Goal: Task Accomplishment & Management: Manage account settings

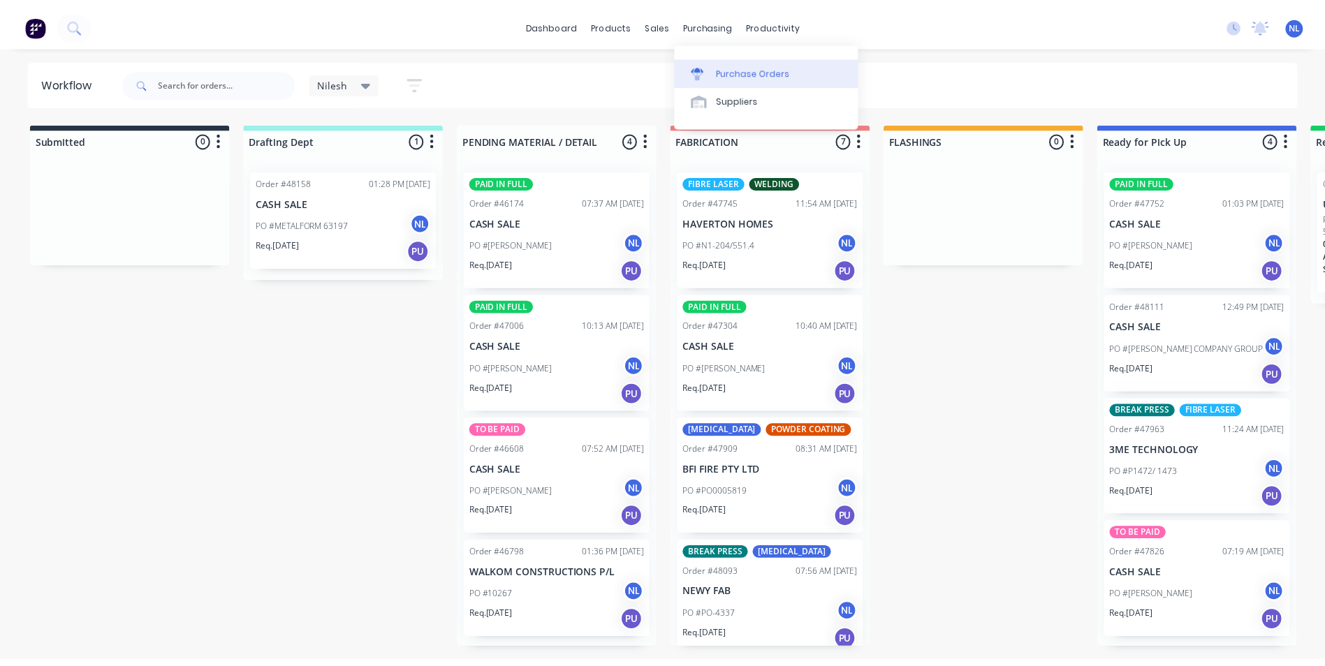
scroll to position [70, 0]
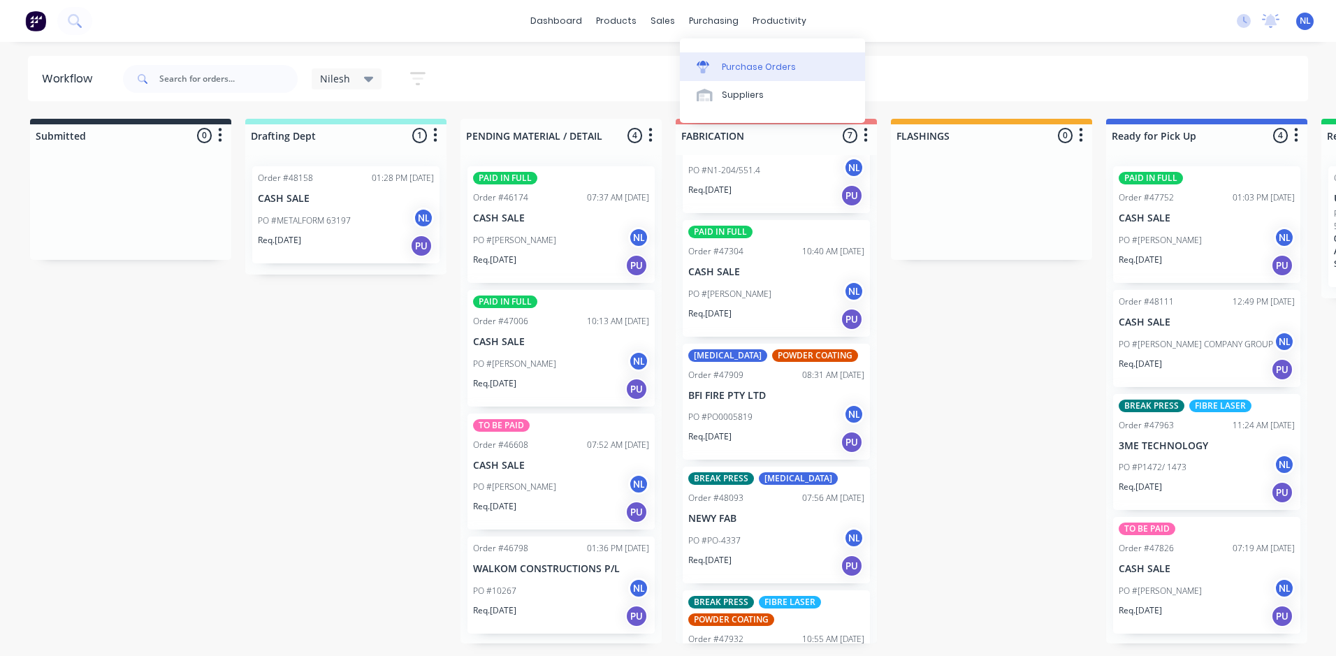
click at [749, 78] on link "Purchase Orders" at bounding box center [772, 66] width 185 height 28
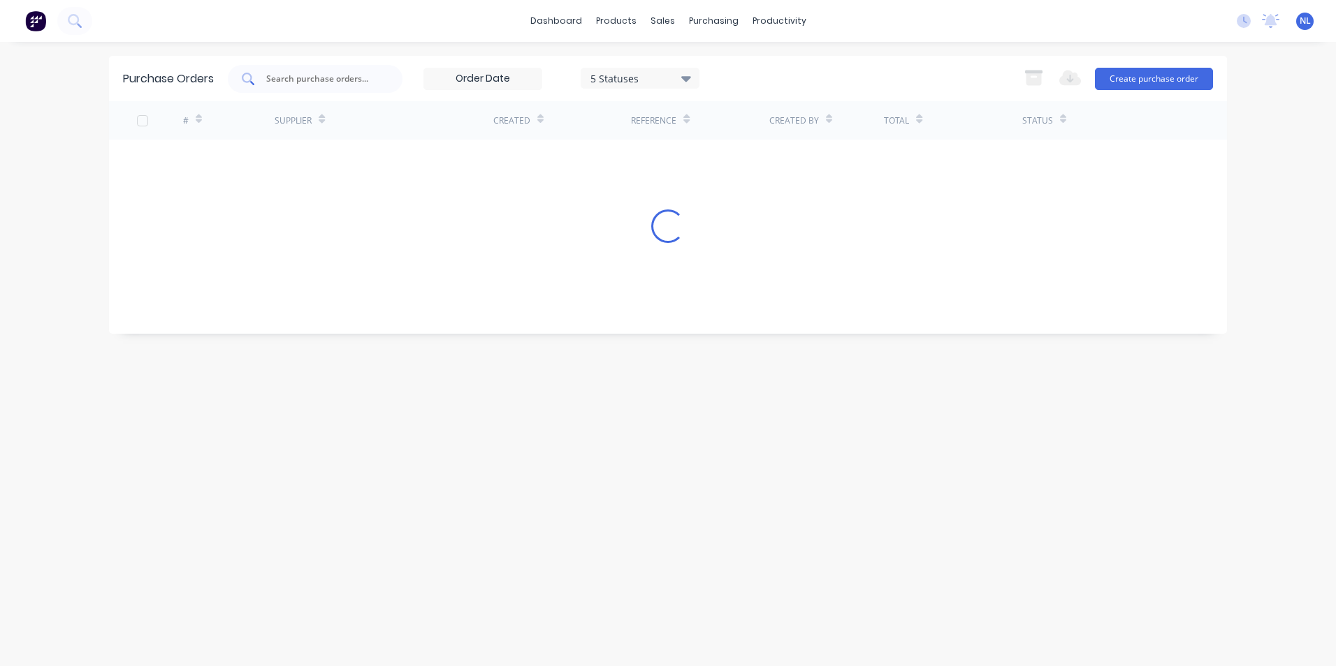
click at [308, 75] on input "text" at bounding box center [323, 79] width 116 height 14
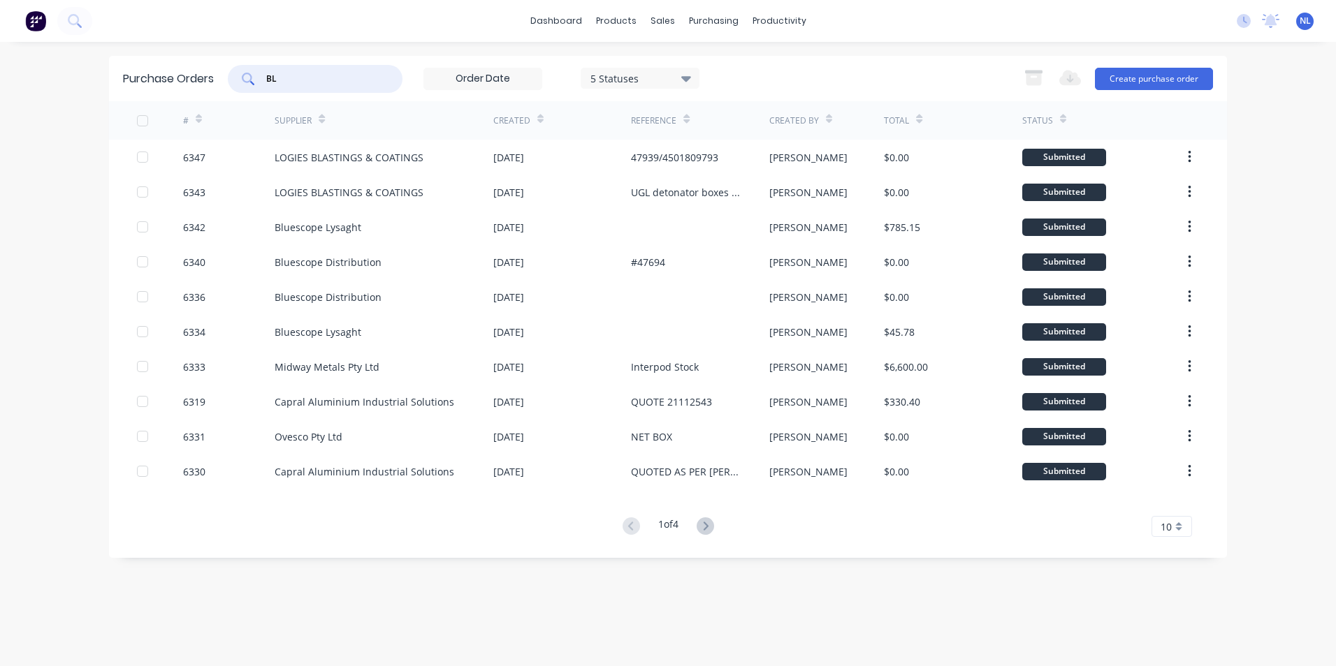
type input "BL"
click at [1166, 76] on button "Create purchase order" at bounding box center [1154, 79] width 118 height 22
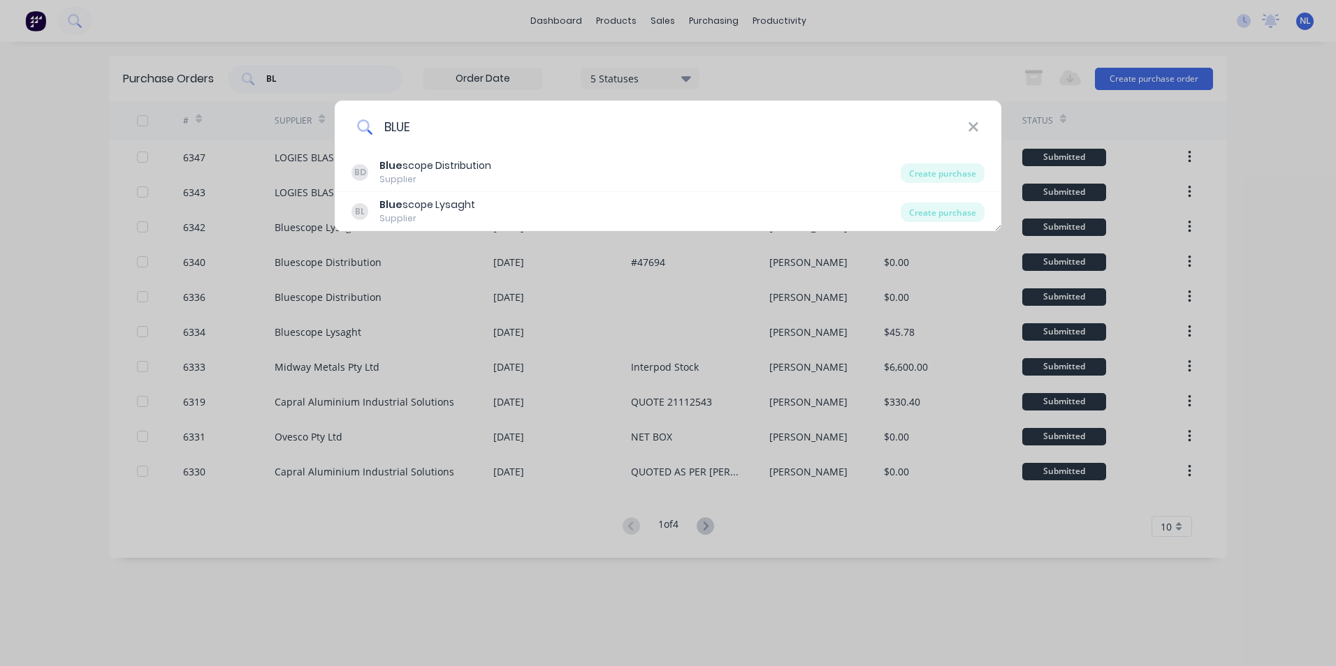
click at [697, 142] on input "BLUE" at bounding box center [669, 127] width 595 height 52
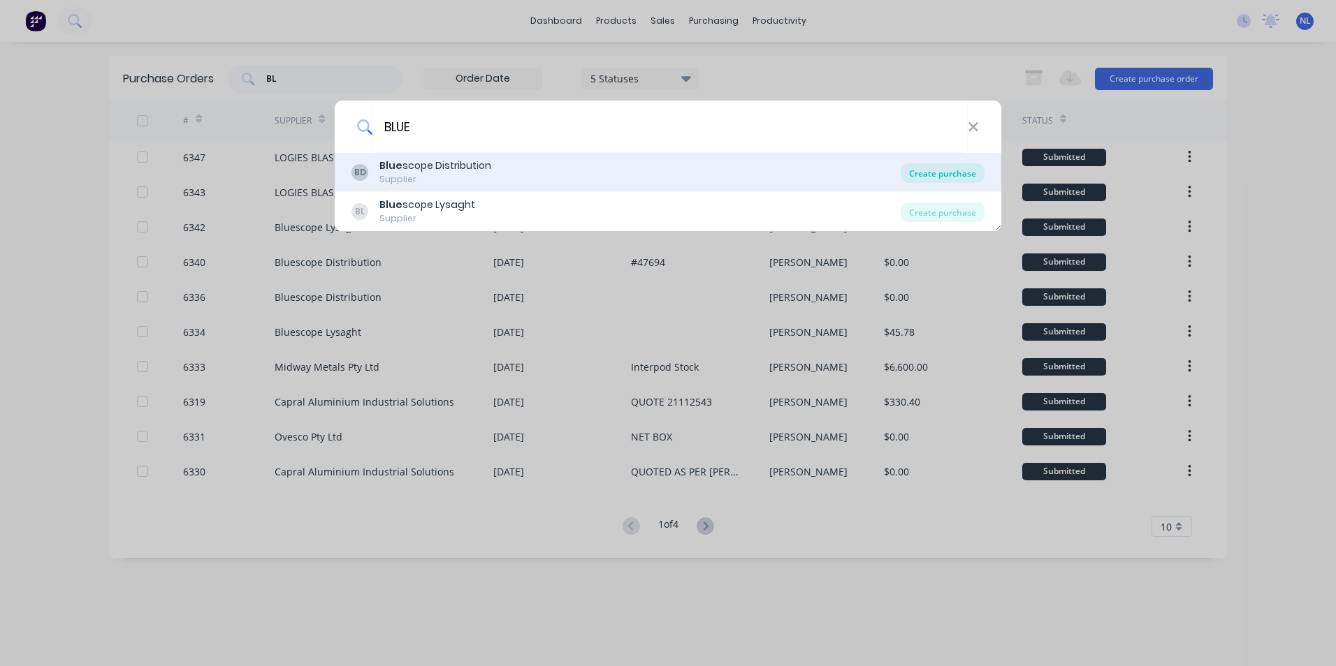
type input "BLUE"
click at [951, 170] on div "Create purchase" at bounding box center [943, 173] width 84 height 20
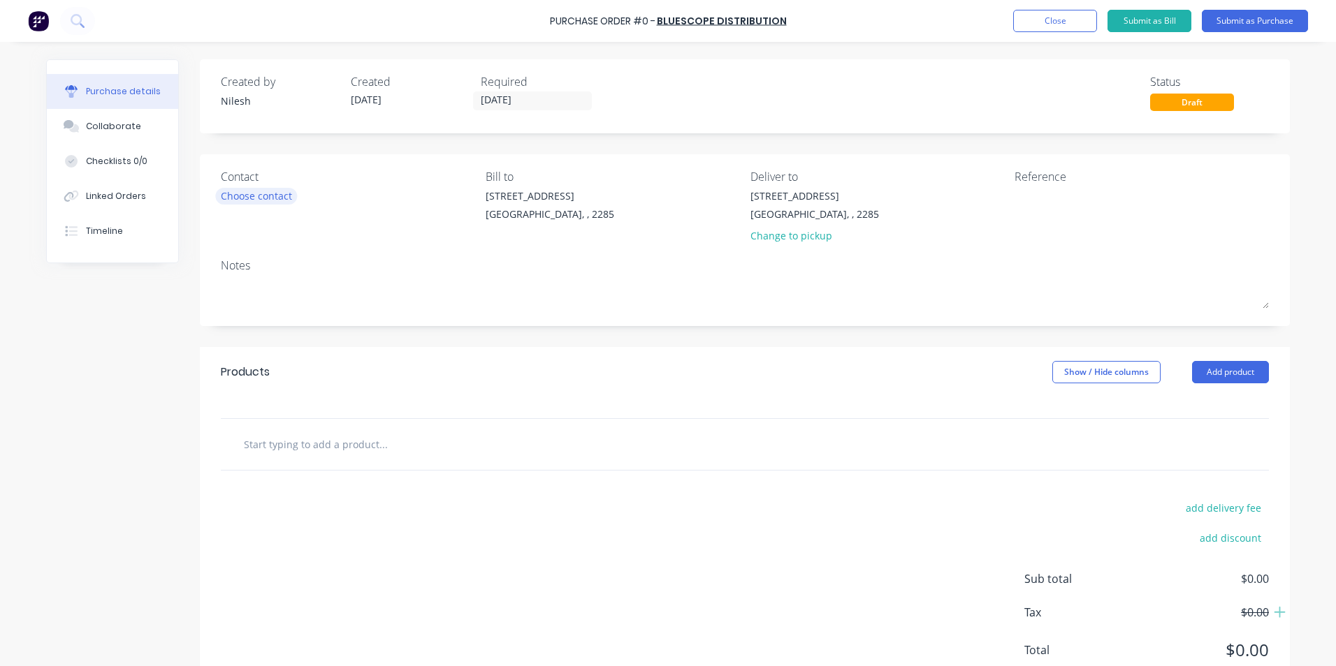
click at [258, 198] on div "Choose contact" at bounding box center [256, 196] width 71 height 15
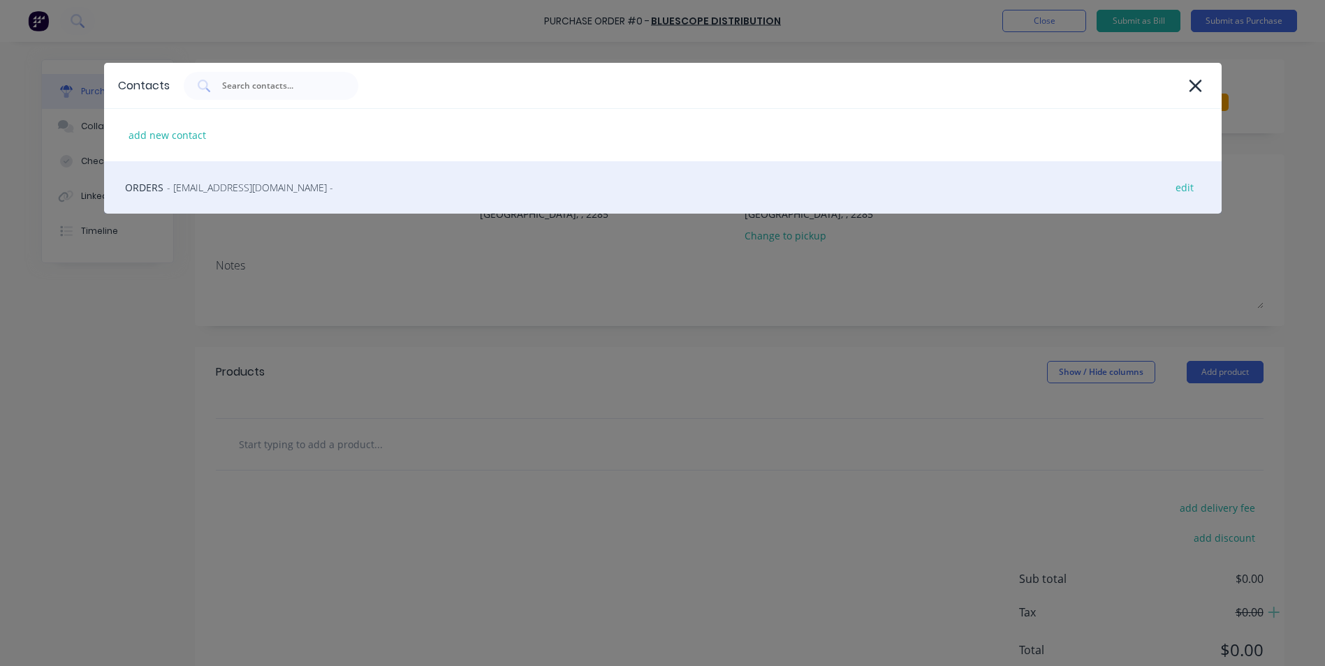
click at [274, 203] on div "ORDERS - BlueScopeOrders@bluescopesteel.com - edit" at bounding box center [663, 187] width 1118 height 52
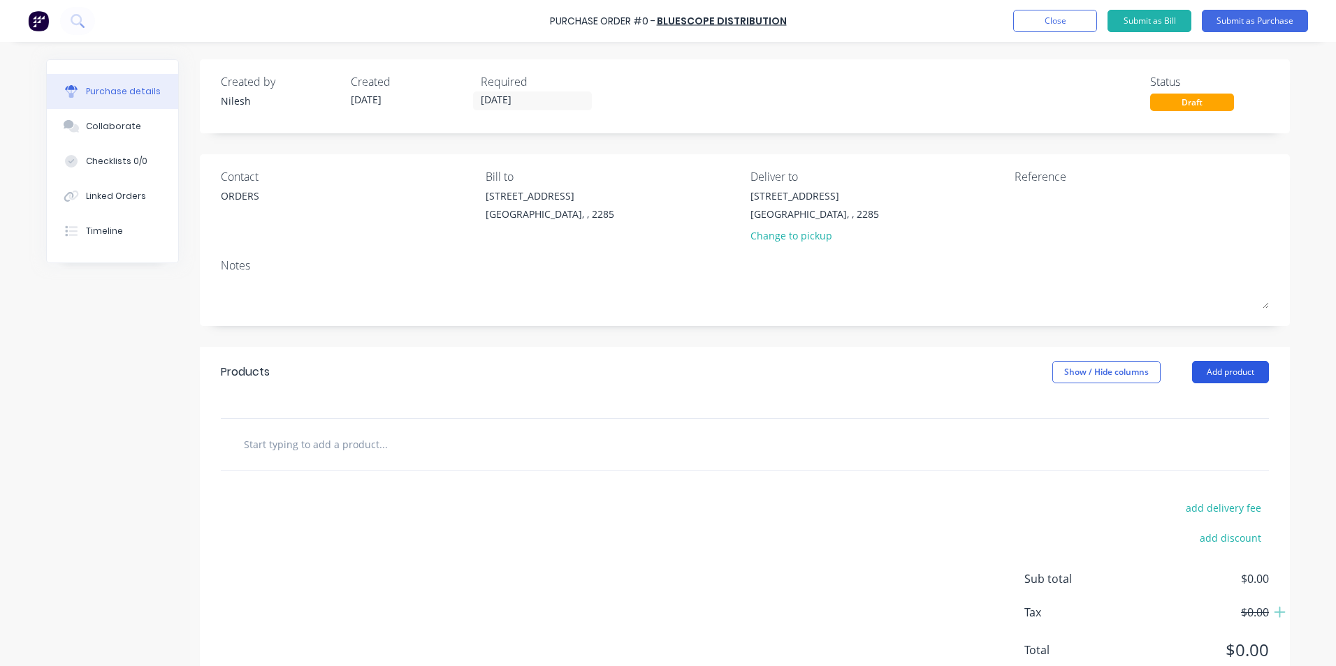
click at [1220, 363] on button "Add product" at bounding box center [1230, 372] width 77 height 22
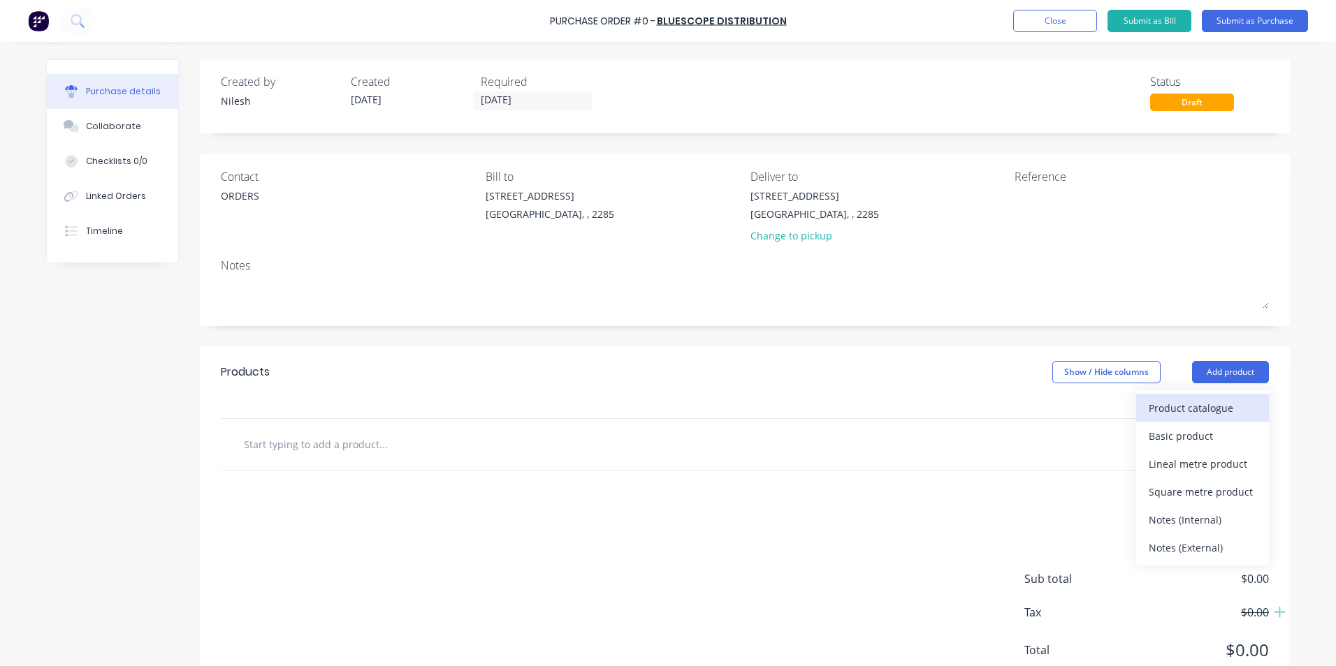
click at [1188, 411] on div "Product catalogue" at bounding box center [1203, 408] width 108 height 20
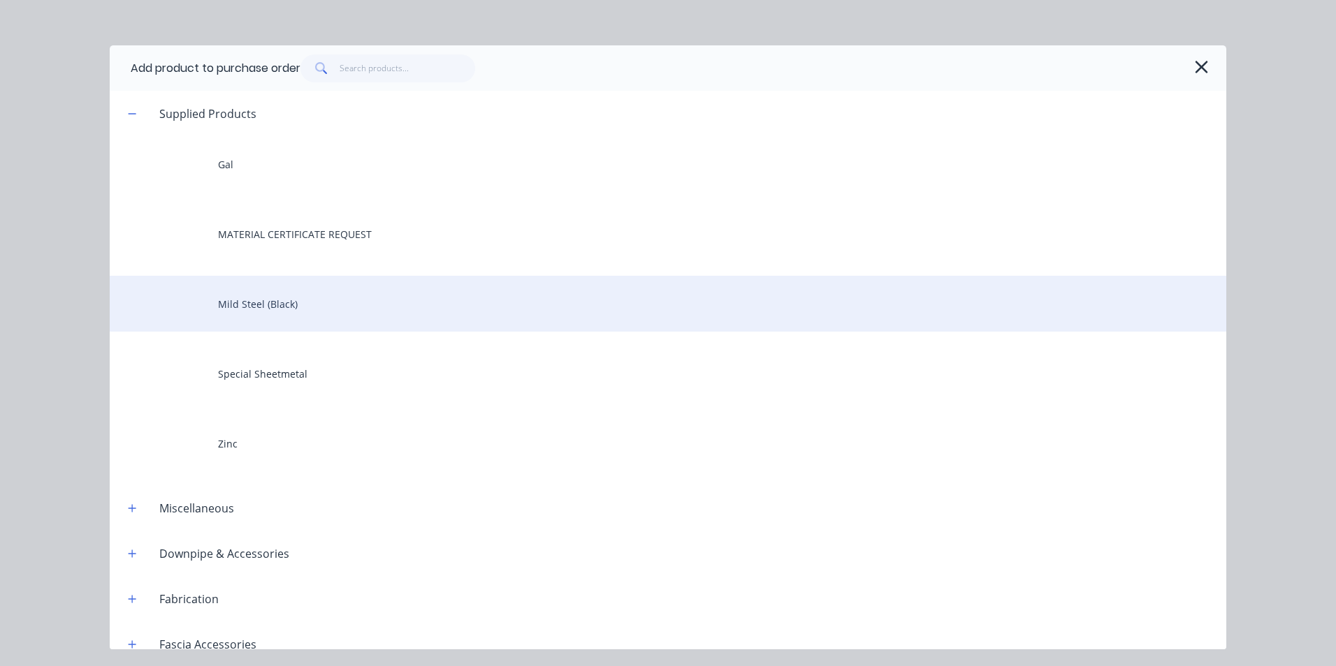
click at [285, 309] on div "Mild Steel (Black)" at bounding box center [668, 304] width 1116 height 56
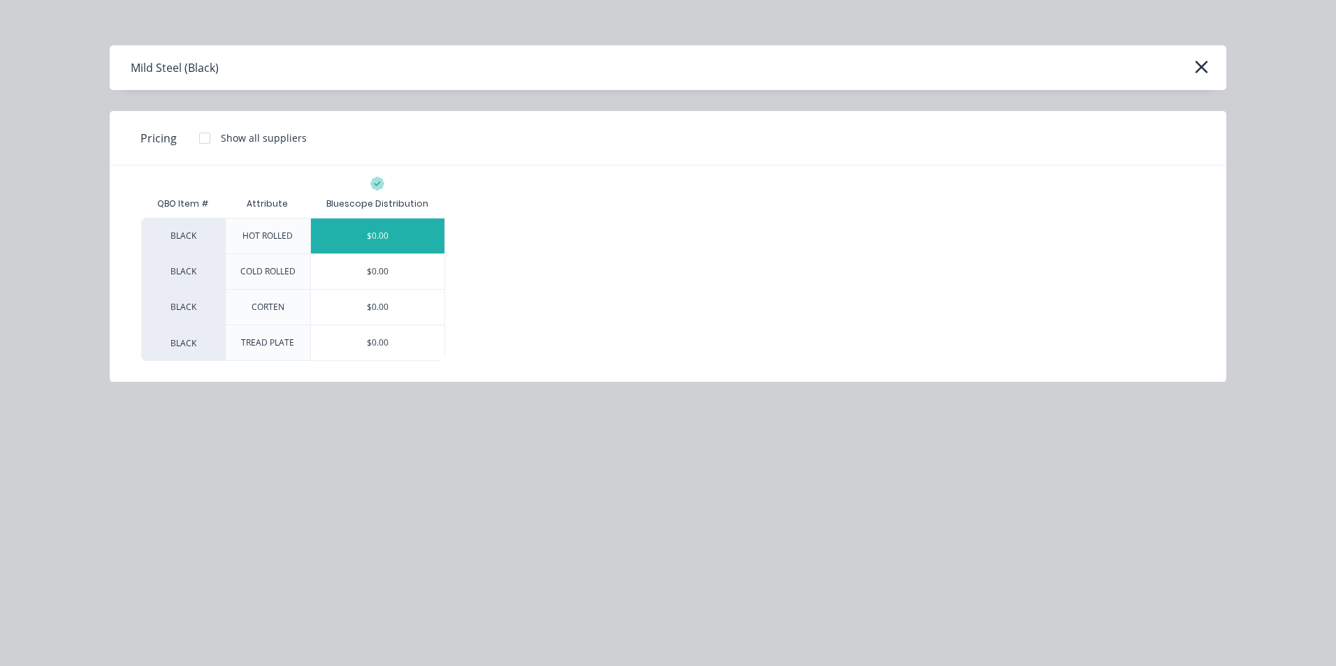
click at [382, 235] on div "$0.00" at bounding box center [377, 236] width 133 height 35
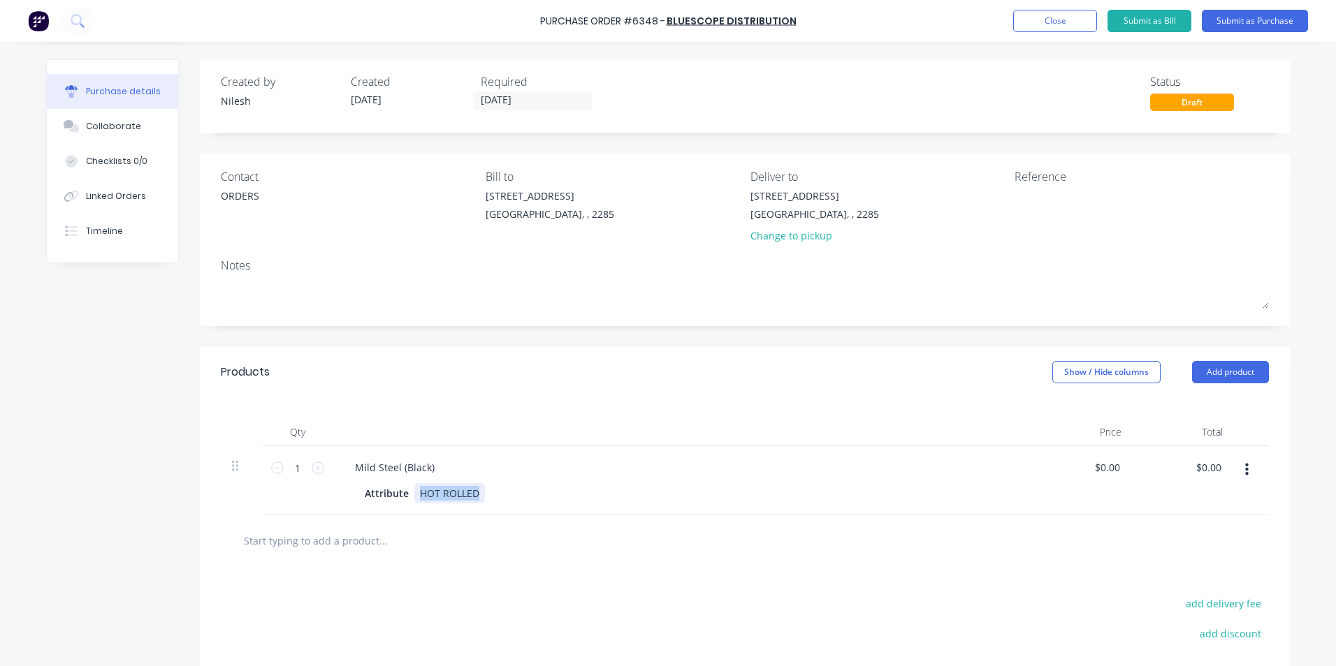
drag, startPoint x: 473, startPoint y: 497, endPoint x: 237, endPoint y: 501, distance: 236.2
click at [237, 501] on div "1 1 Mild Steel (Black) Attribute HOT ROLLED $0.00 $0.00 $0.00 $0.00" at bounding box center [745, 480] width 1048 height 69
click at [428, 466] on div "Mild Steel (Black)" at bounding box center [395, 468] width 102 height 20
drag, startPoint x: 442, startPoint y: 466, endPoint x: 286, endPoint y: 493, distance: 158.8
click at [286, 493] on div "1 1 Mild Steel (Black) Attribute HOT ROLLED $0.00 $0.00 $0.00 $0.00" at bounding box center [745, 480] width 1048 height 69
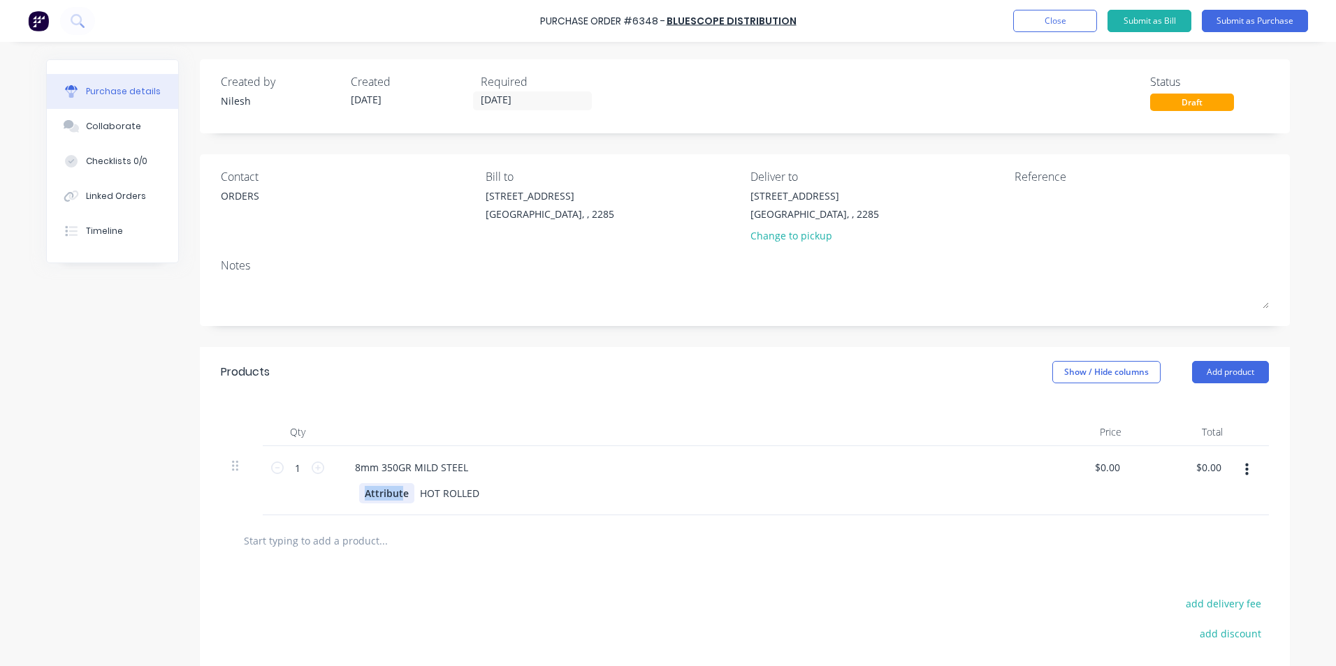
drag, startPoint x: 399, startPoint y: 495, endPoint x: 247, endPoint y: 511, distance: 152.5
click at [249, 511] on div "1 1 8mm 350GR MILD STEEL Attribute HOT ROLLED $0.00 $0.00 $0.00 $0.00" at bounding box center [745, 480] width 1048 height 69
drag, startPoint x: 489, startPoint y: 494, endPoint x: 393, endPoint y: 490, distance: 96.5
click at [393, 490] on div "3000 x 1500 HOT ROLLED" at bounding box center [679, 493] width 640 height 20
click at [635, 481] on div "8mm 350GR MILD STEEL 3000 x 1500" at bounding box center [682, 480] width 699 height 69
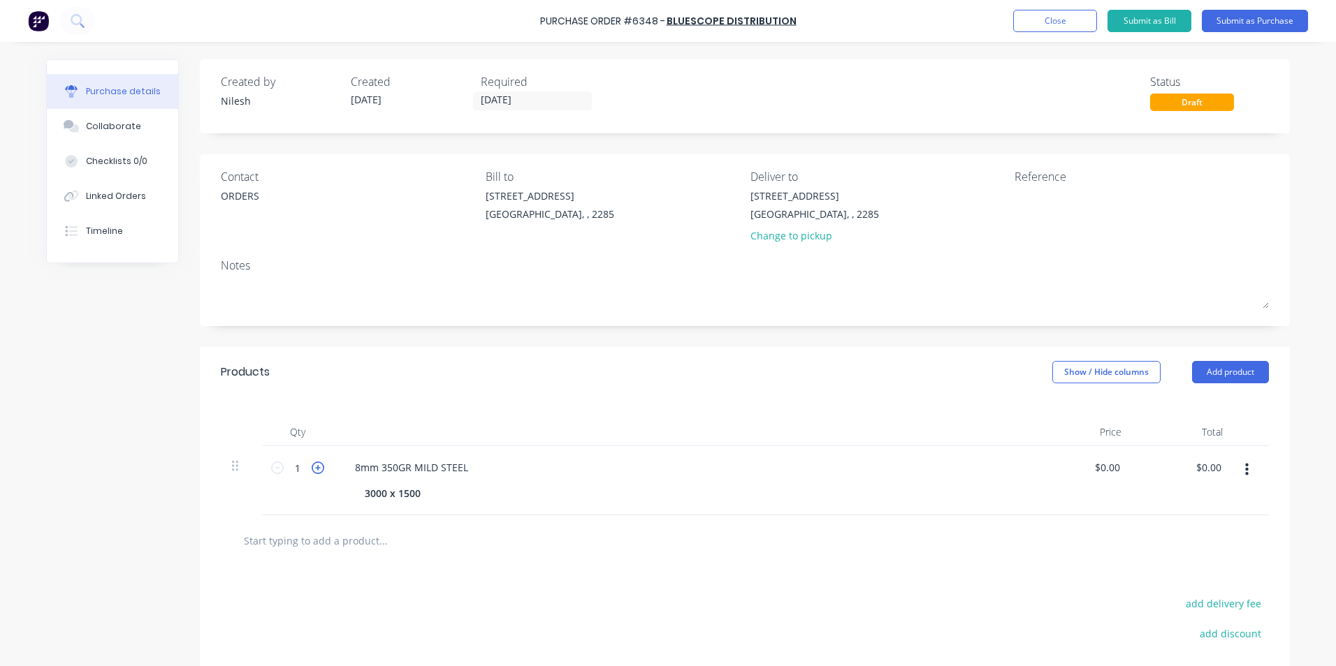
click at [312, 462] on icon at bounding box center [318, 468] width 13 height 13
type input "4"
click at [1239, 13] on button "Submit as Purchase" at bounding box center [1255, 21] width 106 height 22
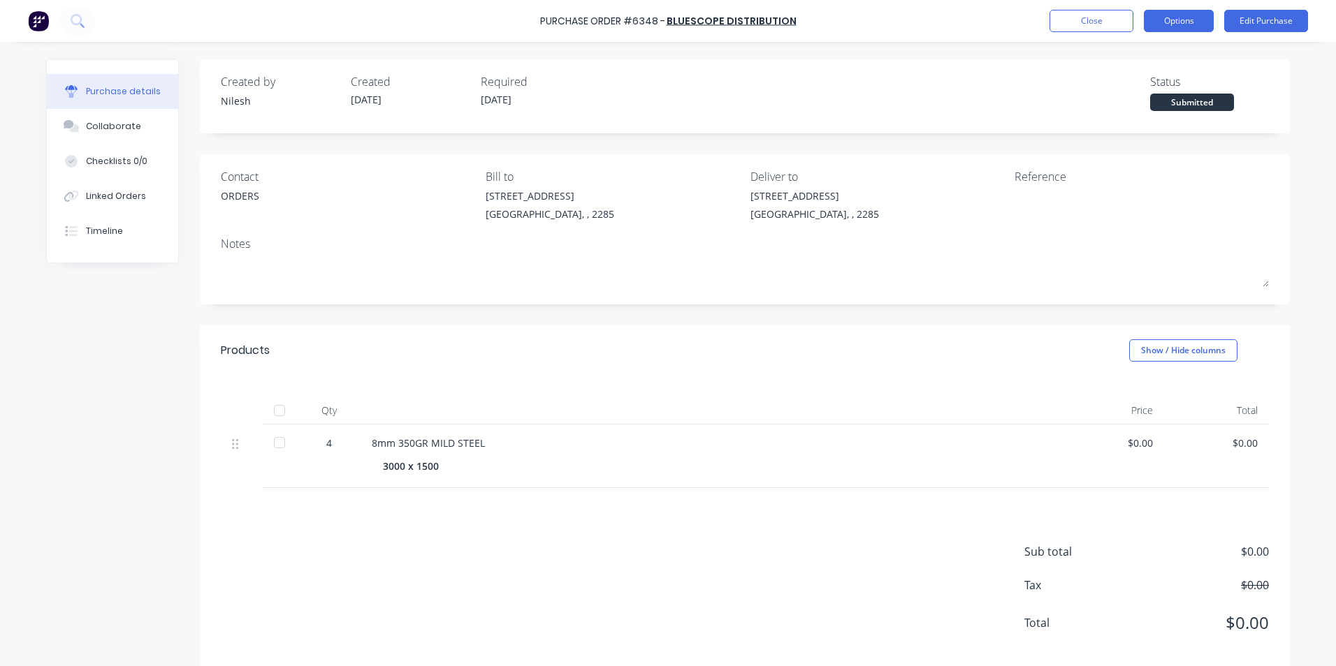
click at [1198, 24] on button "Options" at bounding box center [1179, 21] width 70 height 22
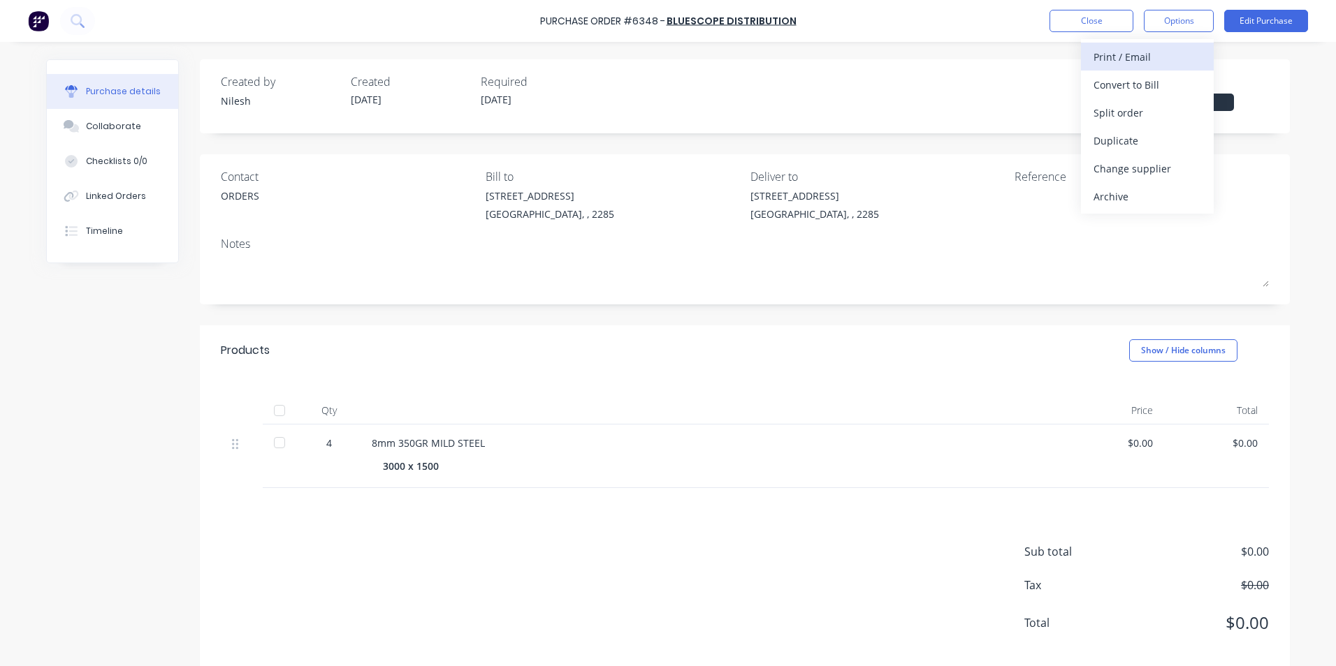
click at [1170, 60] on div "Print / Email" at bounding box center [1147, 57] width 108 height 20
click at [1146, 117] on div "Without pricing" at bounding box center [1147, 113] width 108 height 20
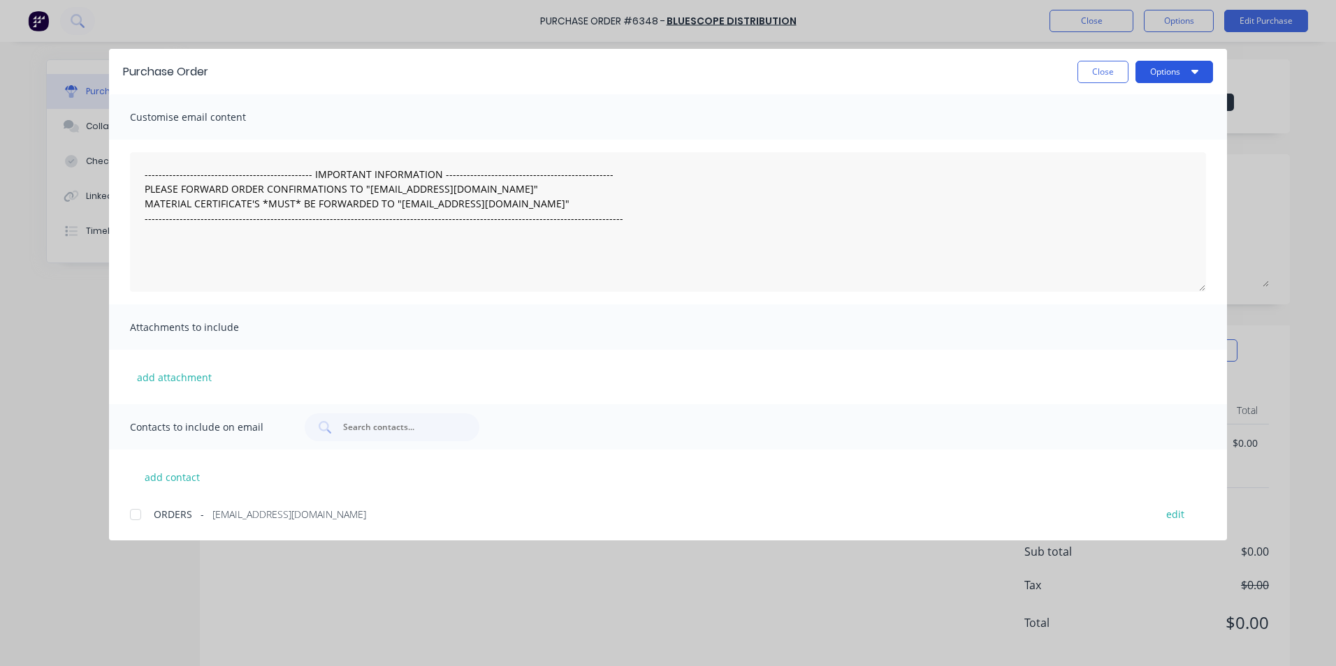
click at [1165, 66] on button "Options" at bounding box center [1174, 72] width 78 height 22
click at [1150, 140] on div "Print" at bounding box center [1147, 135] width 108 height 20
click at [1107, 75] on button "Close" at bounding box center [1102, 72] width 51 height 22
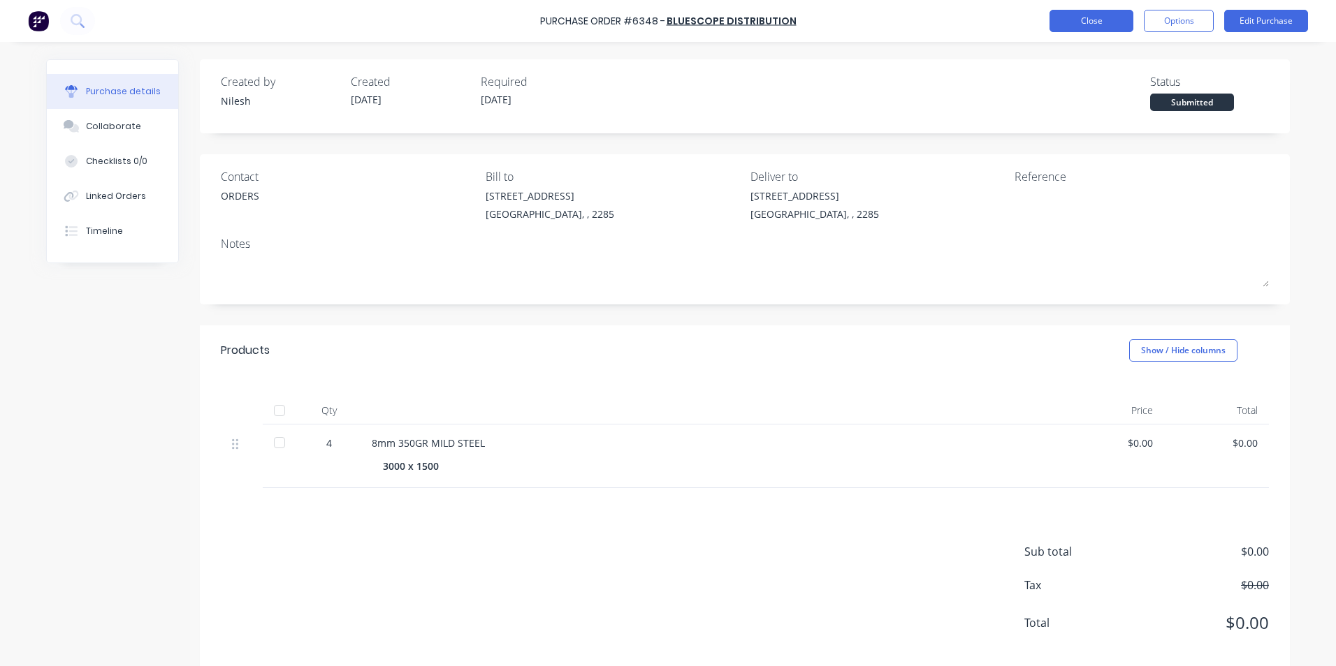
click at [1098, 24] on button "Close" at bounding box center [1091, 21] width 84 height 22
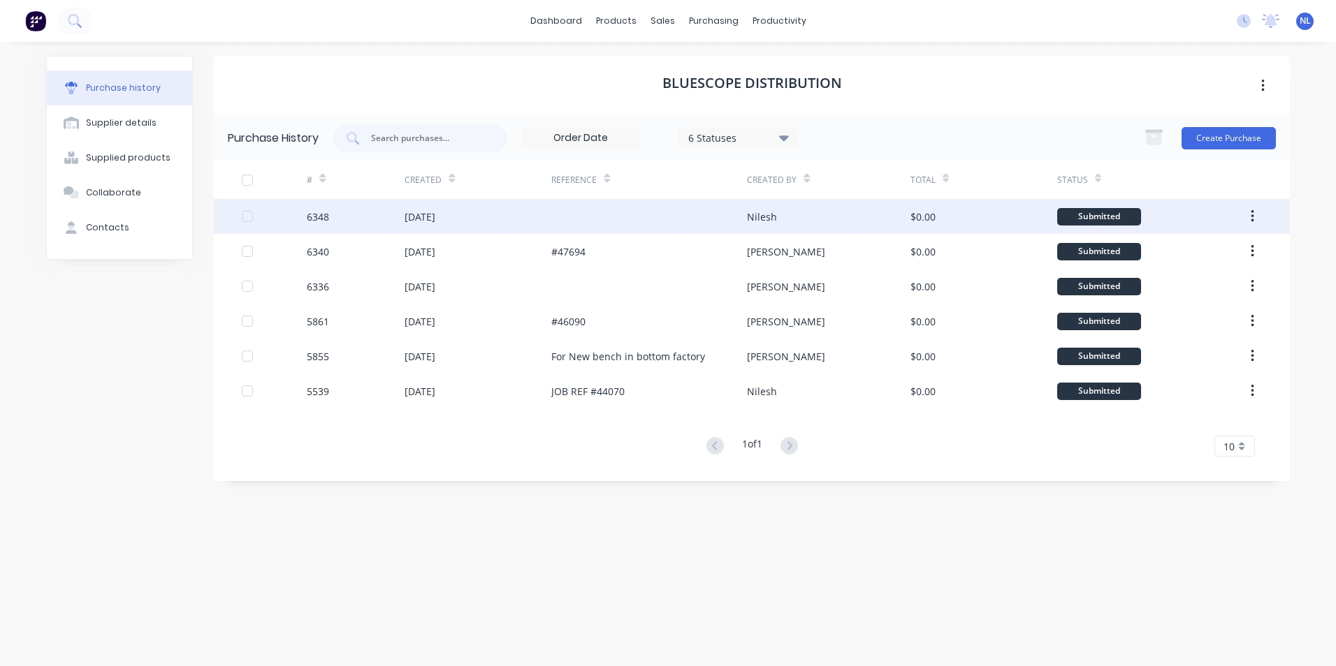
click at [694, 217] on div at bounding box center [649, 216] width 196 height 35
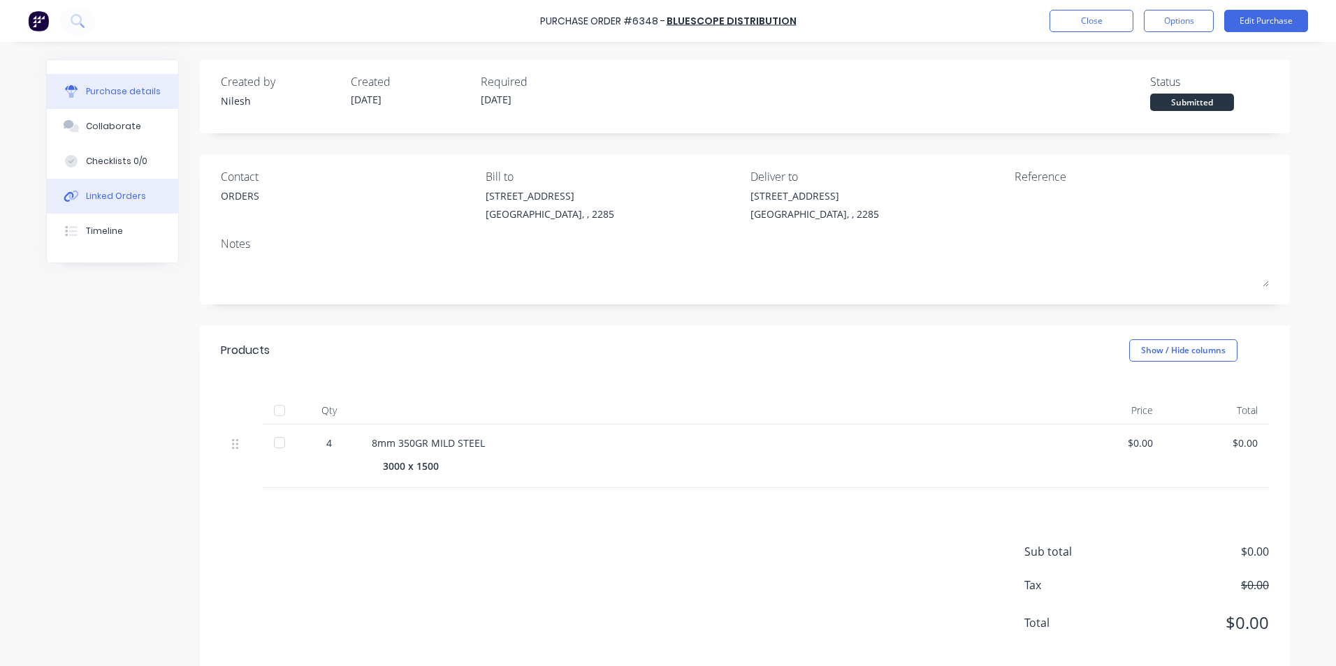
click at [87, 202] on div "Linked Orders" at bounding box center [116, 196] width 60 height 13
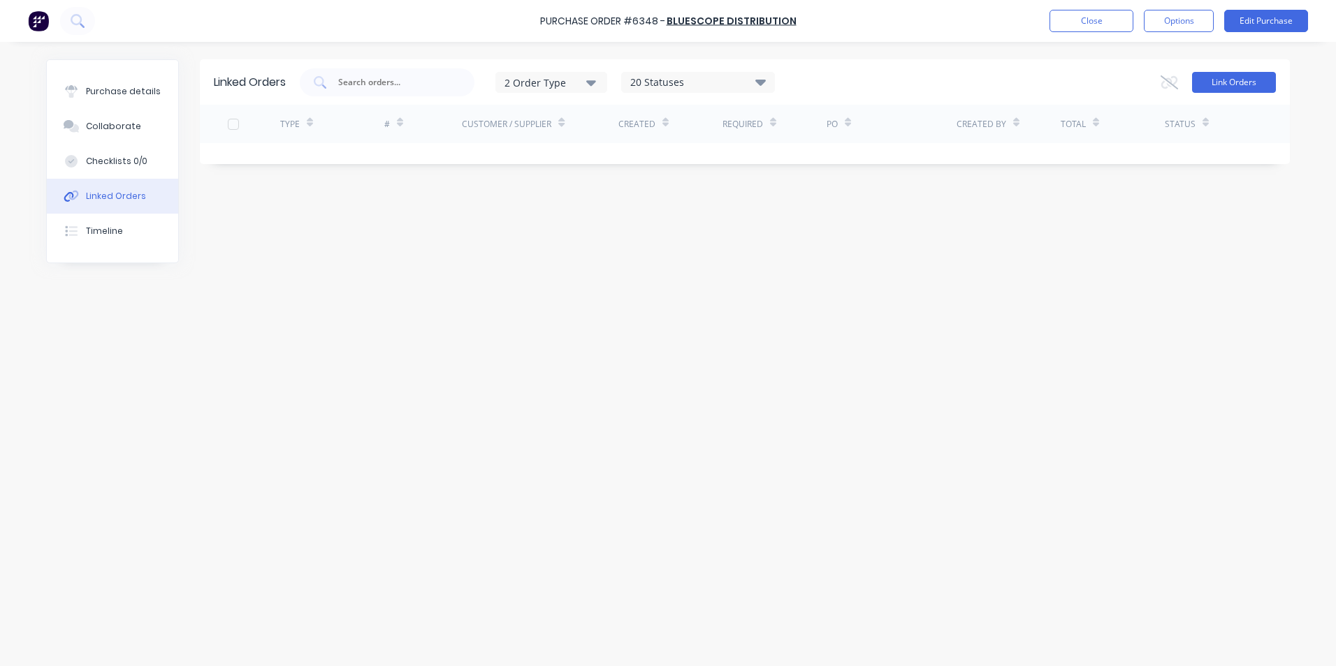
click at [1228, 80] on button "Link Orders" at bounding box center [1234, 82] width 84 height 21
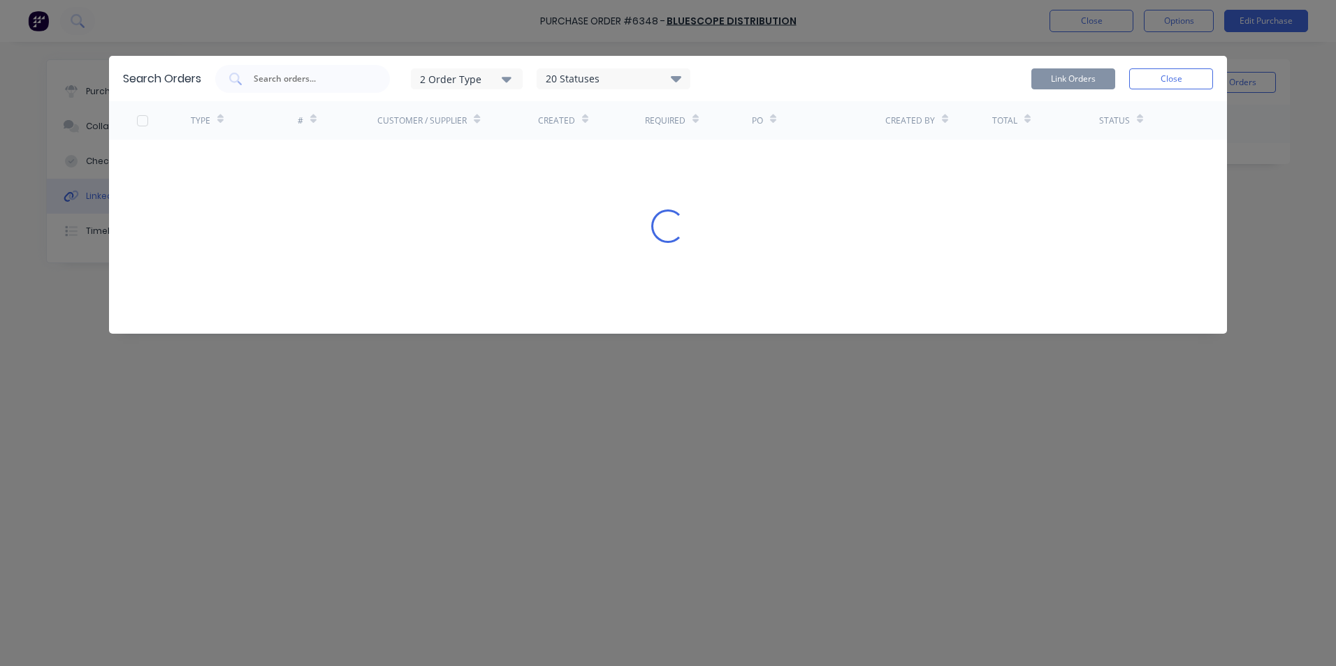
click at [585, 74] on div "20 Statuses" at bounding box center [613, 78] width 152 height 15
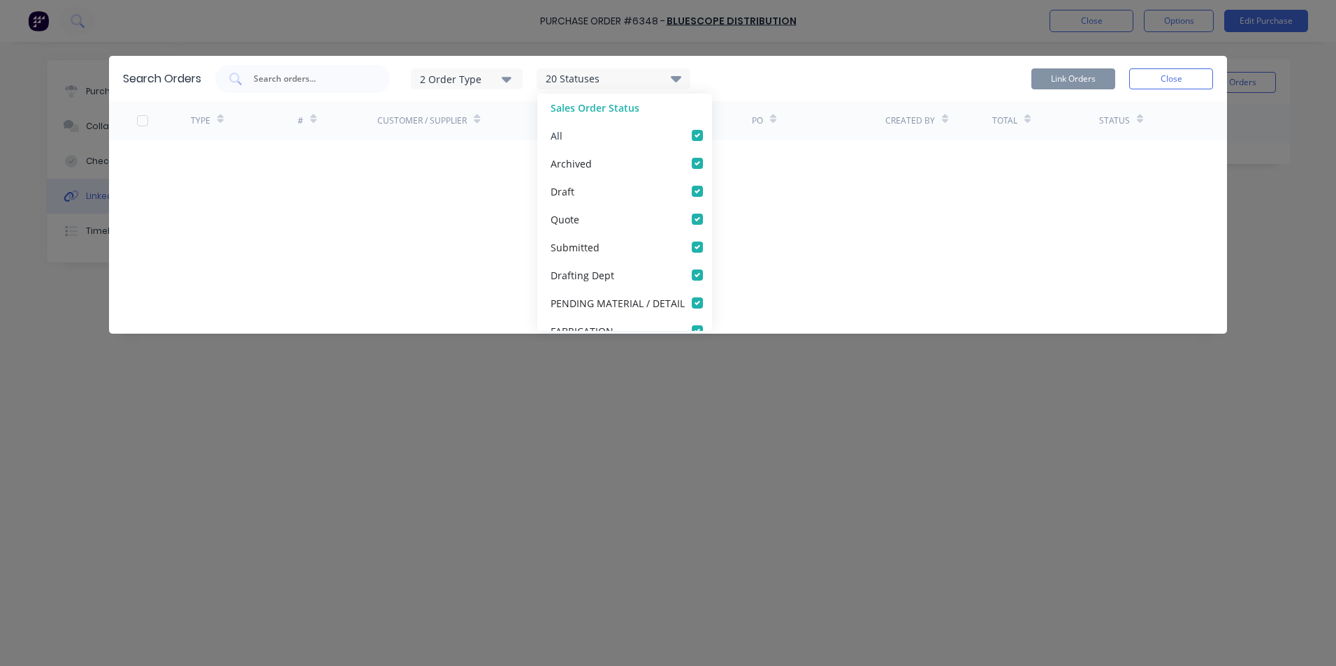
click at [688, 127] on div "All" at bounding box center [624, 136] width 175 height 28
click at [687, 127] on div "All" at bounding box center [624, 136] width 175 height 28
click at [711, 128] on label at bounding box center [711, 128] width 0 height 0
click at [711, 133] on input "checkbox" at bounding box center [716, 134] width 11 height 13
checkbox input "false"
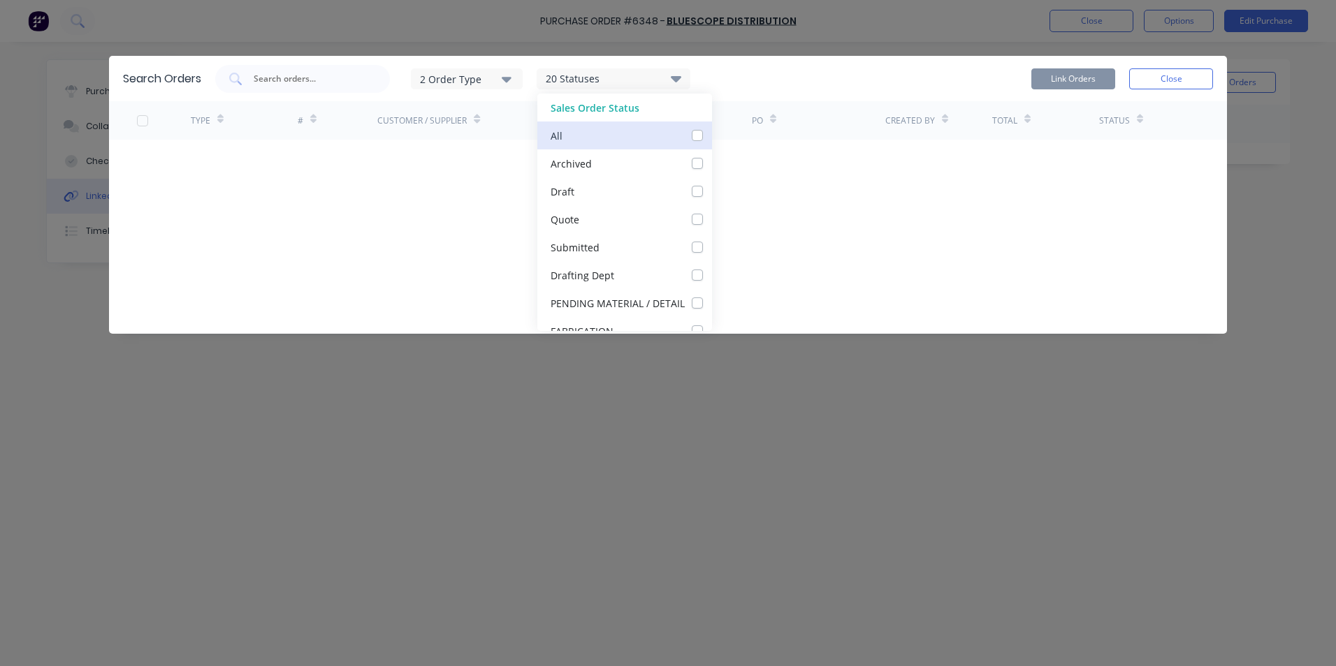
checkbox input "false"
checkbox Dept_checkbox_c497519b-6c2e-4de3-a8fe-dff7ae6b3170linked-orders-modal "false"
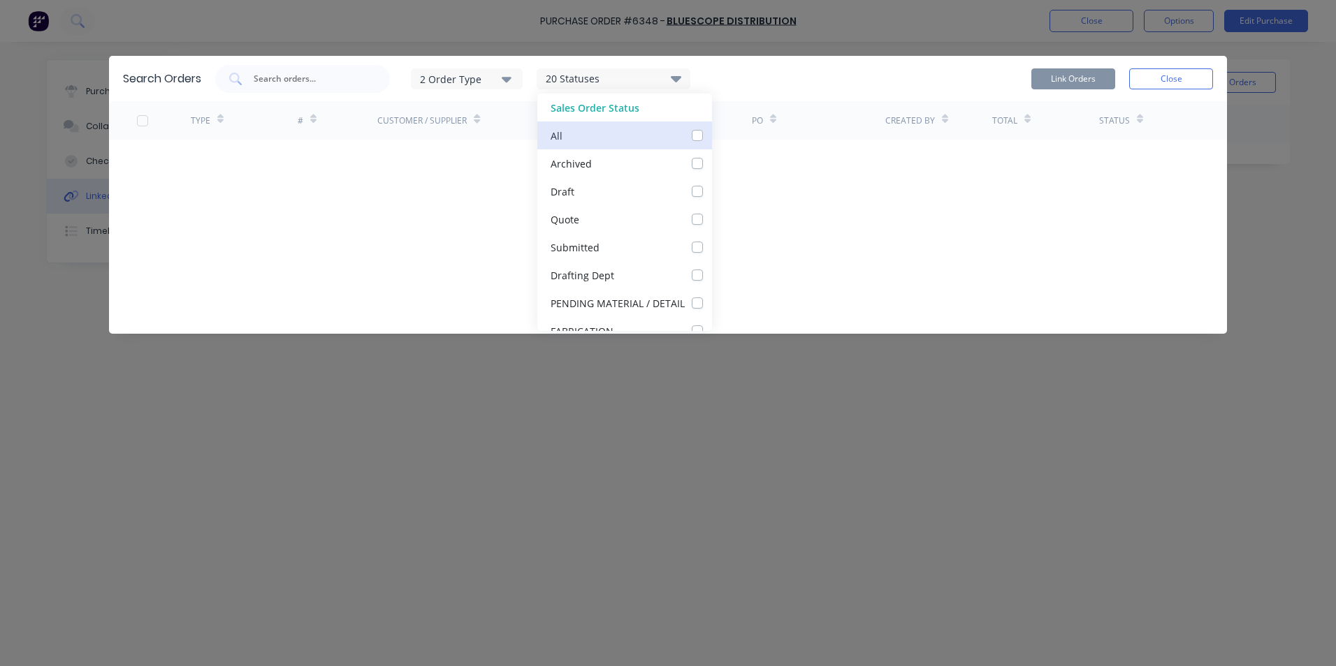
checkbox DETAIL_checkbox_98770c71-40f1-4542-815e-b729aedd4a8alinked-orders-modal "false"
checkbox input "false"
checkbox Up_checkbox_74ab0f41-041f-4191-99df-ac26c8a7dea1linked-orders-modal "false"
checkbox Delivery_checkbox_b960ef1b-a307-4dae-a0fe-64f7fd6bb771linked-orders-modal "false"
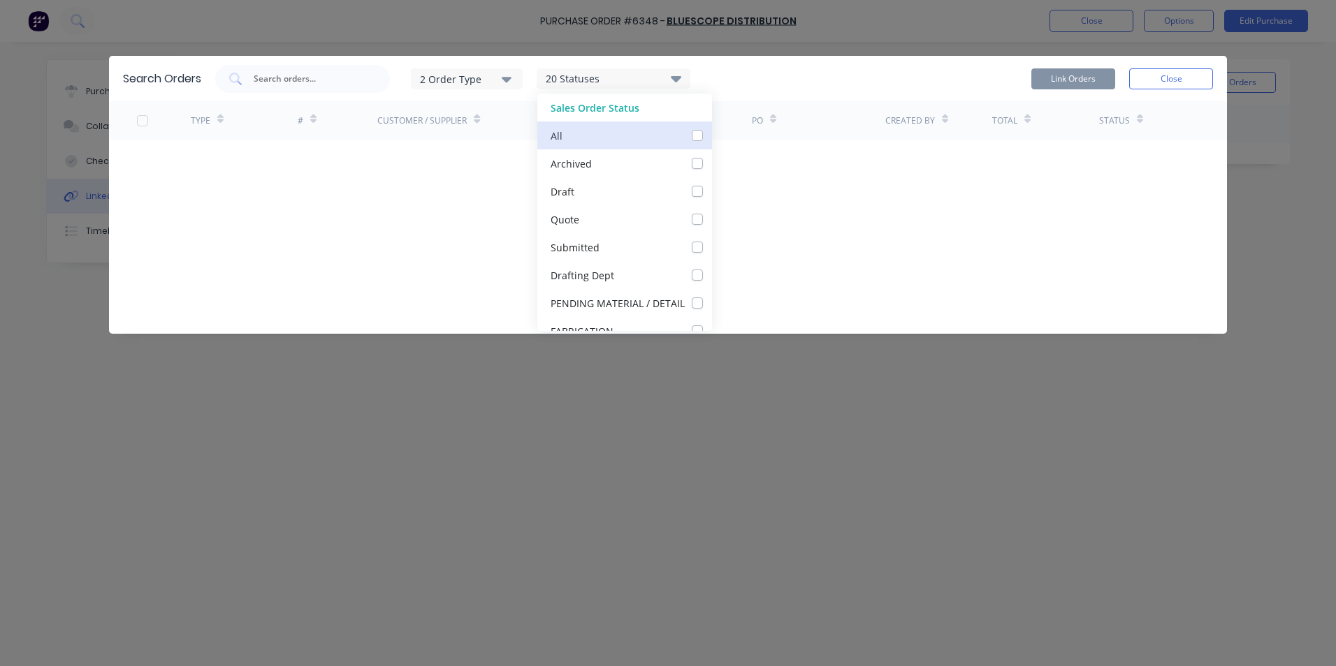
checkbox Queue_checkbox_db0fc282-a8aa-49e3-8b82-03aa207dd4e6linked-orders-modal "false"
checkbox input "false"
checkbox Up_checkbox_4x9whrlinked-orders-modal "false"
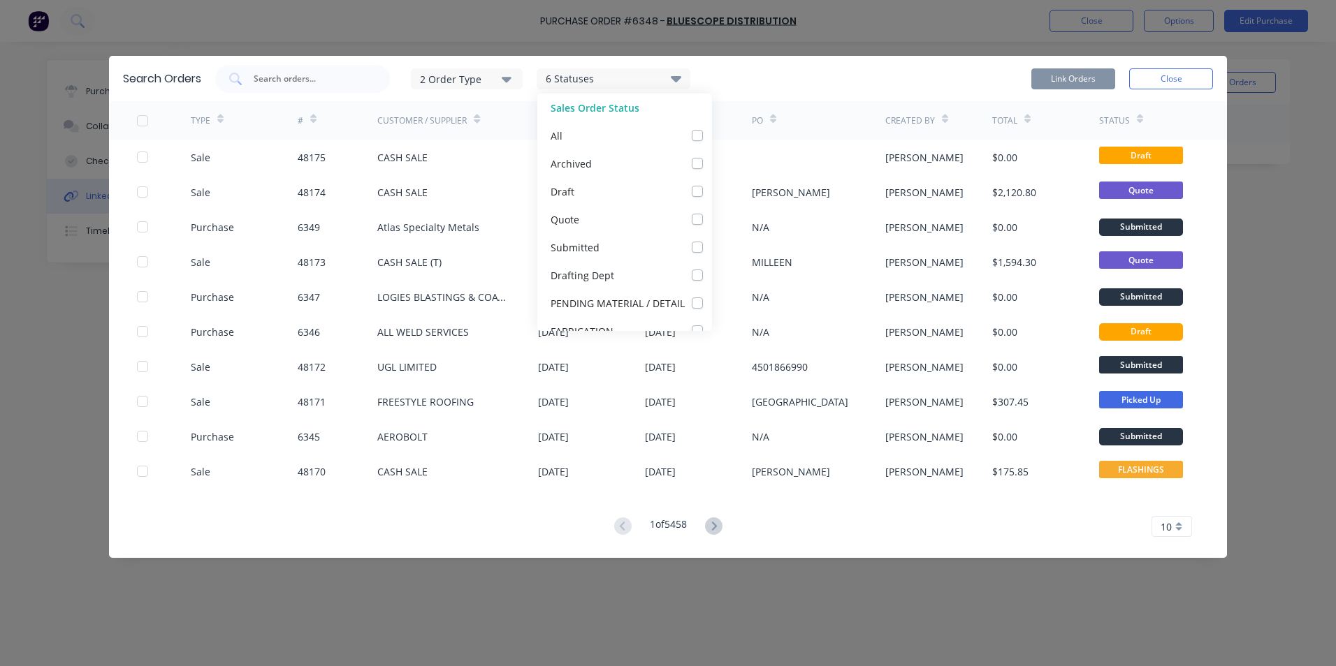
click at [794, 75] on div "2 Order Type 6 Statuses Sales Order Status All Archived Draft Quote Submitted D…" at bounding box center [714, 79] width 998 height 28
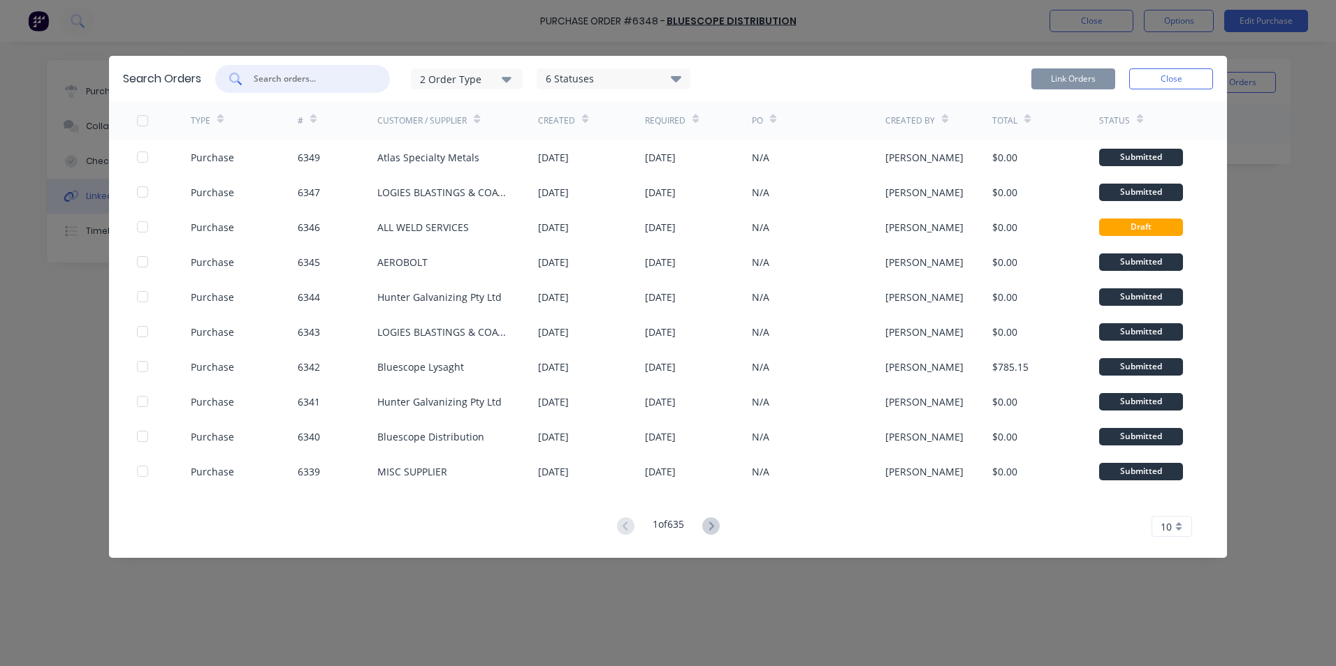
click at [350, 85] on input "text" at bounding box center [310, 79] width 116 height 14
click at [277, 76] on input "text" at bounding box center [310, 79] width 116 height 14
type input "48158"
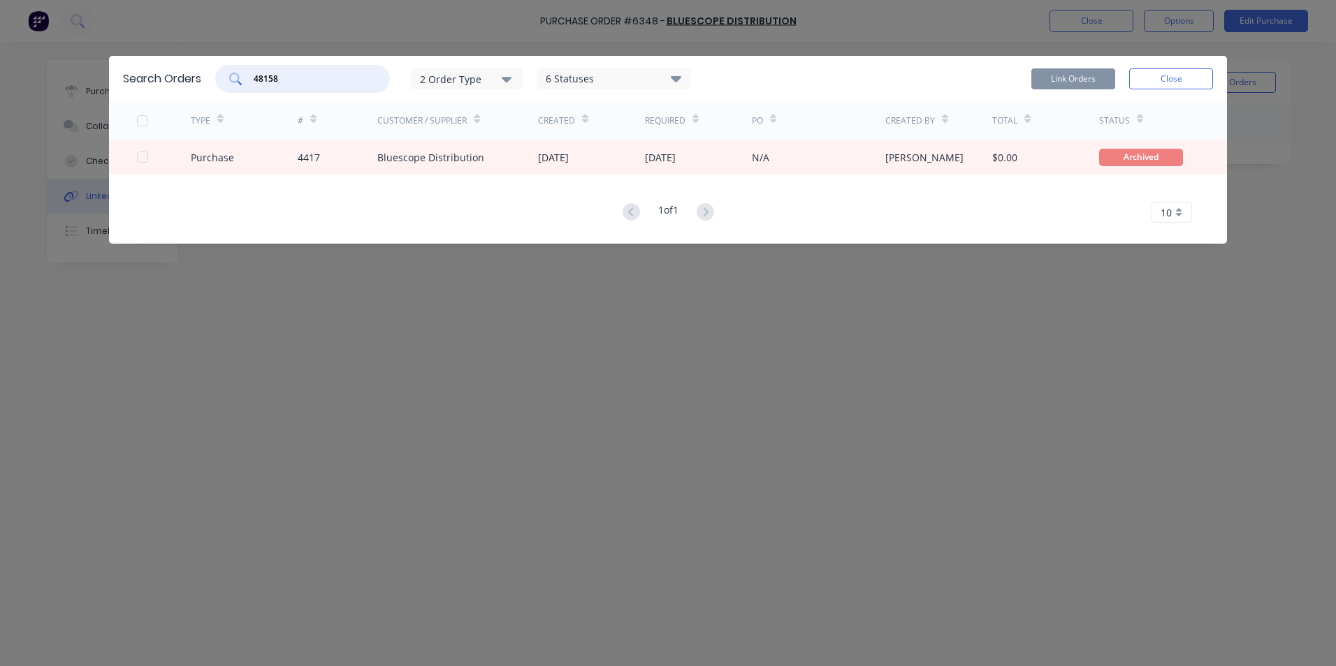
drag, startPoint x: 314, startPoint y: 72, endPoint x: 33, endPoint y: 61, distance: 281.7
click at [36, 61] on div "Search Orders 48158 2 Order Type 6 Statuses Sales Order Status All Archived Dra…" at bounding box center [668, 333] width 1336 height 666
click at [1151, 87] on button "Close" at bounding box center [1171, 78] width 84 height 21
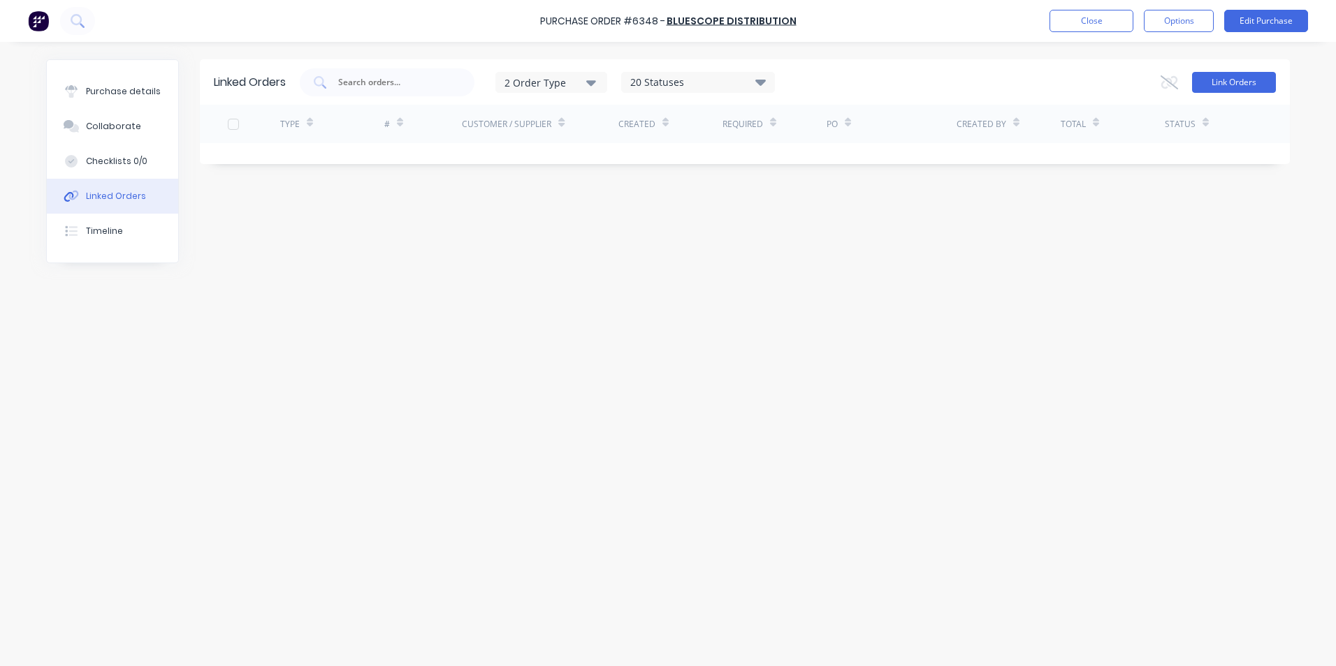
click at [1238, 78] on button "Link Orders" at bounding box center [1234, 82] width 84 height 21
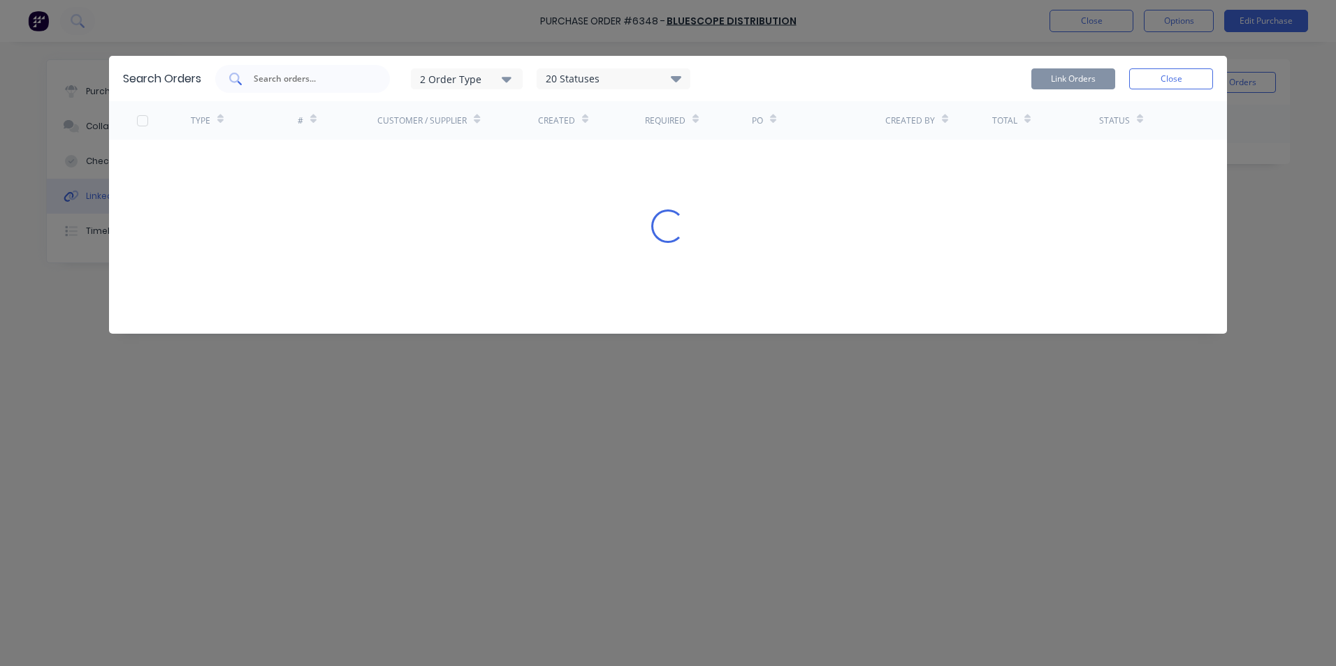
click at [373, 92] on div at bounding box center [302, 79] width 175 height 28
paste input "48158"
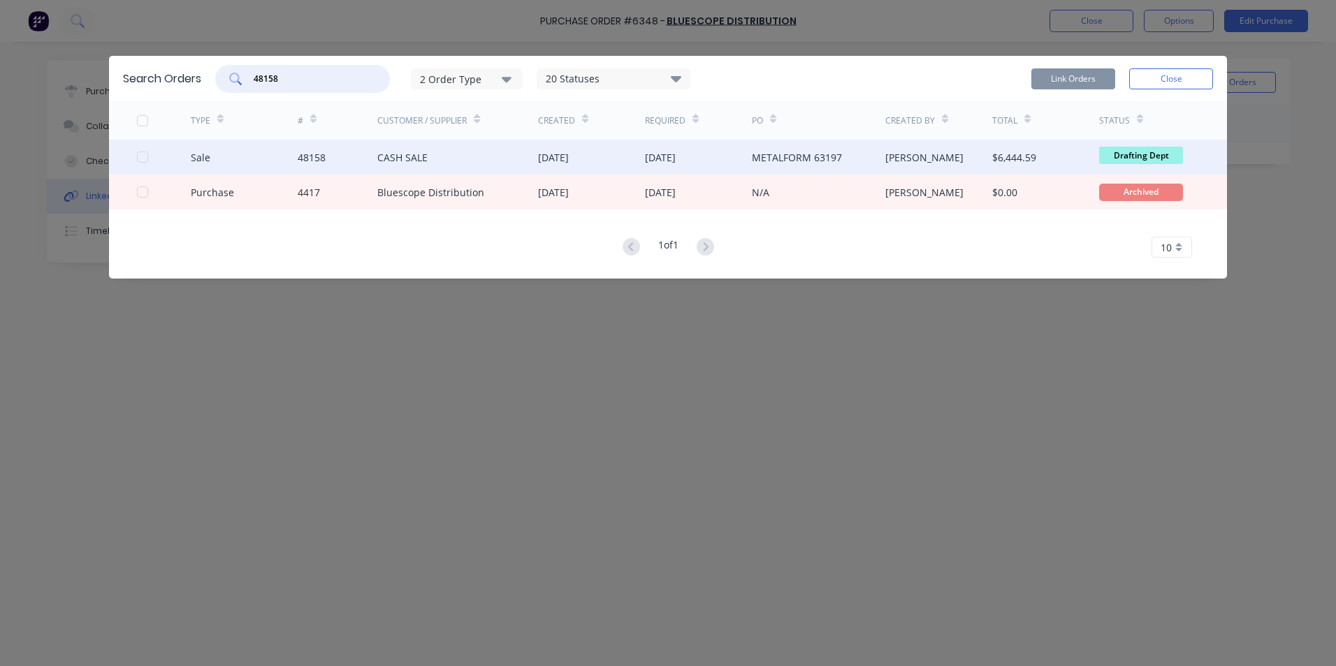
type input "48158"
click at [822, 156] on div "METALFORM 63197" at bounding box center [797, 157] width 90 height 15
click at [893, 154] on div "[PERSON_NAME]" at bounding box center [924, 157] width 78 height 15
click at [165, 165] on div at bounding box center [164, 157] width 54 height 35
click at [140, 158] on div at bounding box center [143, 157] width 28 height 28
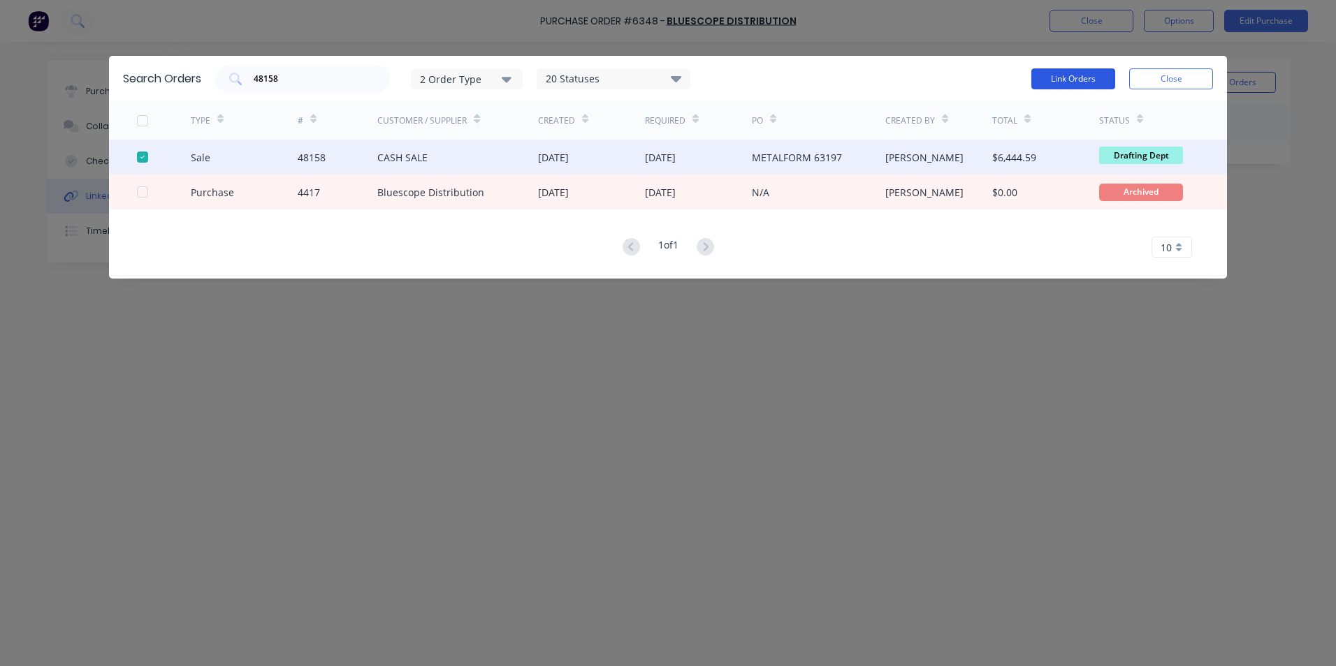
click at [1071, 81] on button "Link Orders" at bounding box center [1073, 78] width 84 height 21
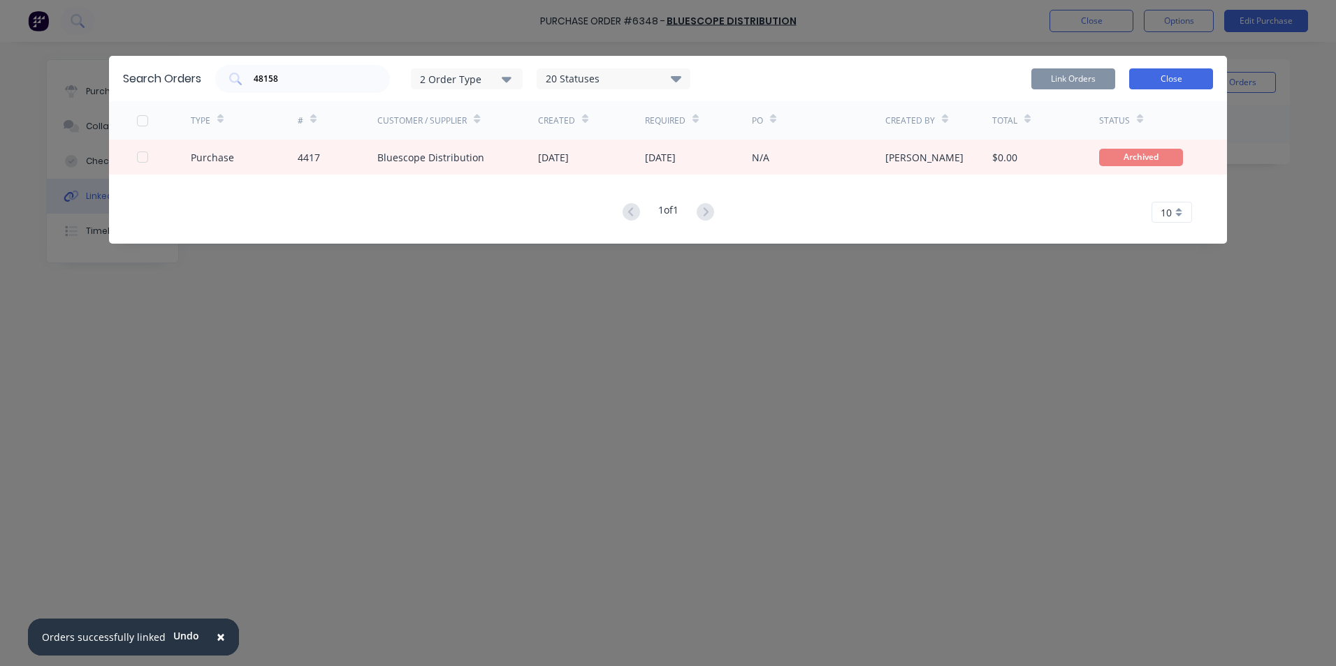
click at [1165, 75] on button "Close" at bounding box center [1171, 78] width 84 height 21
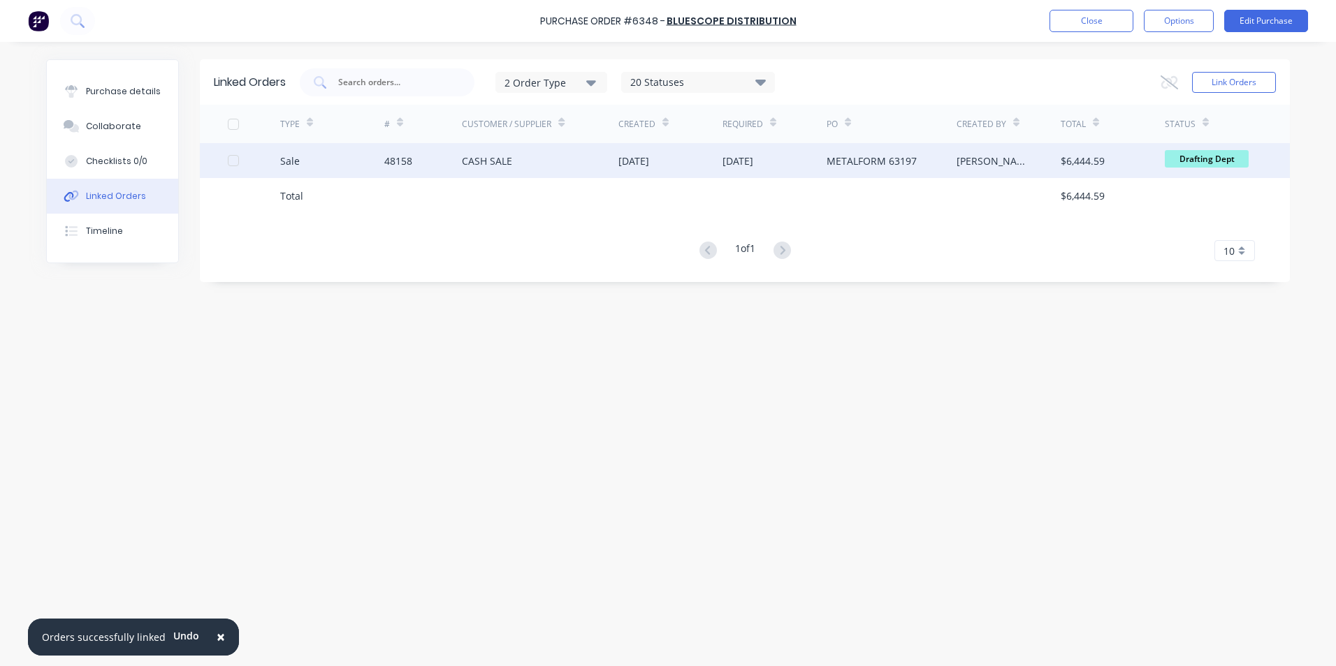
click at [893, 152] on div "METALFORM 63197" at bounding box center [891, 160] width 130 height 35
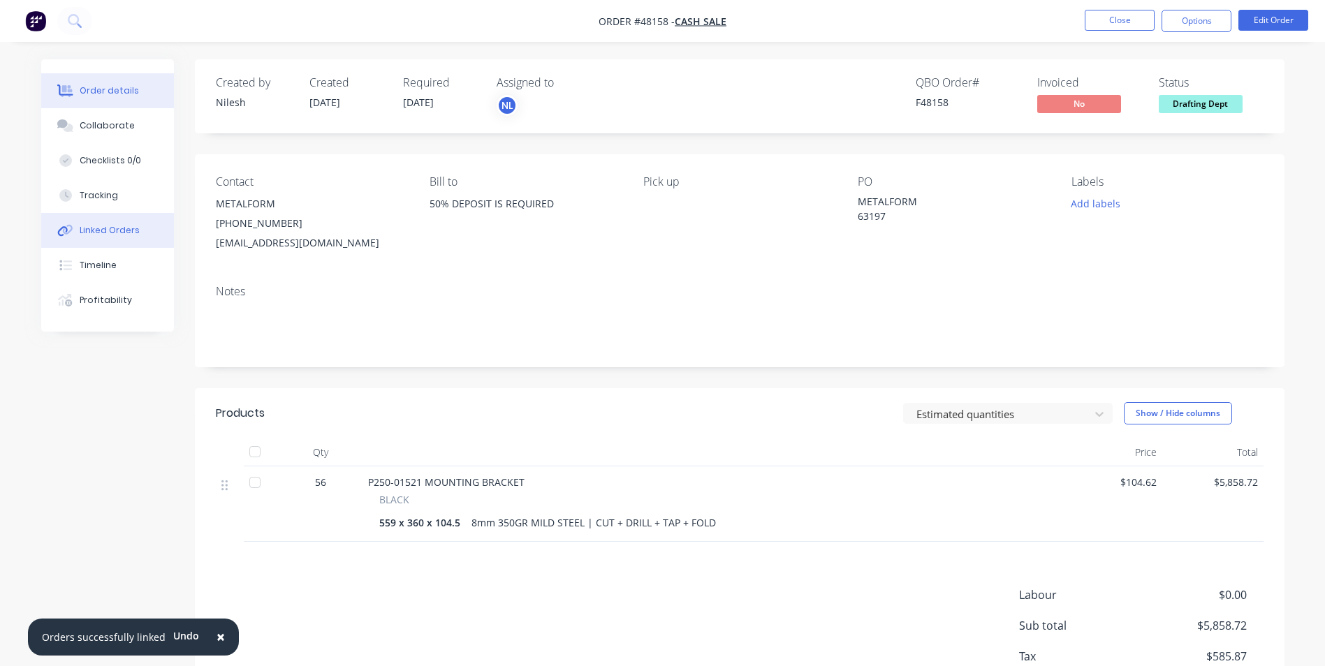
click at [97, 231] on div "Linked Orders" at bounding box center [110, 230] width 60 height 13
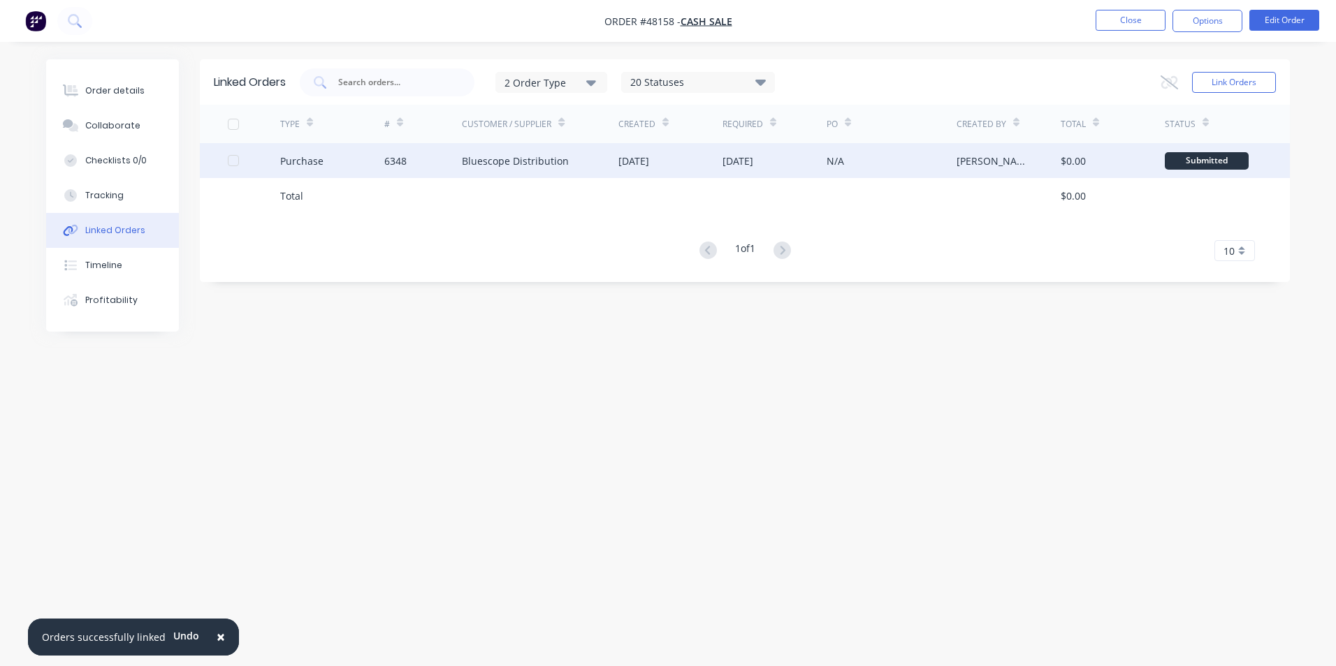
click at [407, 161] on div "6348" at bounding box center [423, 160] width 78 height 35
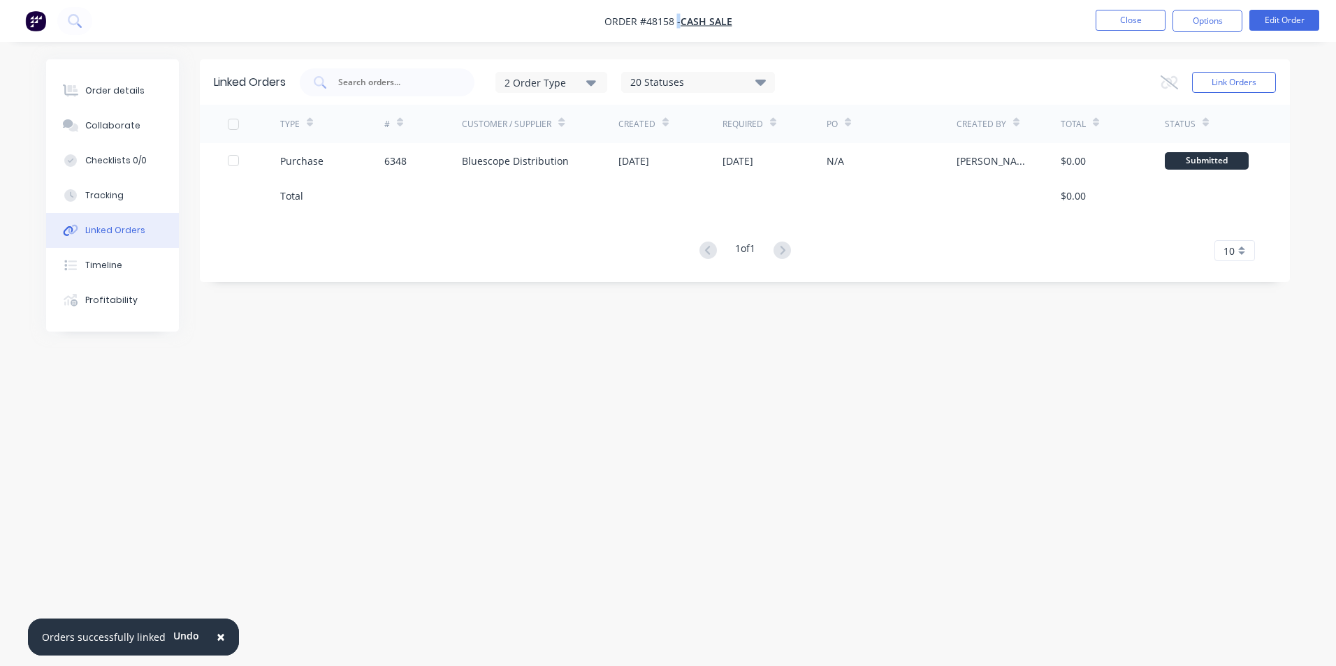
drag, startPoint x: 676, startPoint y: 19, endPoint x: 600, endPoint y: 20, distance: 75.5
click at [600, 20] on nav "Order #48158 - CASH SALE Close Options Edit Order" at bounding box center [668, 21] width 1336 height 42
drag, startPoint x: 606, startPoint y: 17, endPoint x: 677, endPoint y: 16, distance: 70.6
click at [677, 16] on span "Order #48158 -" at bounding box center [642, 21] width 76 height 13
copy span "Order #48158"
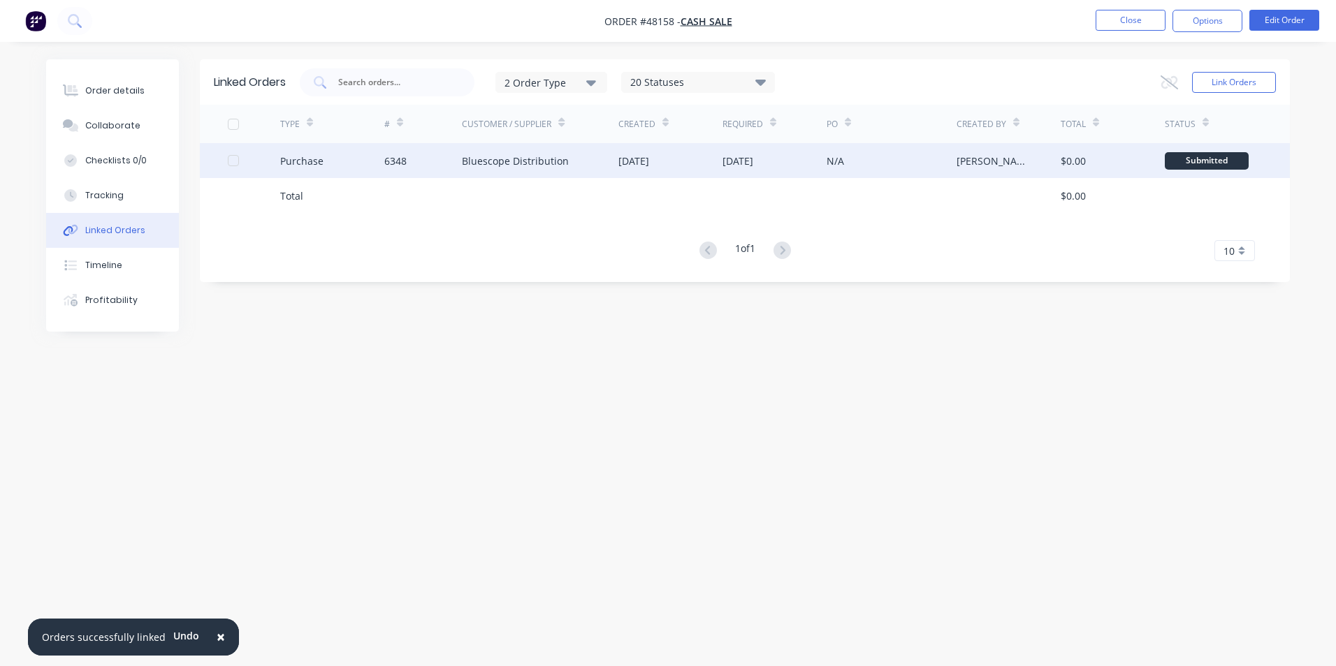
click at [684, 159] on div "29 Sep 2025" at bounding box center [670, 160] width 104 height 35
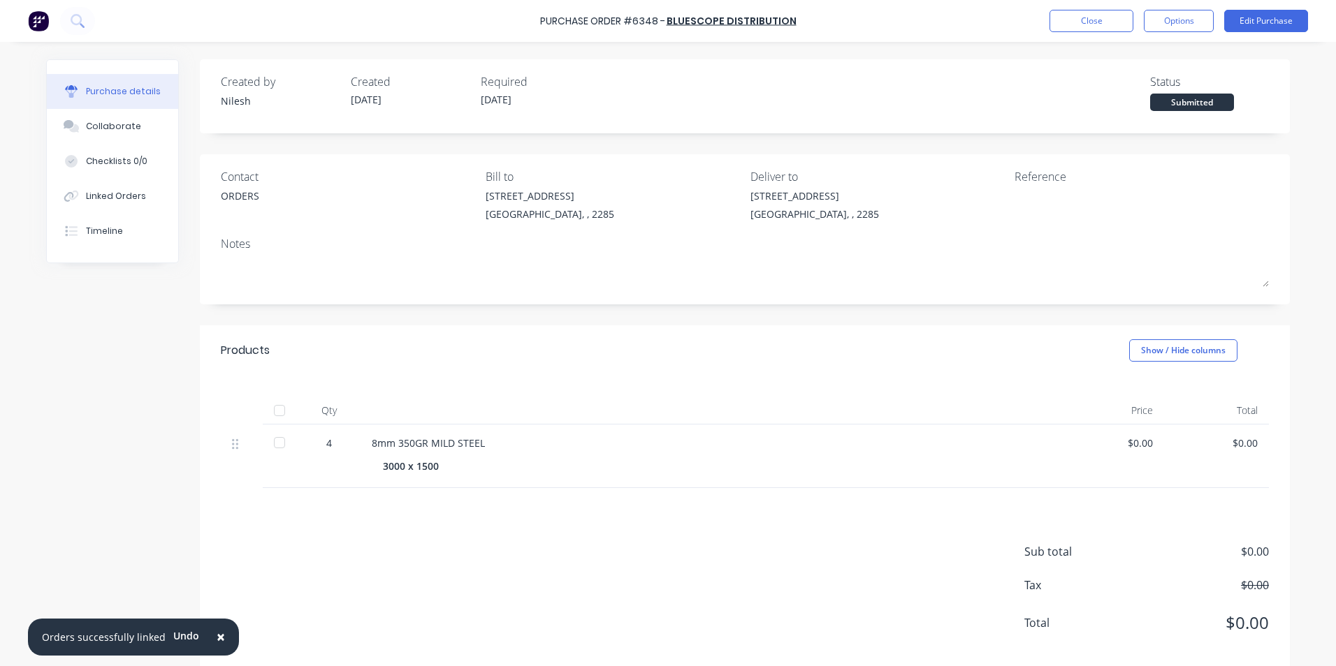
click at [1246, 8] on div "Purchase Order #6348 - Bluescope Distribution Close Options Edit Purchase" at bounding box center [668, 21] width 1336 height 42
click at [1260, 21] on button "Edit Purchase" at bounding box center [1266, 21] width 84 height 22
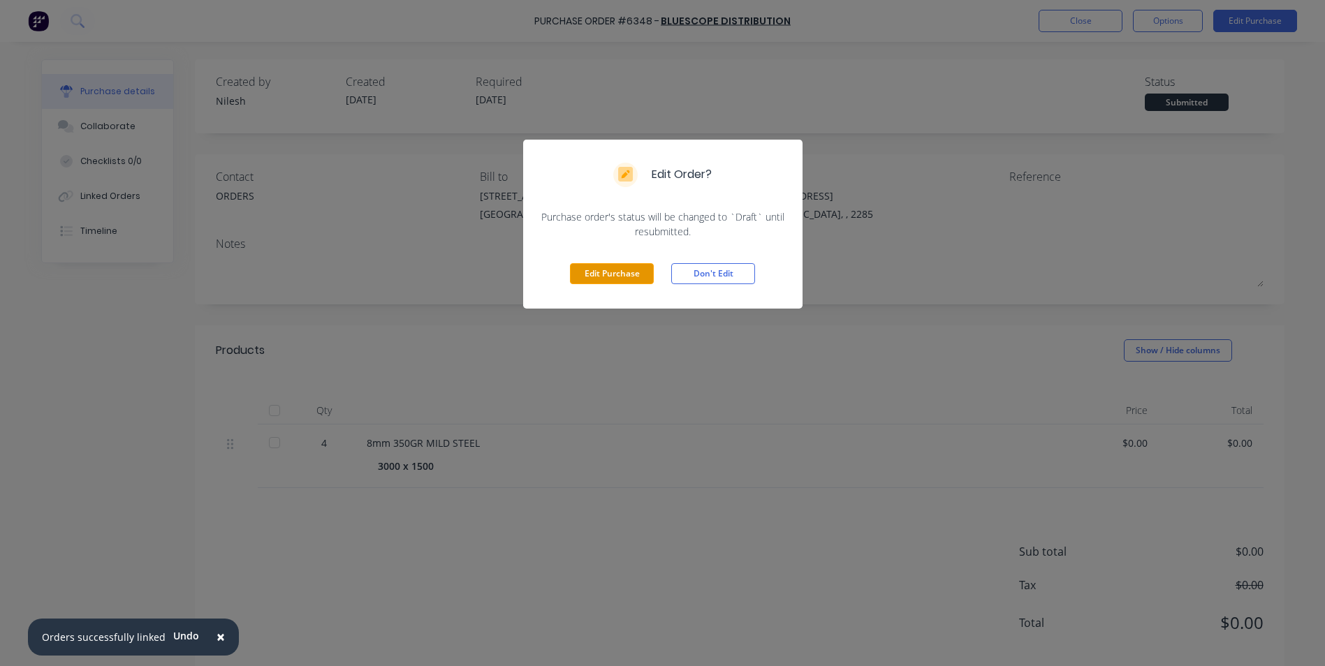
click at [606, 270] on button "Edit Purchase" at bounding box center [612, 273] width 84 height 21
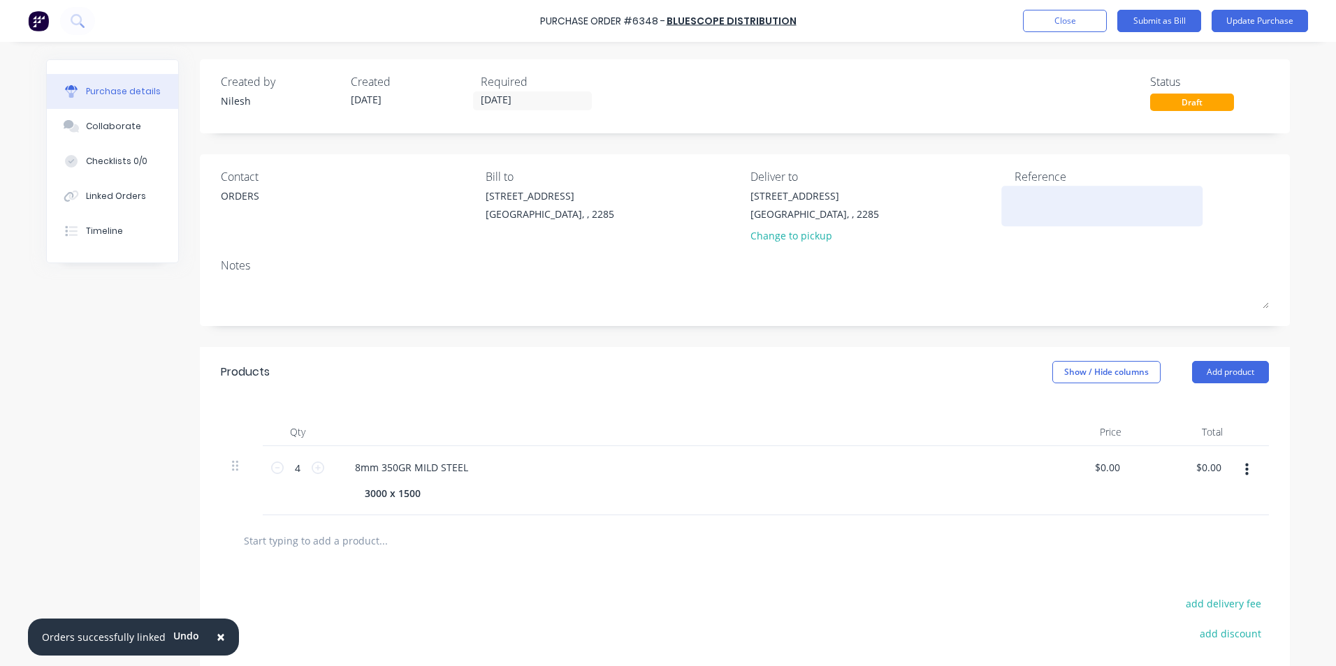
click at [1051, 196] on textarea at bounding box center [1101, 204] width 175 height 31
paste textarea "Order #48158"
type textarea "Order #48158"
type textarea "x"
drag, startPoint x: 1035, startPoint y: 194, endPoint x: 786, endPoint y: 225, distance: 250.6
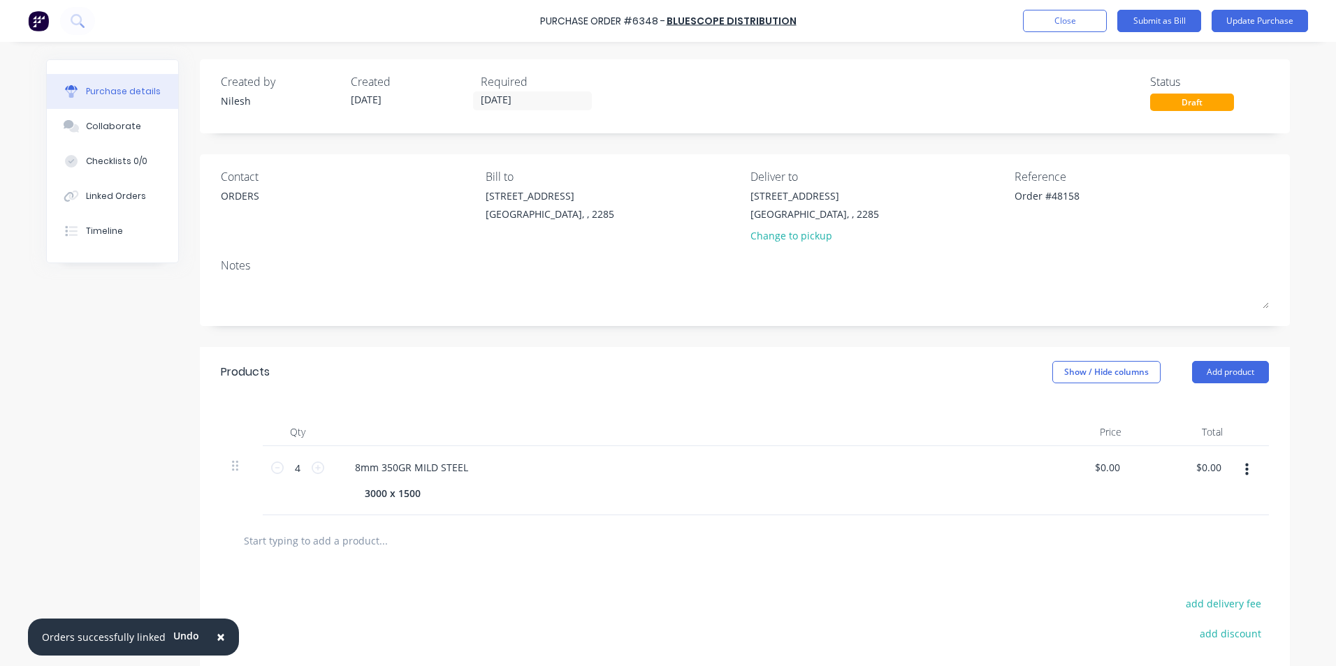
click at [787, 225] on div "Contact ORDERS Bill to 56 Pendlebury Rd . Cardiff, , 2285 Deliver to 56 Pendleb…" at bounding box center [745, 209] width 1048 height 82
type textarea "jJ #48158"
type textarea "x"
type textarea "j #48158"
type textarea "x"
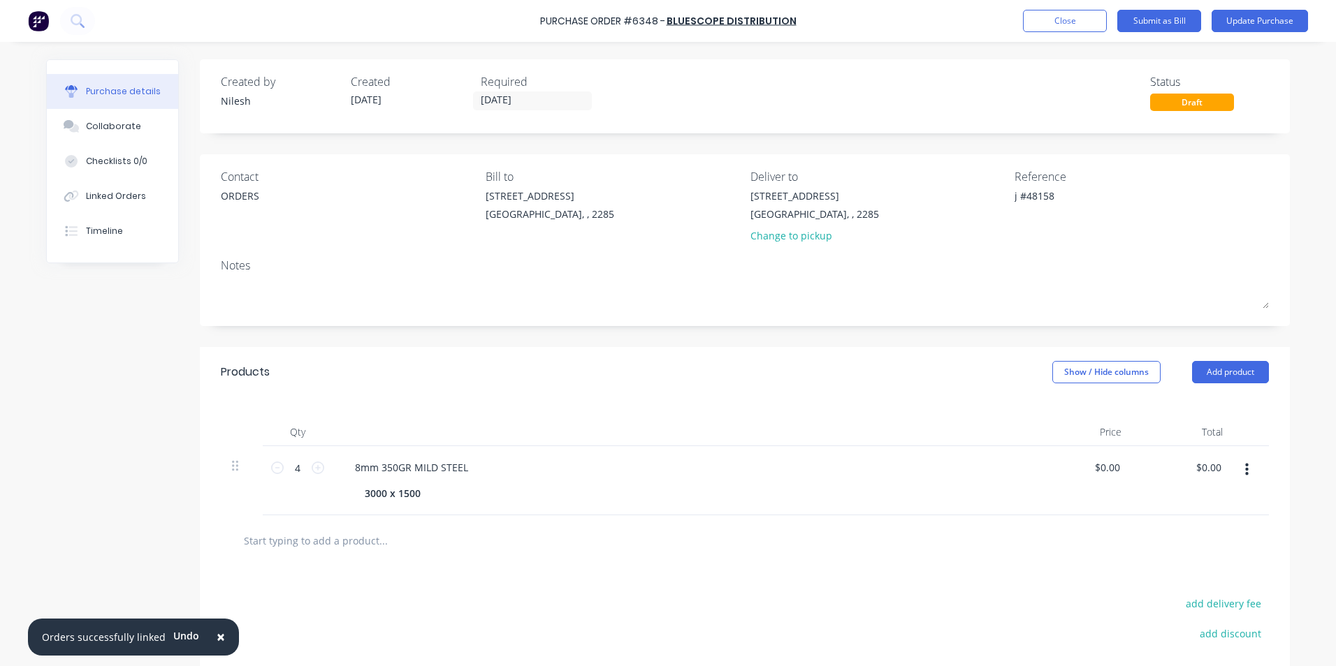
type textarea "#48158"
type textarea "x"
type textarea "J #48158"
type textarea "x"
type textarea "JO #48158"
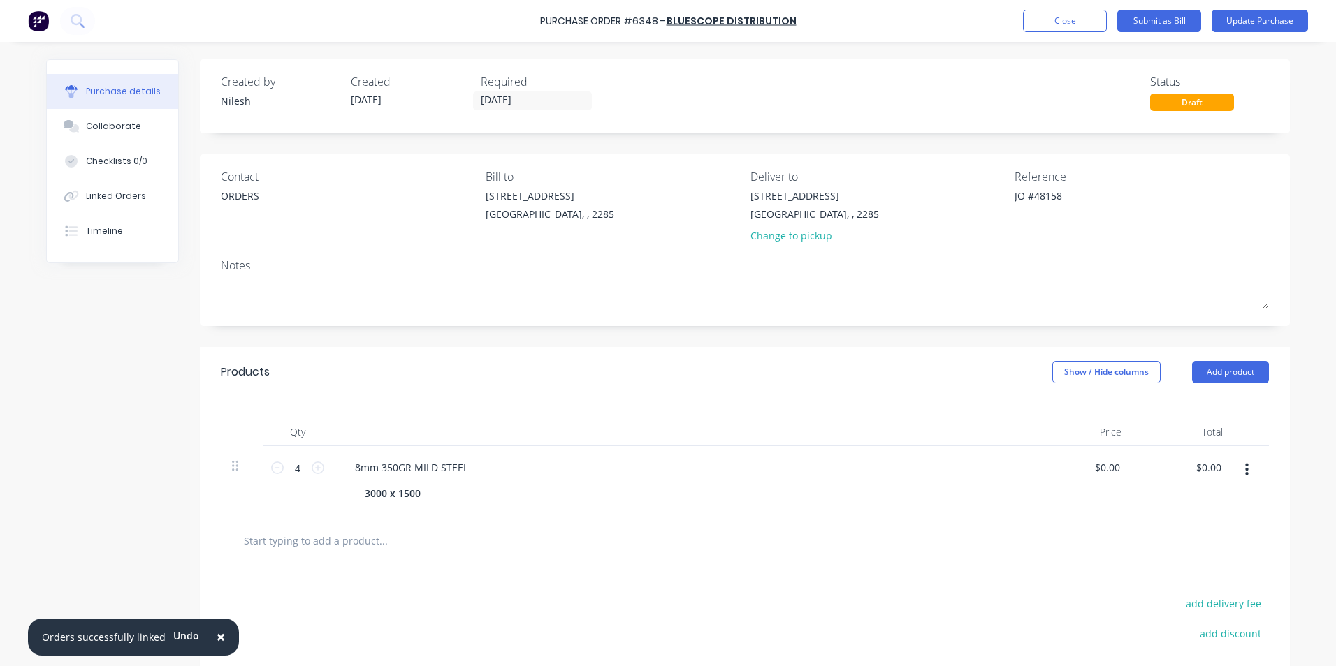
type textarea "x"
type textarea "JOB #48158"
type textarea "x"
type textarea "JOB #48158"
type textarea "x"
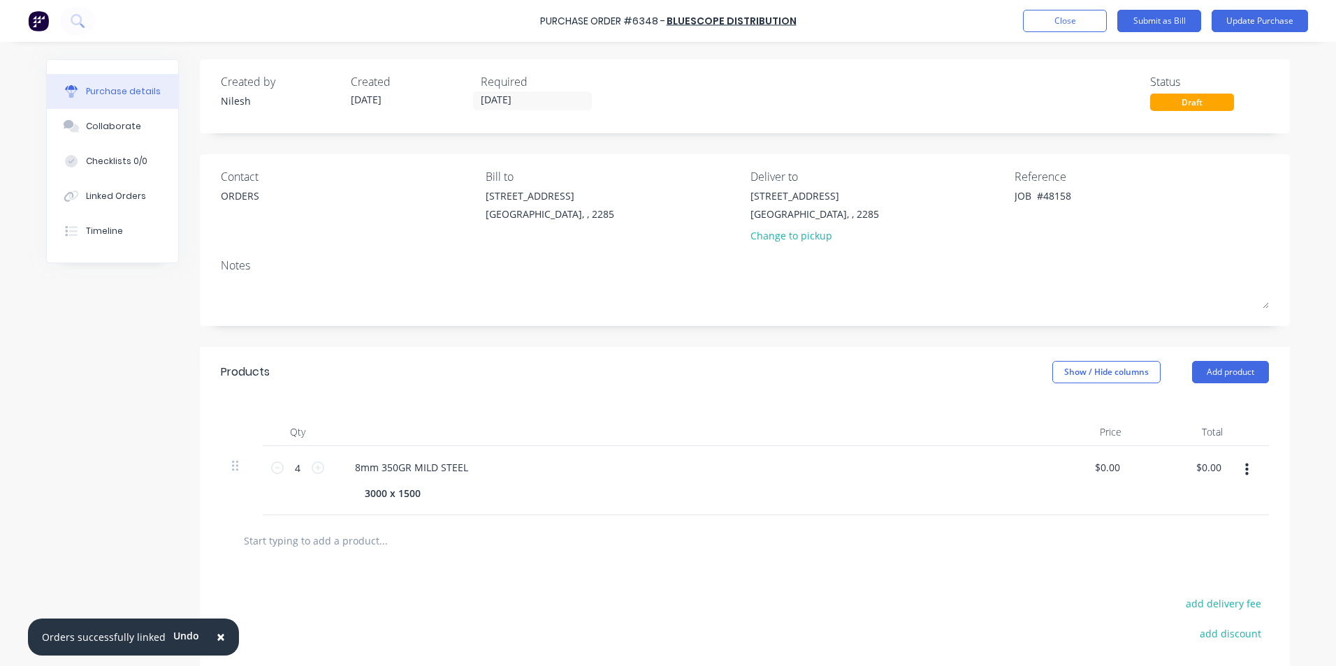
type textarea "JOB R #48158"
type textarea "x"
type textarea "JOB RE #48158"
type textarea "x"
type textarea "JOB REF #48158"
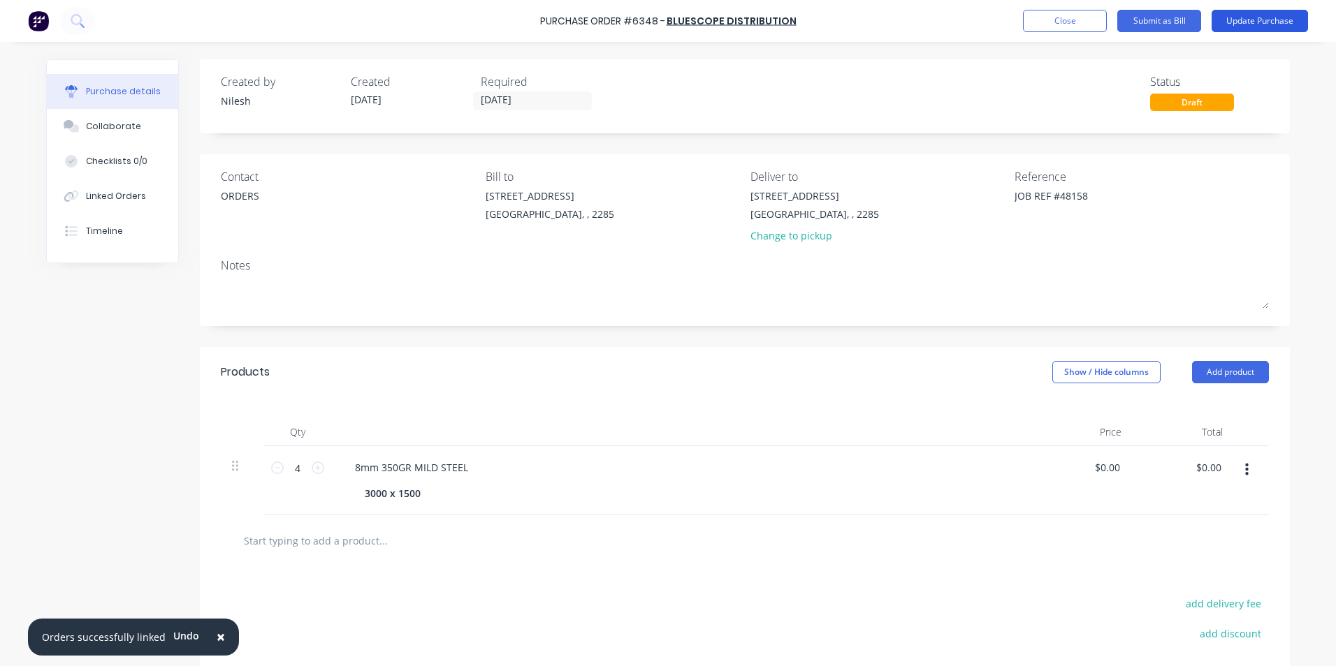
type textarea "x"
type textarea "JOB REF #48158"
click at [1284, 25] on button "Update Purchase" at bounding box center [1259, 21] width 96 height 22
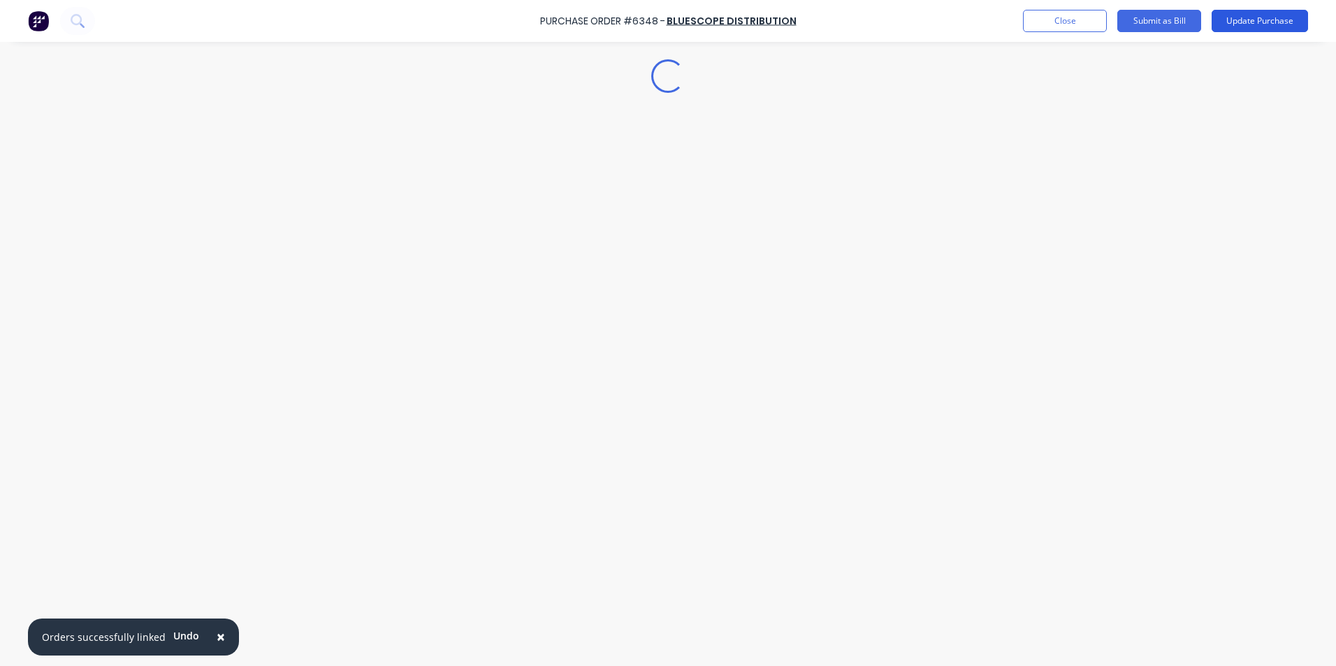
type textarea "x"
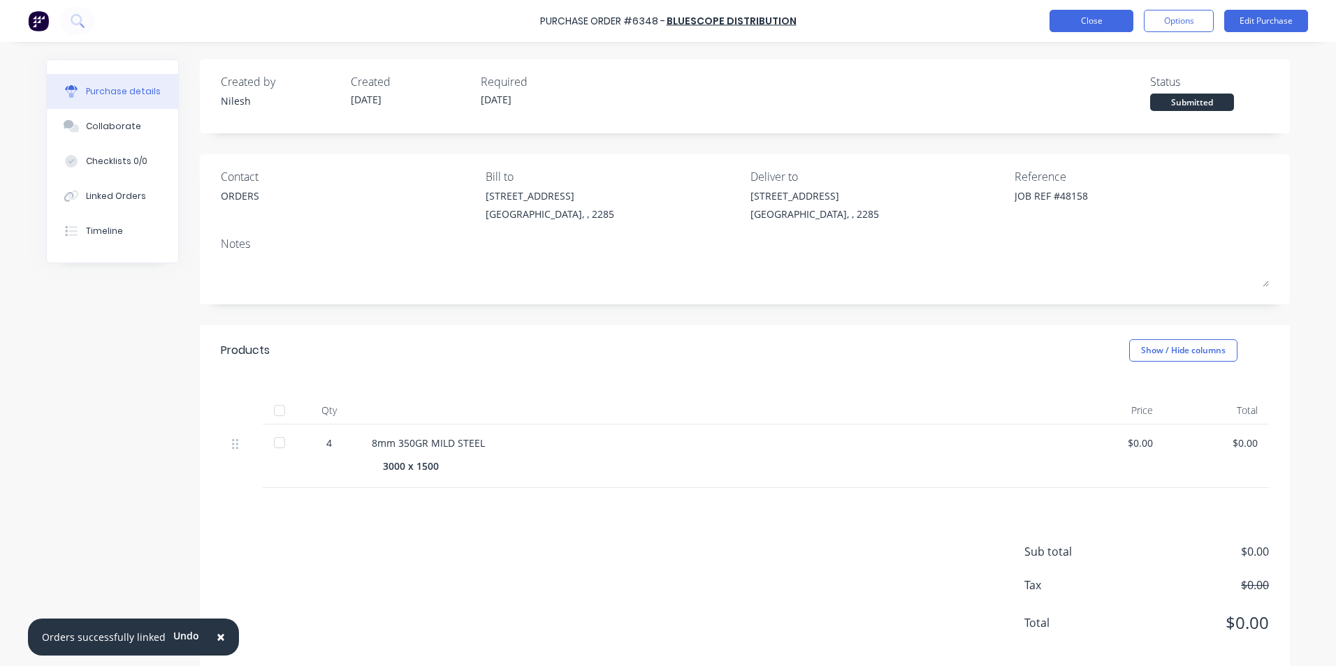
click at [1098, 27] on button "Close" at bounding box center [1091, 21] width 84 height 22
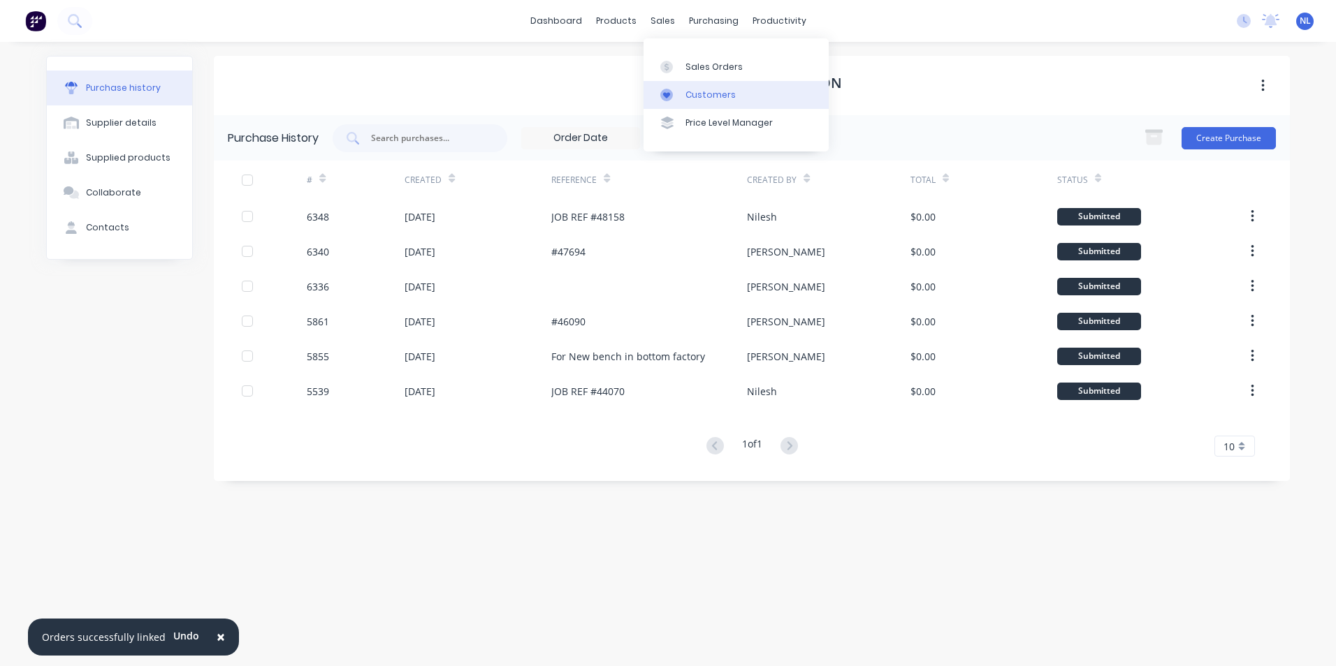
click at [688, 95] on div "Customers" at bounding box center [710, 95] width 50 height 13
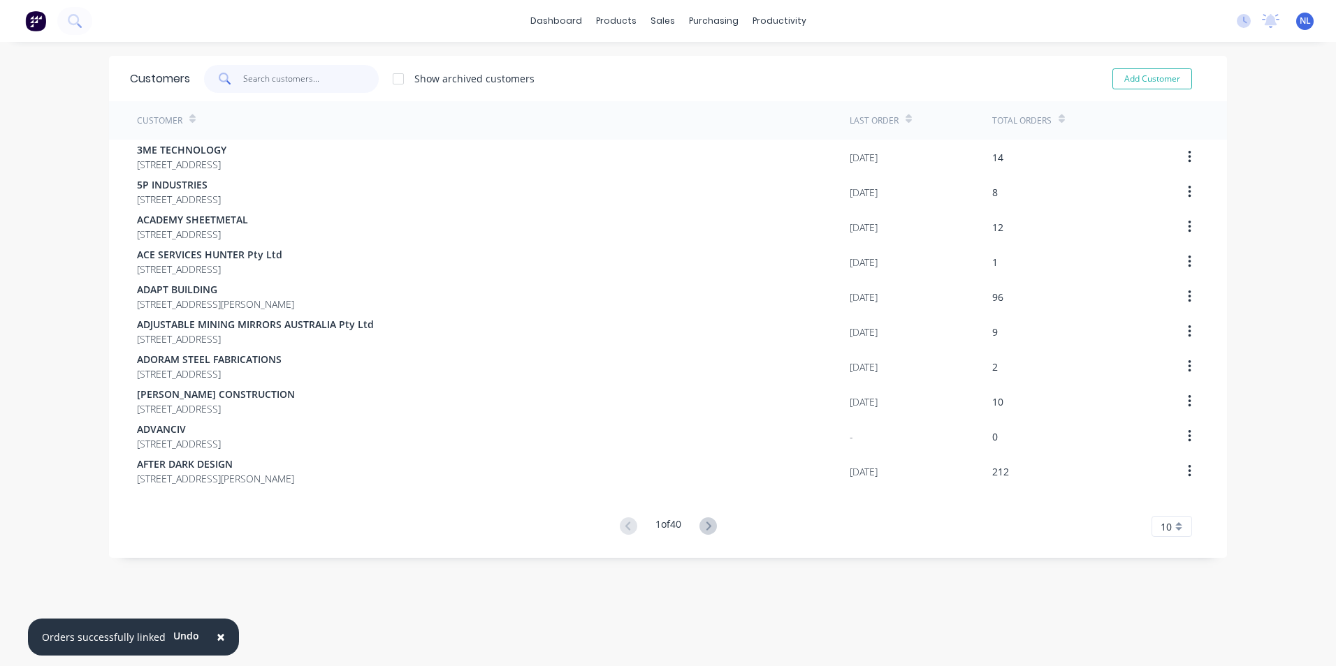
click at [324, 75] on input "text" at bounding box center [311, 79] width 136 height 28
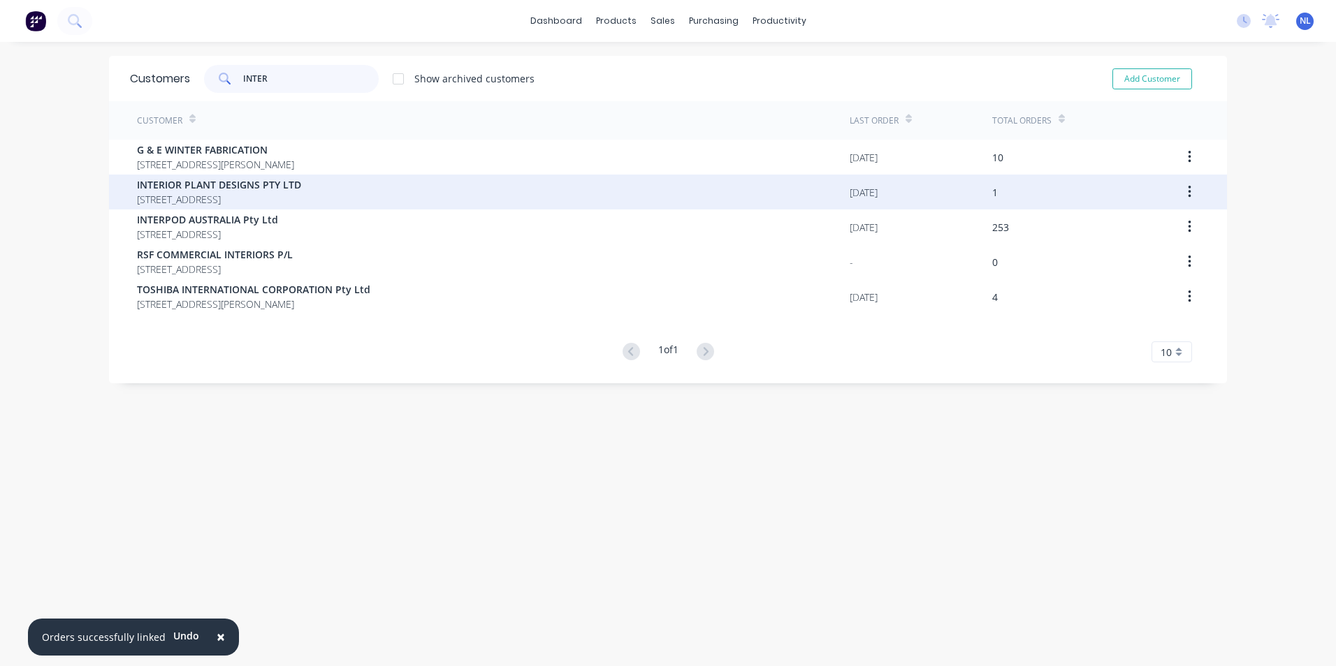
type input "INTER"
click at [301, 193] on span "8a BIDGEE RD RYDE New South Wales Australia 2112" at bounding box center [219, 199] width 164 height 15
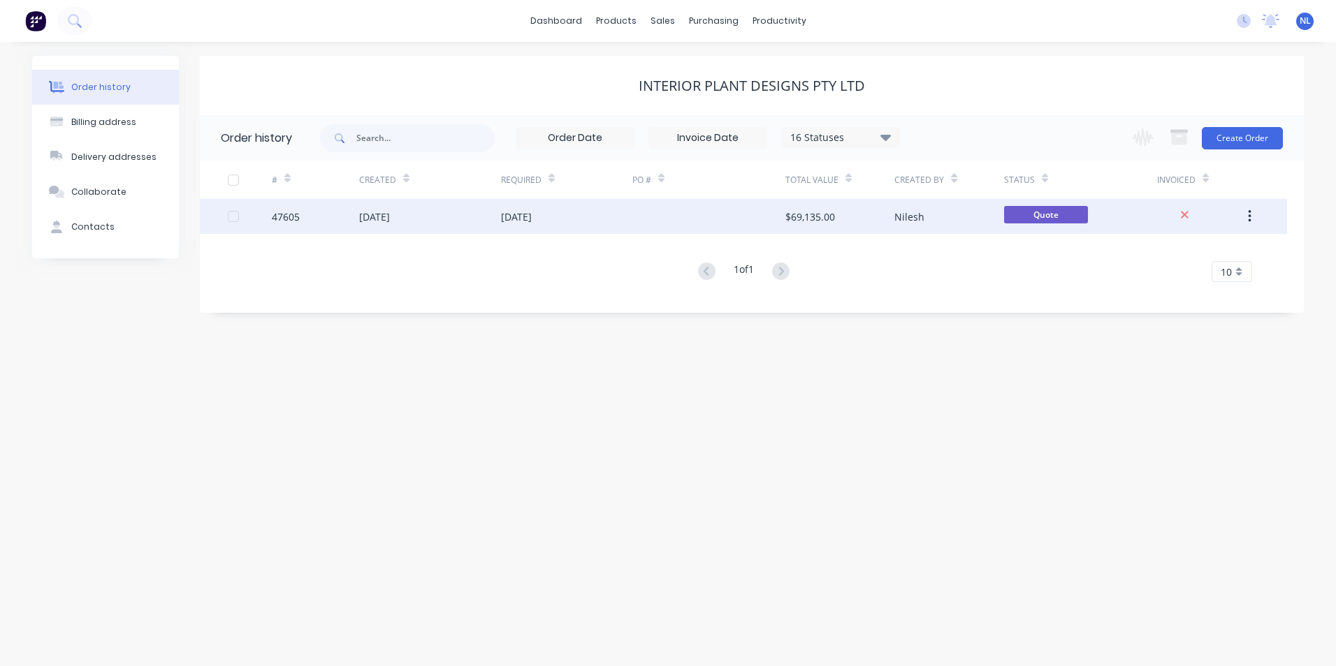
click at [666, 218] on div at bounding box center [708, 216] width 153 height 35
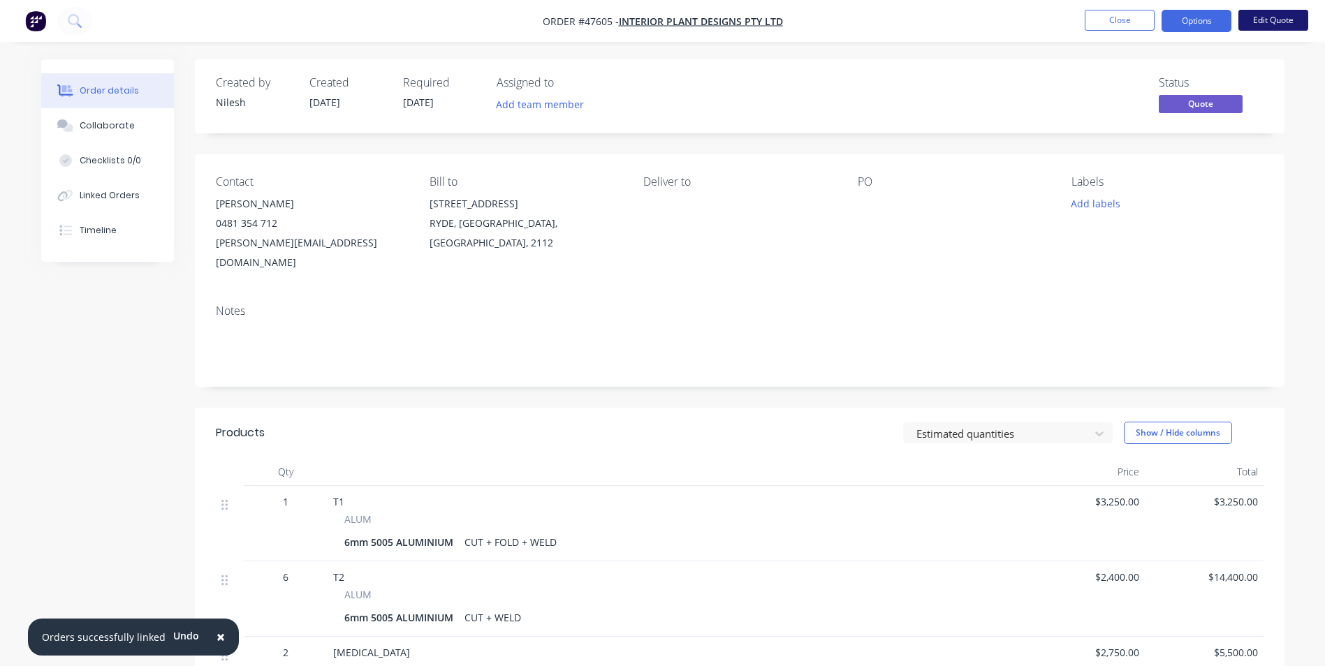
click at [1306, 25] on button "Edit Quote" at bounding box center [1274, 20] width 70 height 21
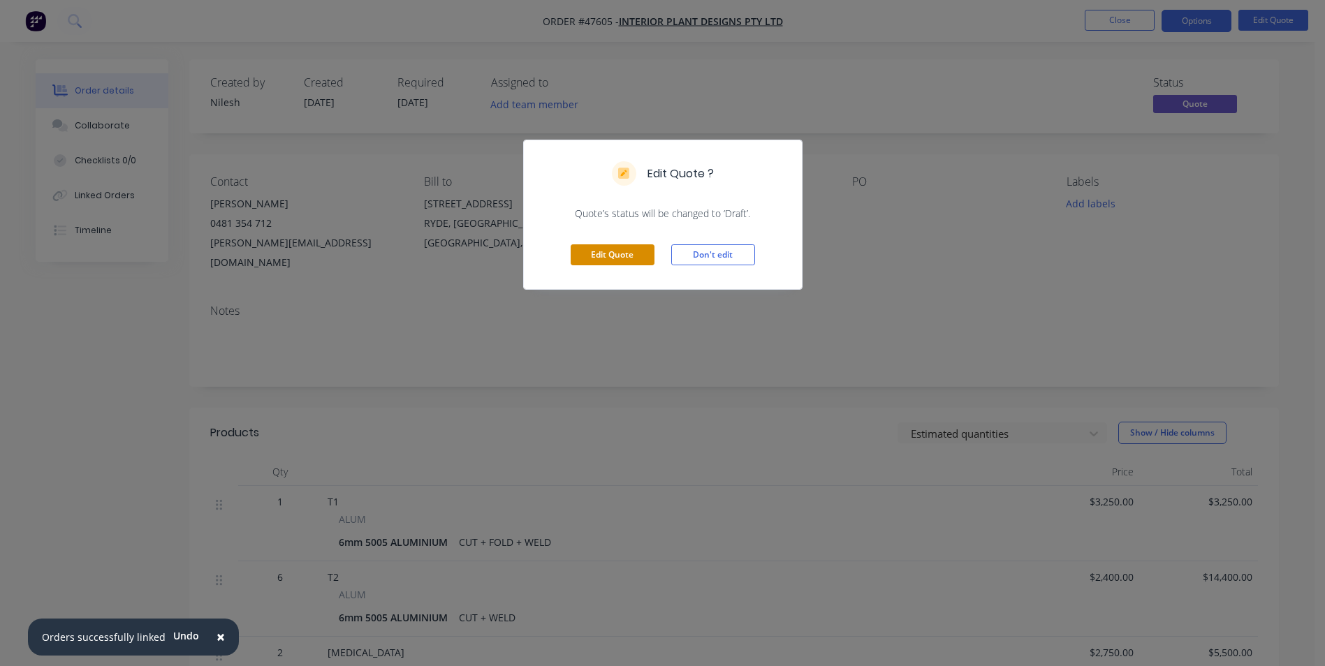
click at [608, 262] on button "Edit Quote" at bounding box center [613, 255] width 84 height 21
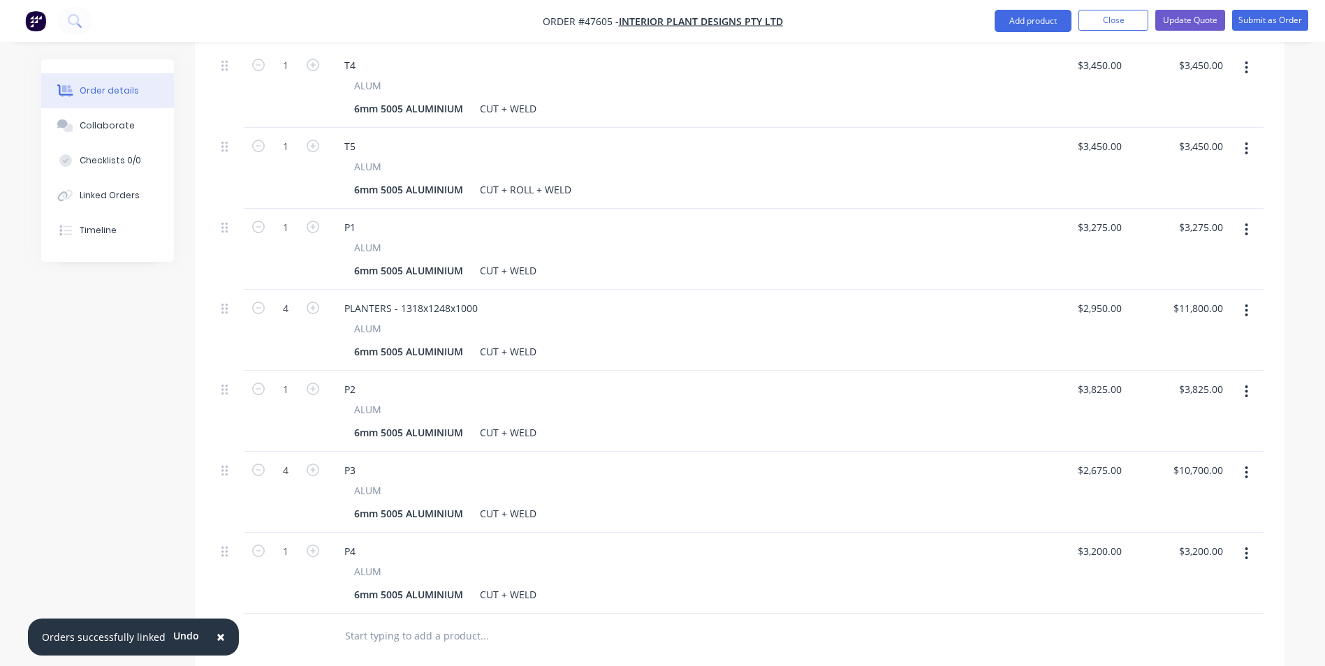
scroll to position [825, 0]
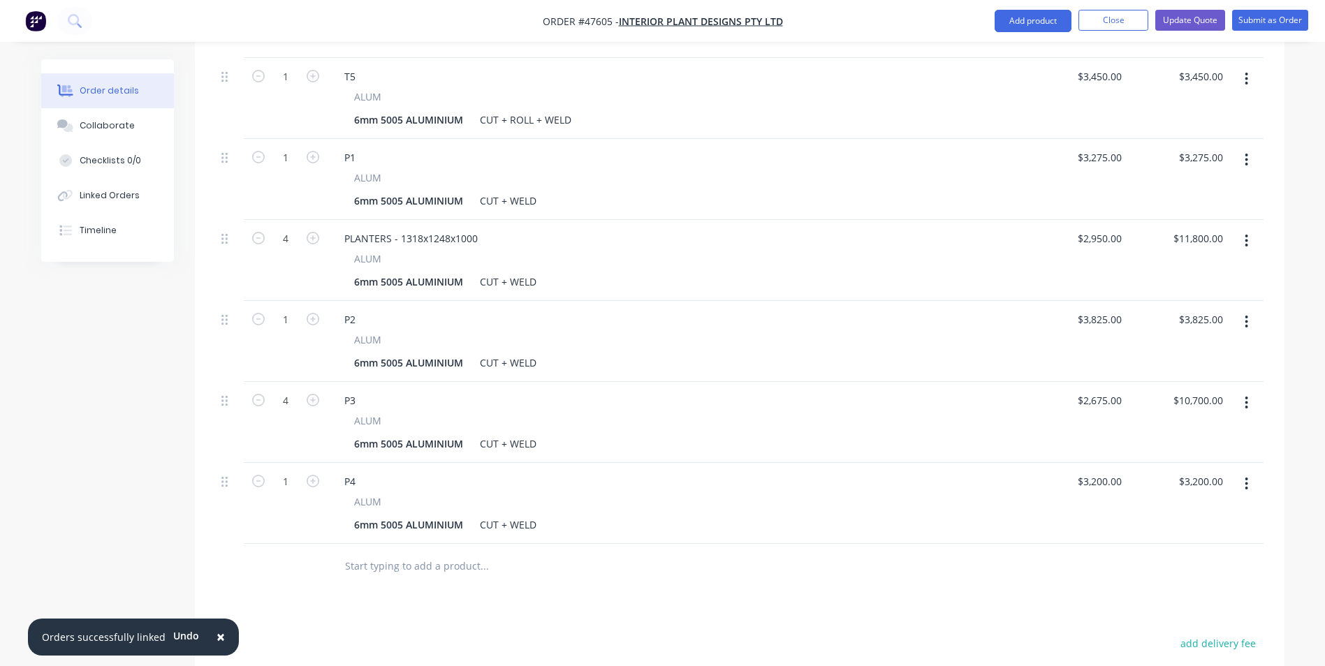
click at [1252, 472] on button "button" at bounding box center [1246, 484] width 33 height 25
click at [1169, 534] on button "Duplicate" at bounding box center [1197, 548] width 133 height 28
click at [357, 553] on div "P4" at bounding box center [350, 563] width 34 height 20
drag, startPoint x: 363, startPoint y: 530, endPoint x: 267, endPoint y: 539, distance: 96.9
click at [267, 544] on div "1 P4 ALUM 6mm 5005 ALUMINIUM CUT + WELD $3,200.00 $3,200.00 $3,200.00 $3,200.00" at bounding box center [740, 584] width 1048 height 81
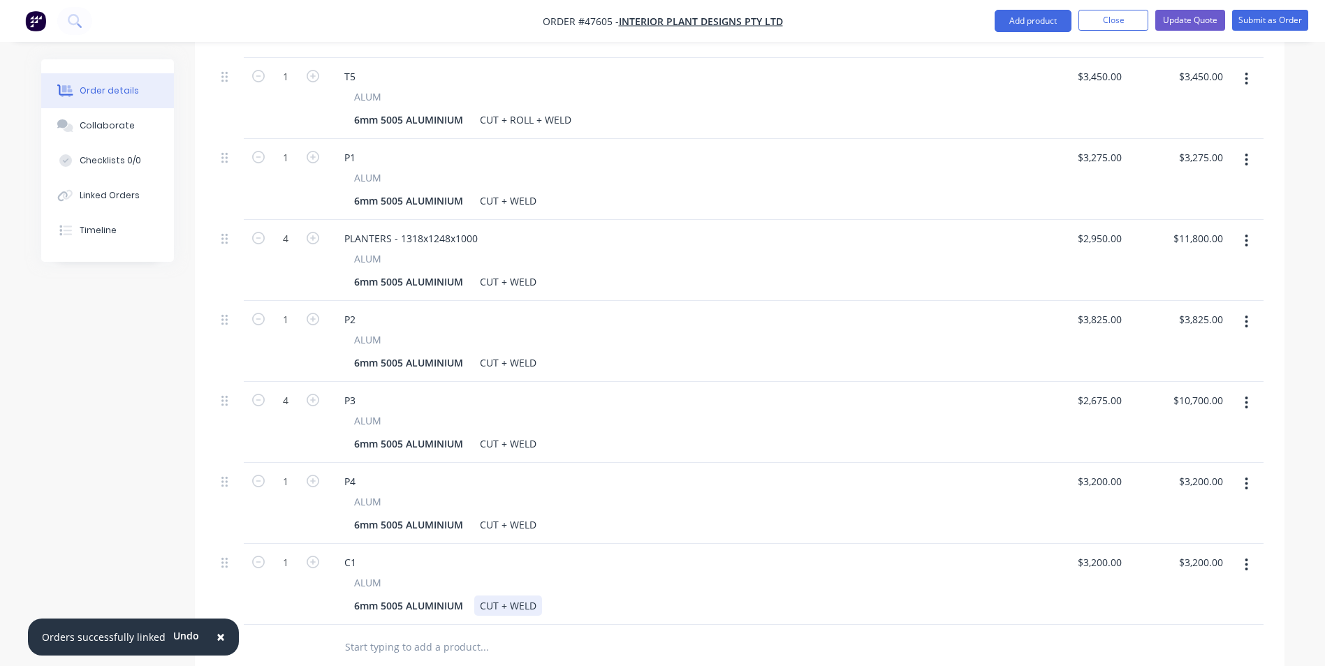
click at [541, 596] on div "CUT + WELD" at bounding box center [508, 606] width 68 height 20
click at [509, 596] on div "CUT + WELD" at bounding box center [508, 606] width 68 height 20
click at [748, 596] on div "6mm 5005 ALUMINIUM CUT + ROLL + WELD" at bounding box center [674, 606] width 651 height 20
click at [1112, 553] on input "3200" at bounding box center [1112, 563] width 29 height 20
type input "$2,750.00"
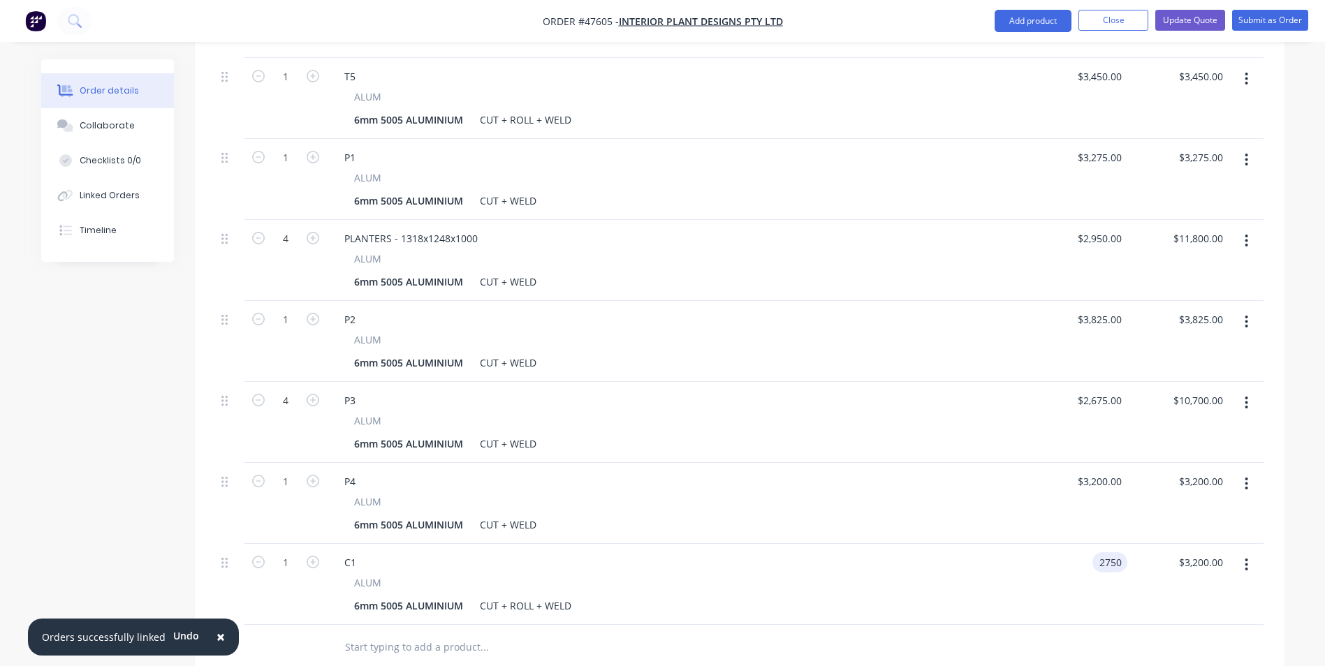
type input "$2,750.00"
click at [1065, 548] on div "$2,750.00 $2,750.00" at bounding box center [1076, 584] width 101 height 81
click at [1239, 553] on button "button" at bounding box center [1246, 565] width 33 height 25
click at [1181, 615] on button "Duplicate" at bounding box center [1197, 629] width 133 height 28
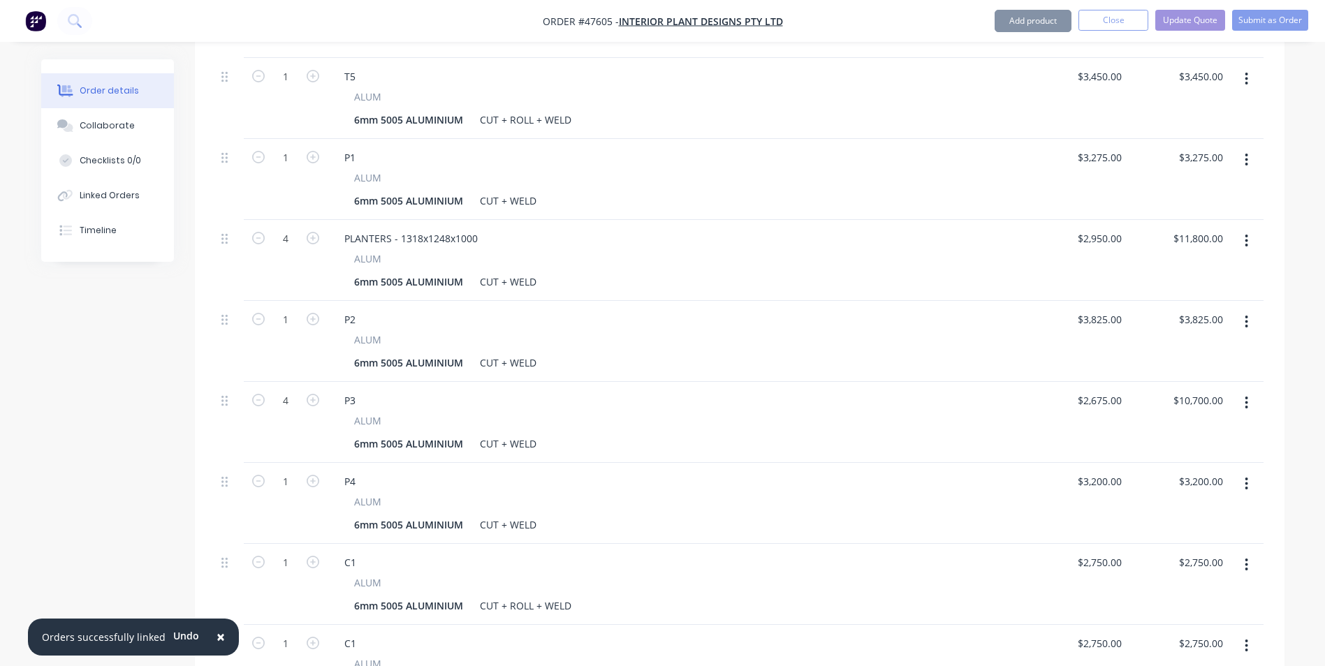
scroll to position [965, 0]
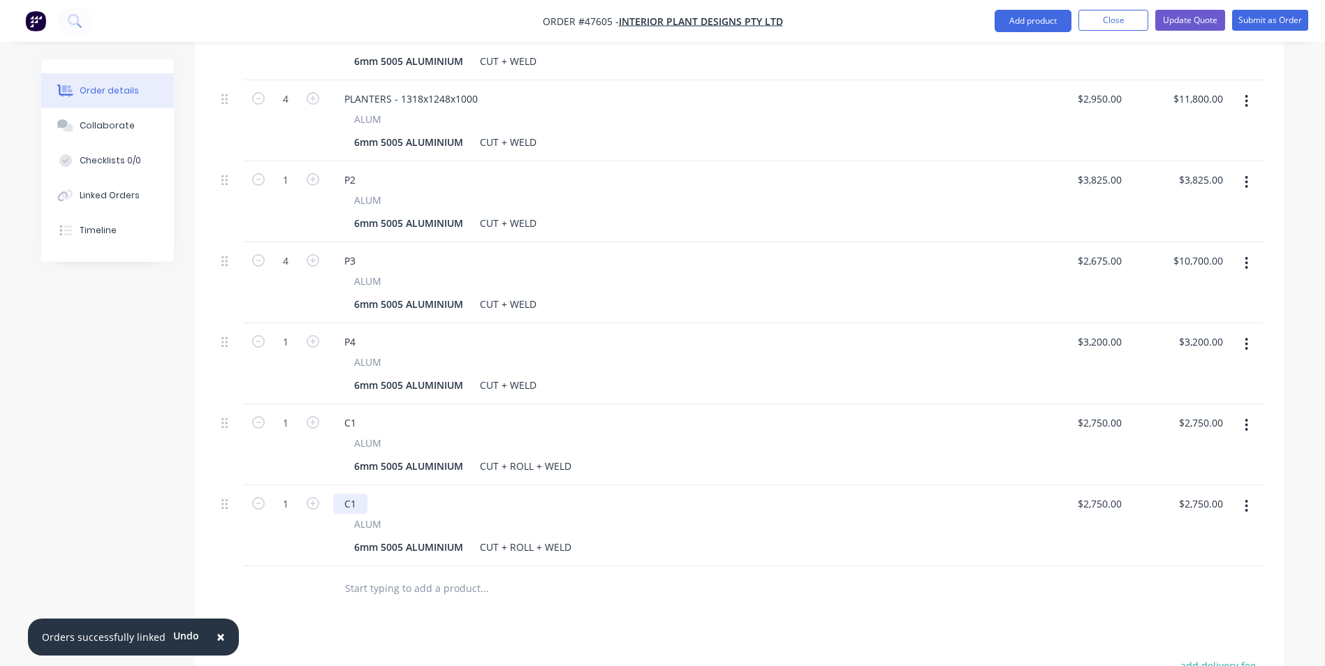
click at [356, 494] on div "C1" at bounding box center [350, 504] width 34 height 20
click at [1102, 494] on input "2750" at bounding box center [1112, 504] width 29 height 20
type input "$2,575.00"
click at [694, 486] on div "C2 ALUM 6mm 5005 ALUMINIUM CUT + ROLL + WELD" at bounding box center [677, 526] width 699 height 81
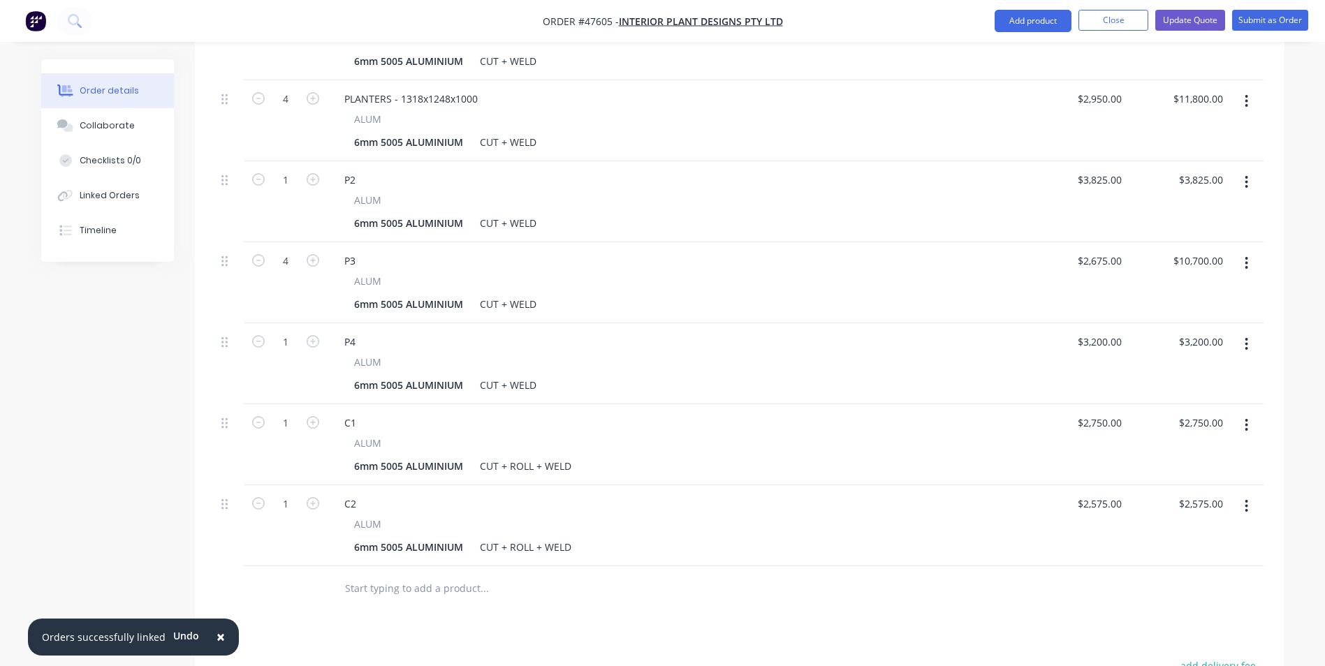
click at [1245, 499] on icon "button" at bounding box center [1246, 506] width 3 height 15
click at [1135, 557] on button "Duplicate" at bounding box center [1197, 571] width 133 height 28
type input "$2,575.00"
click at [353, 575] on div "C2" at bounding box center [350, 585] width 34 height 20
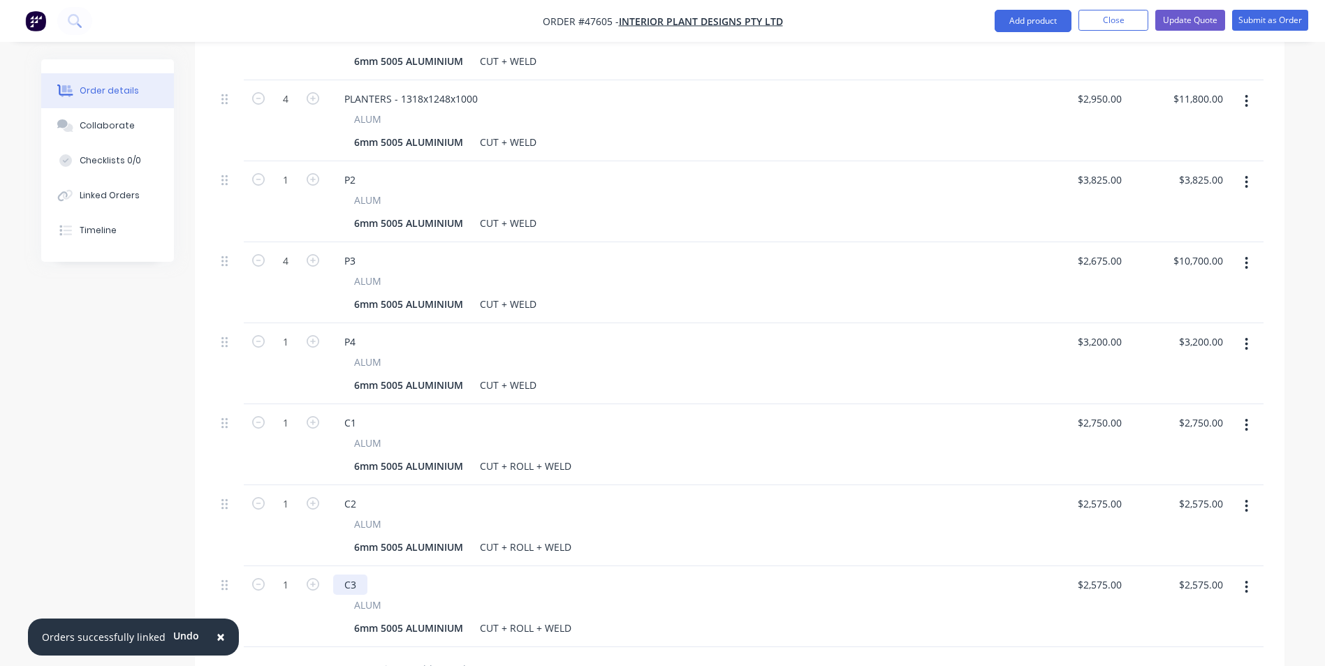
scroll to position [895, 0]
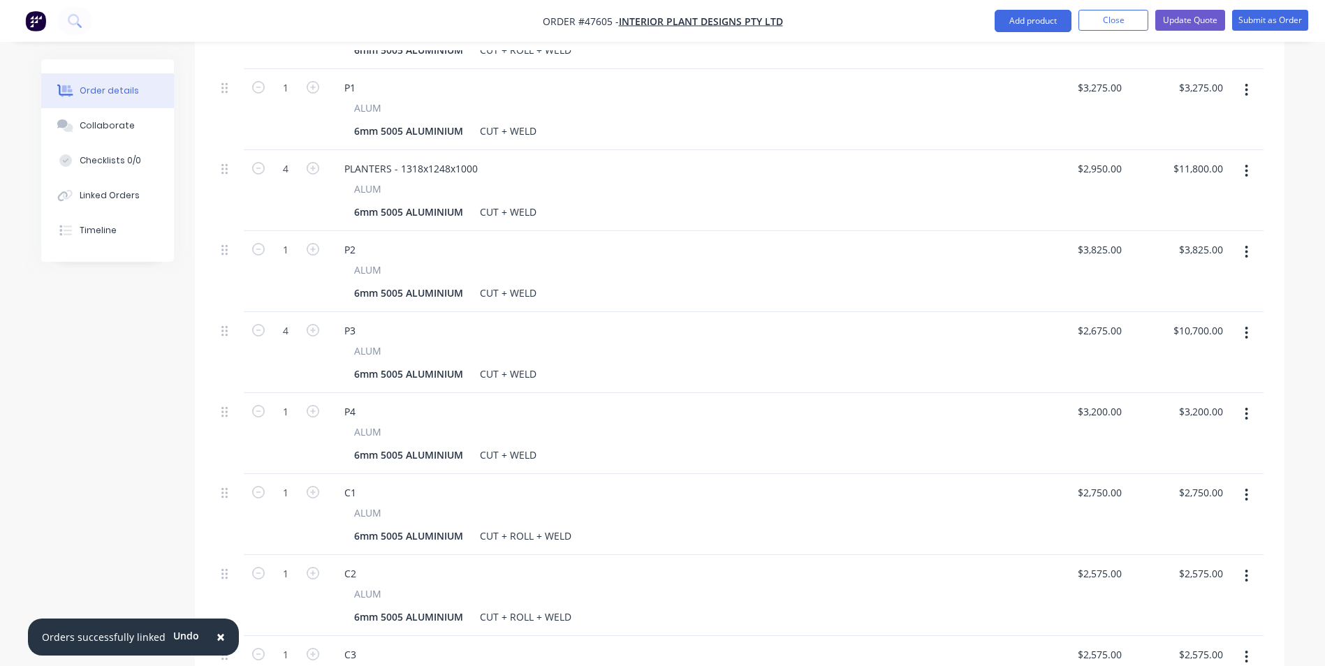
click at [565, 645] on div "C3" at bounding box center [676, 655] width 687 height 20
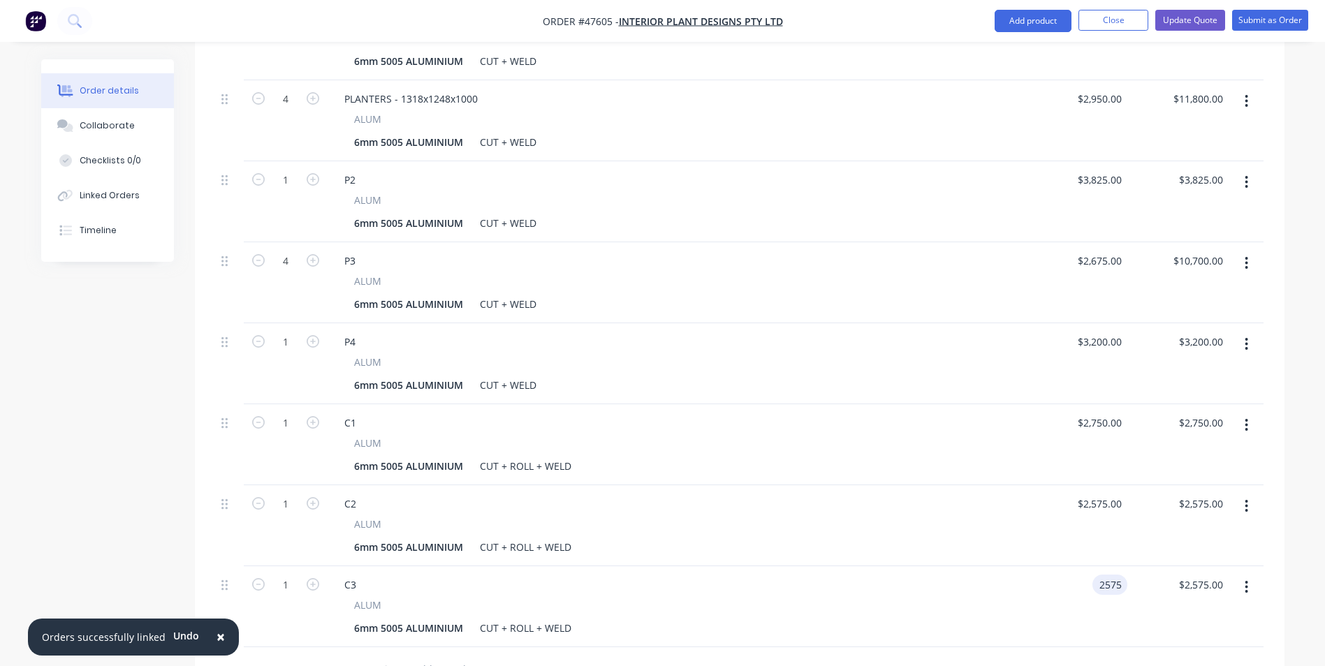
click at [1100, 575] on input "2575" at bounding box center [1112, 585] width 29 height 20
type input "$2,375.00"
click at [810, 648] on div at bounding box center [579, 670] width 503 height 45
click at [1139, 567] on div "$2,375.00 $2,375.00" at bounding box center [1178, 607] width 101 height 81
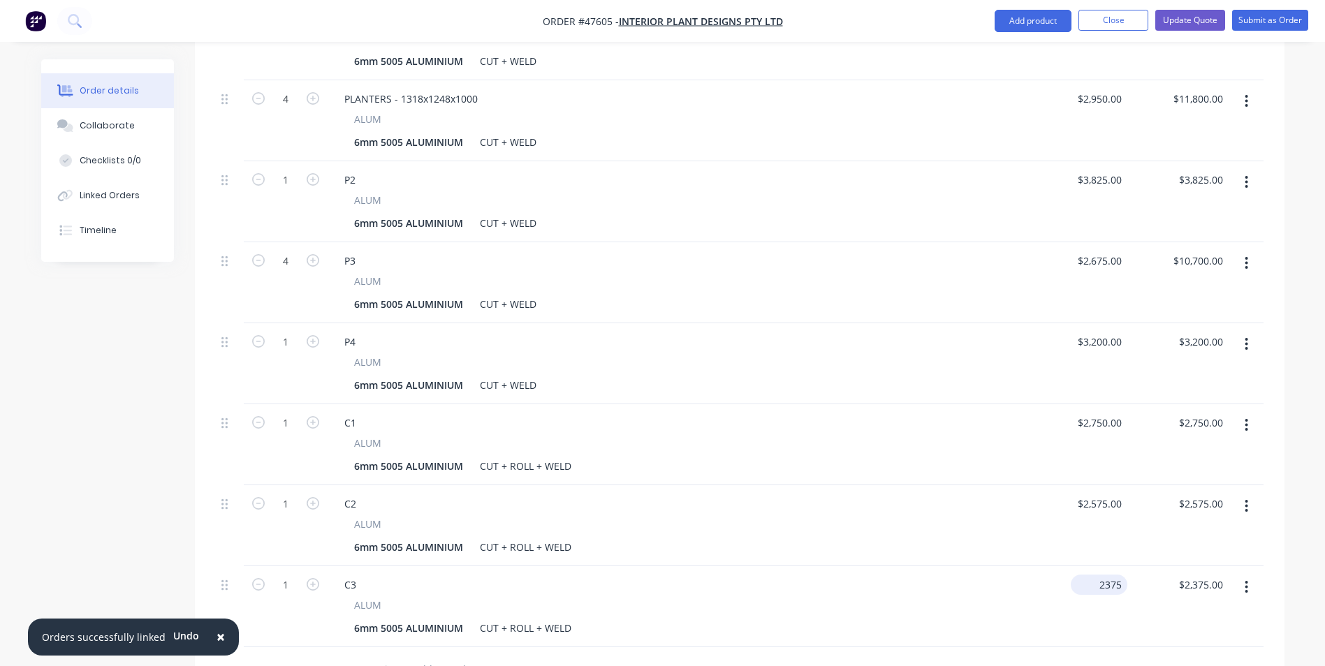
click at [1117, 575] on input "2375" at bounding box center [1102, 585] width 51 height 20
type input "$2,400.00"
click at [996, 598] on div "ALUM" at bounding box center [677, 605] width 646 height 15
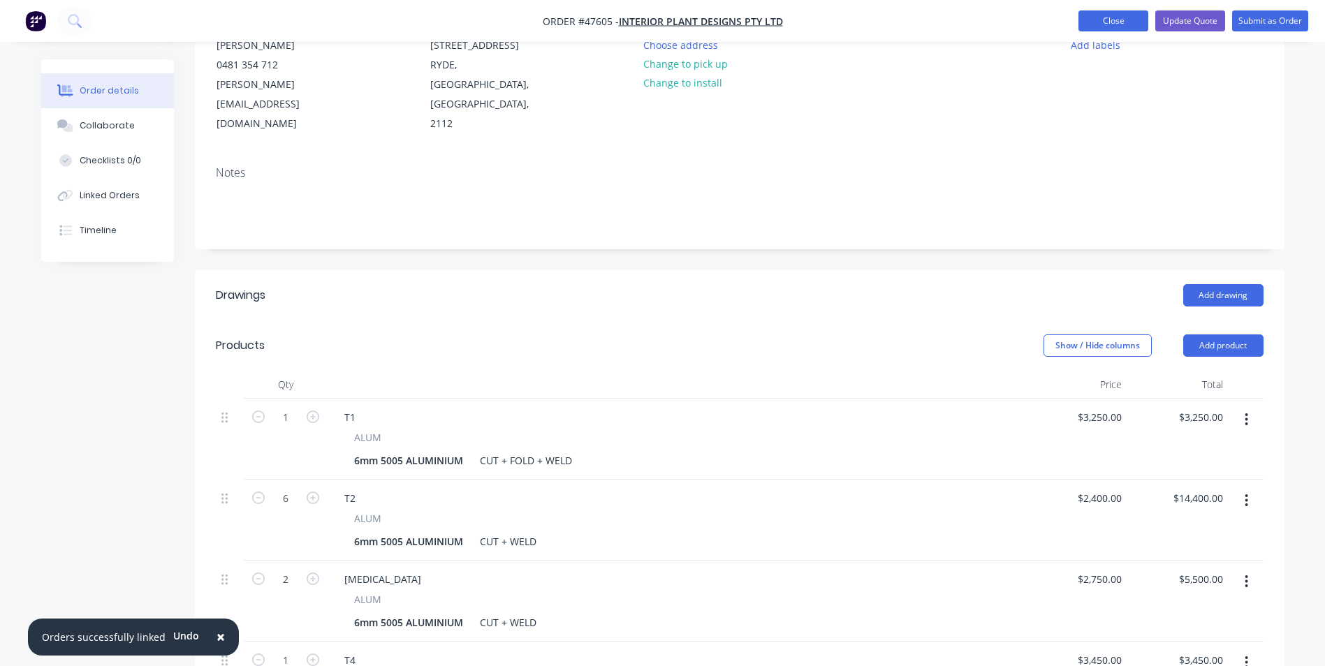
scroll to position [0, 0]
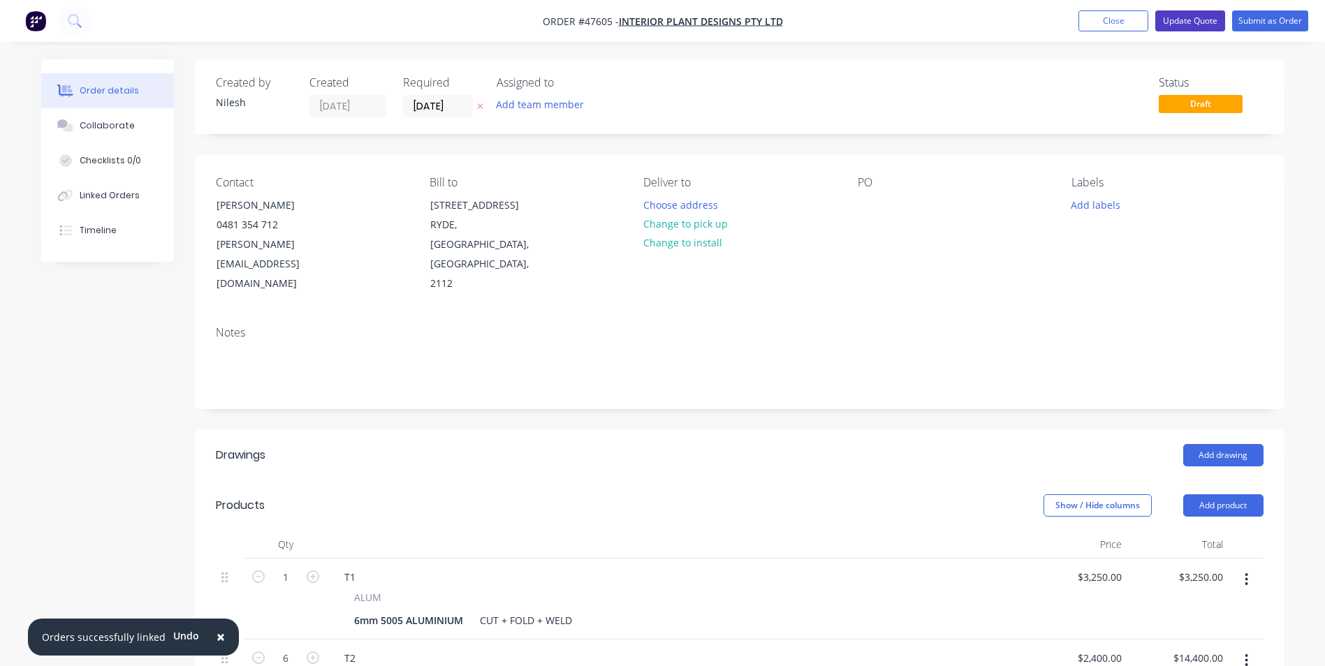
click at [1193, 30] on button "Update Quote" at bounding box center [1191, 20] width 70 height 21
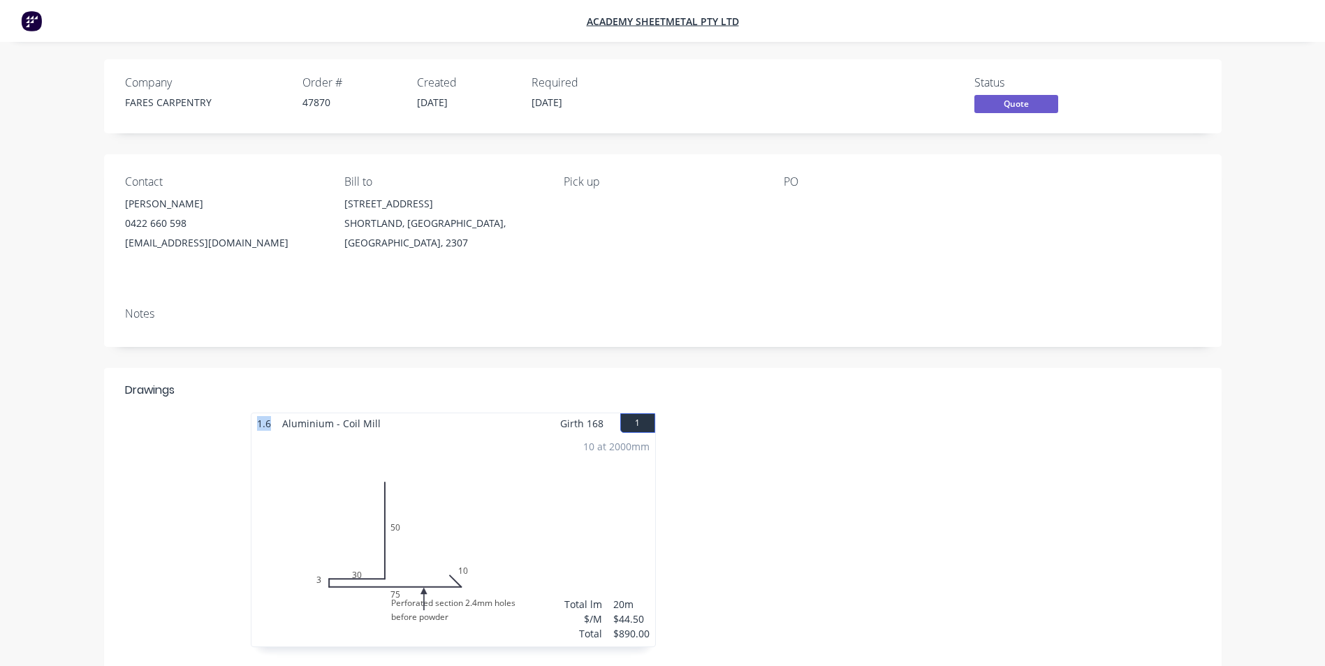
drag, startPoint x: 272, startPoint y: 429, endPoint x: 249, endPoint y: 428, distance: 23.8
click at [249, 428] on div "1.6 Aluminium - Coil Mill Girth 168 1 Perforated section 2.4mm holes before pow…" at bounding box center [453, 537] width 419 height 249
drag, startPoint x: 249, startPoint y: 428, endPoint x: 202, endPoint y: 483, distance: 72.4
click at [202, 483] on div "1.6 Aluminium - Coil Mill Girth 168 1 Perforated section 2.4mm holes before pow…" at bounding box center [663, 537] width 1118 height 249
drag, startPoint x: 340, startPoint y: 103, endPoint x: 304, endPoint y: 104, distance: 36.3
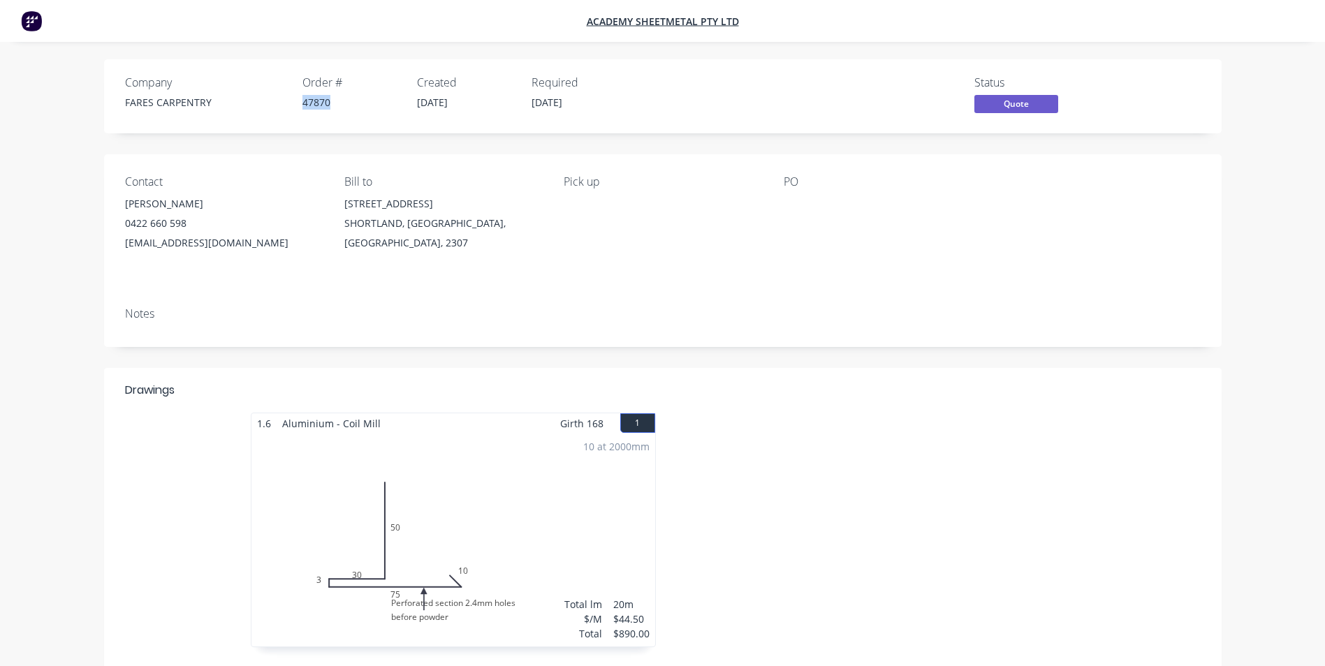
click at [304, 104] on div "47870" at bounding box center [352, 102] width 98 height 15
copy div "47870"
click at [36, 20] on img at bounding box center [31, 20] width 21 height 21
click at [642, 22] on span "Academy Sheetmetal Pty Ltd" at bounding box center [663, 21] width 152 height 13
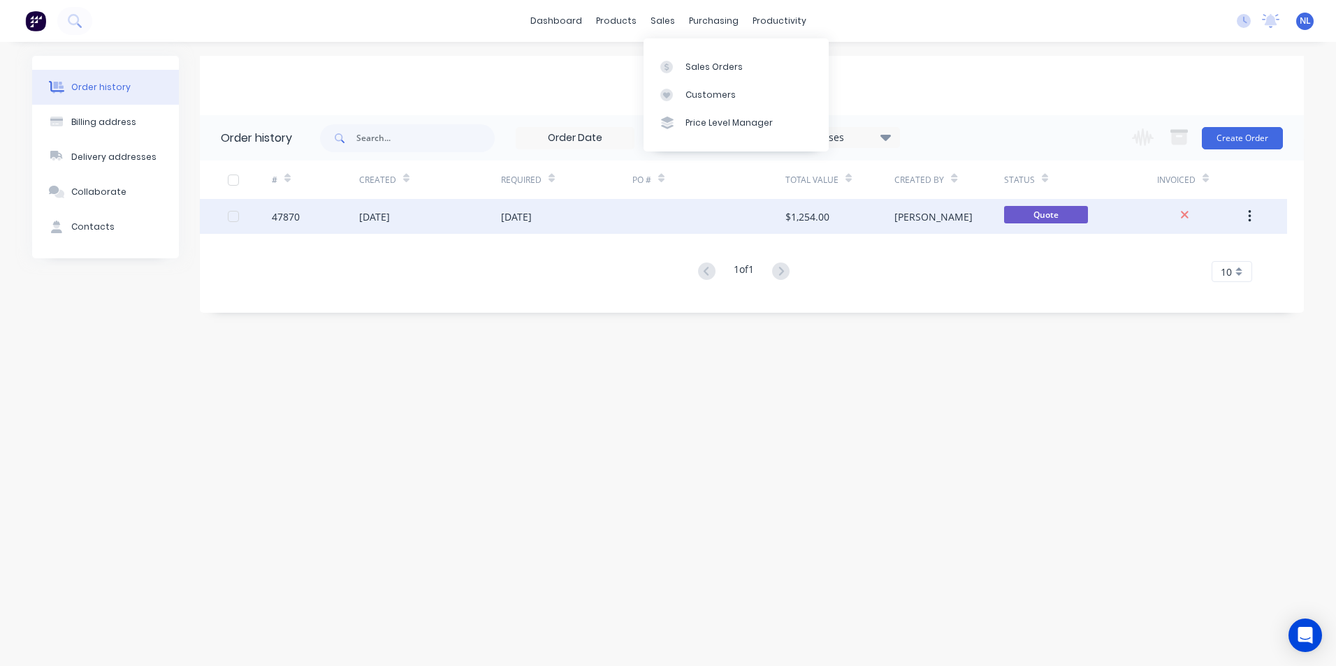
click at [918, 211] on div "[PERSON_NAME]" at bounding box center [948, 216] width 109 height 35
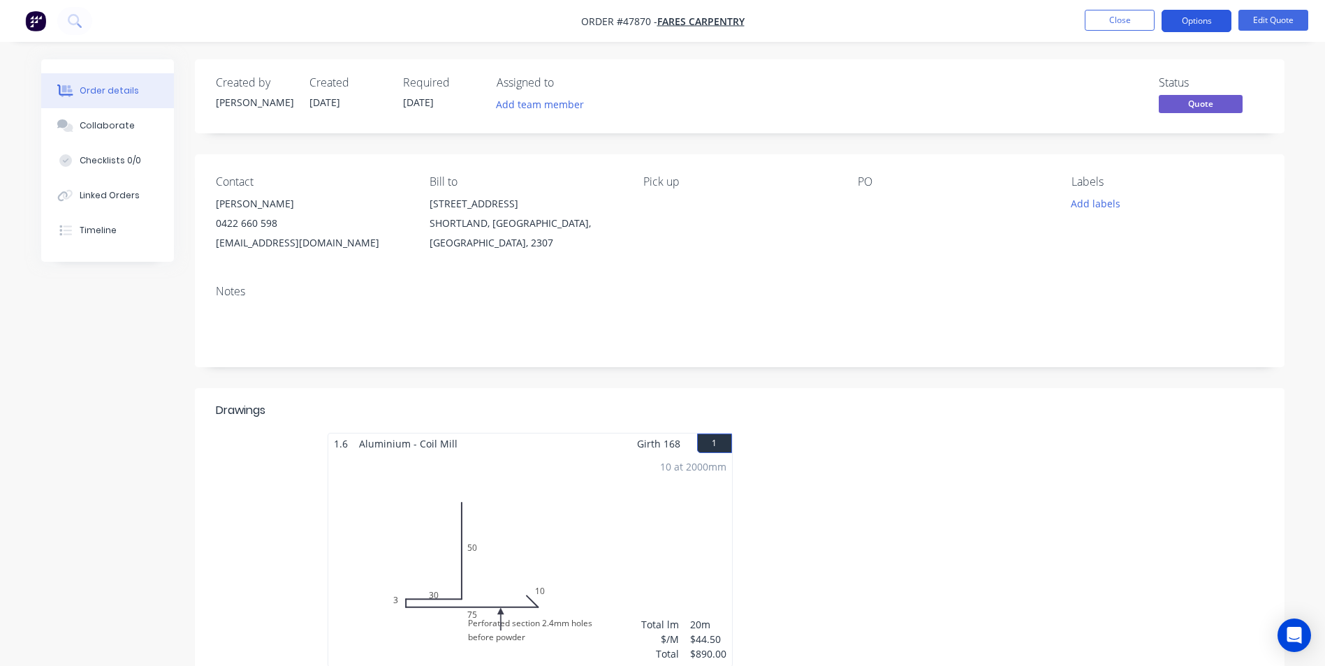
click at [1219, 20] on button "Options" at bounding box center [1197, 21] width 70 height 22
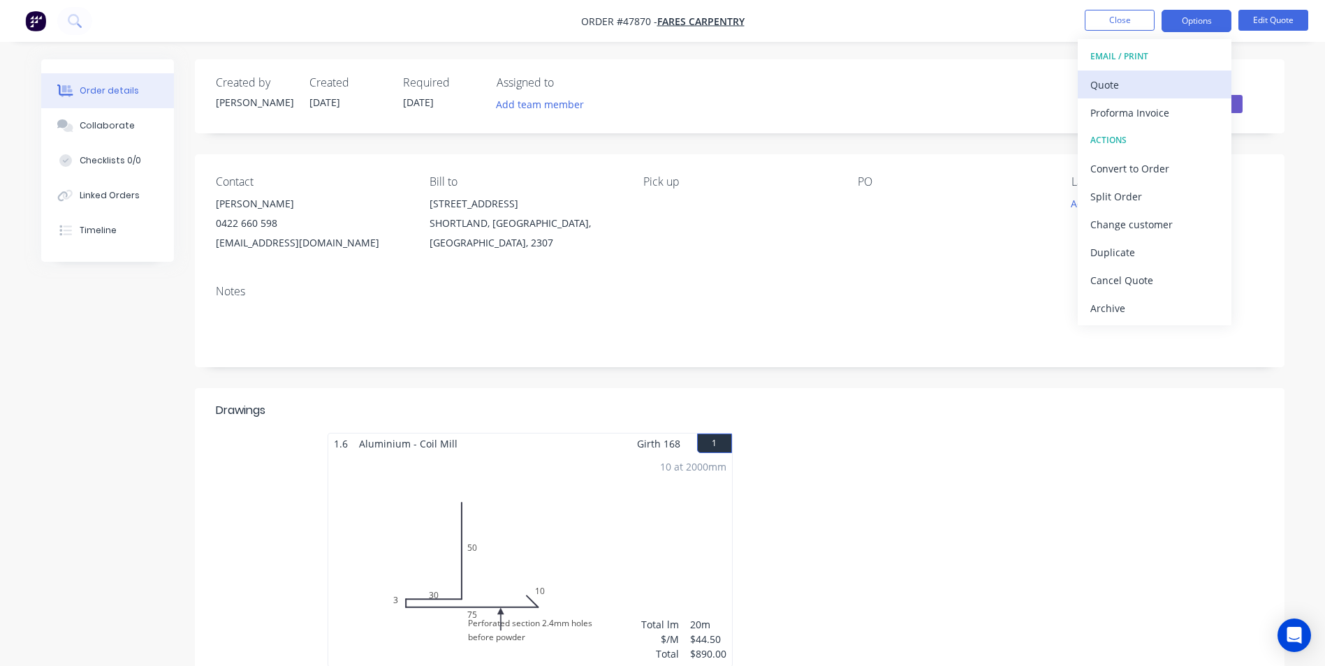
click at [1139, 91] on div "Quote" at bounding box center [1155, 85] width 129 height 20
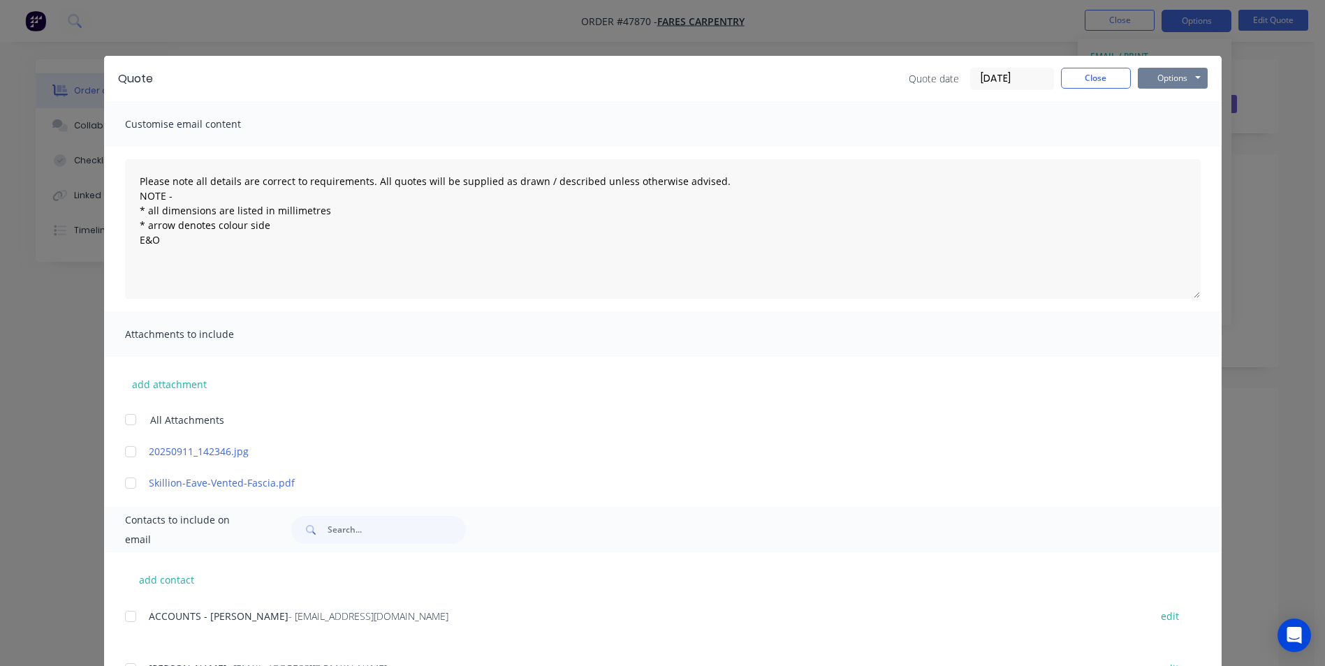
click at [1159, 82] on button "Options" at bounding box center [1173, 78] width 70 height 21
click at [1164, 138] on button "Email" at bounding box center [1182, 149] width 89 height 23
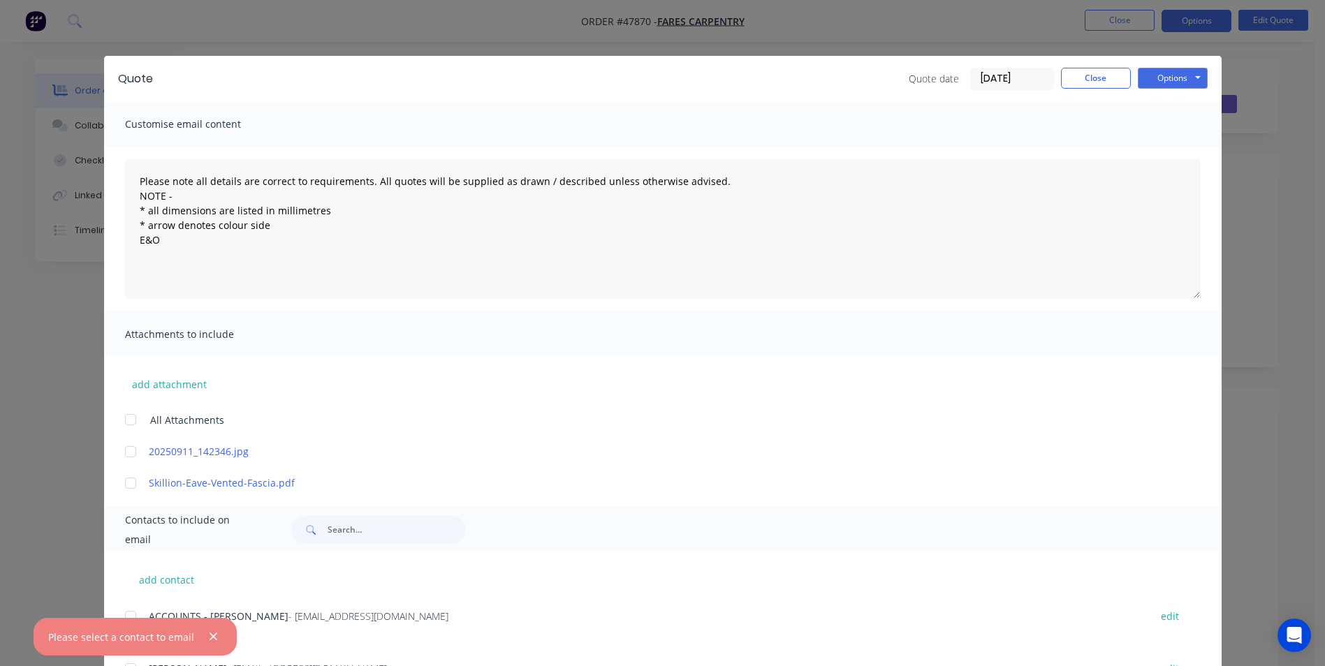
click at [205, 638] on button "button" at bounding box center [213, 637] width 17 height 17
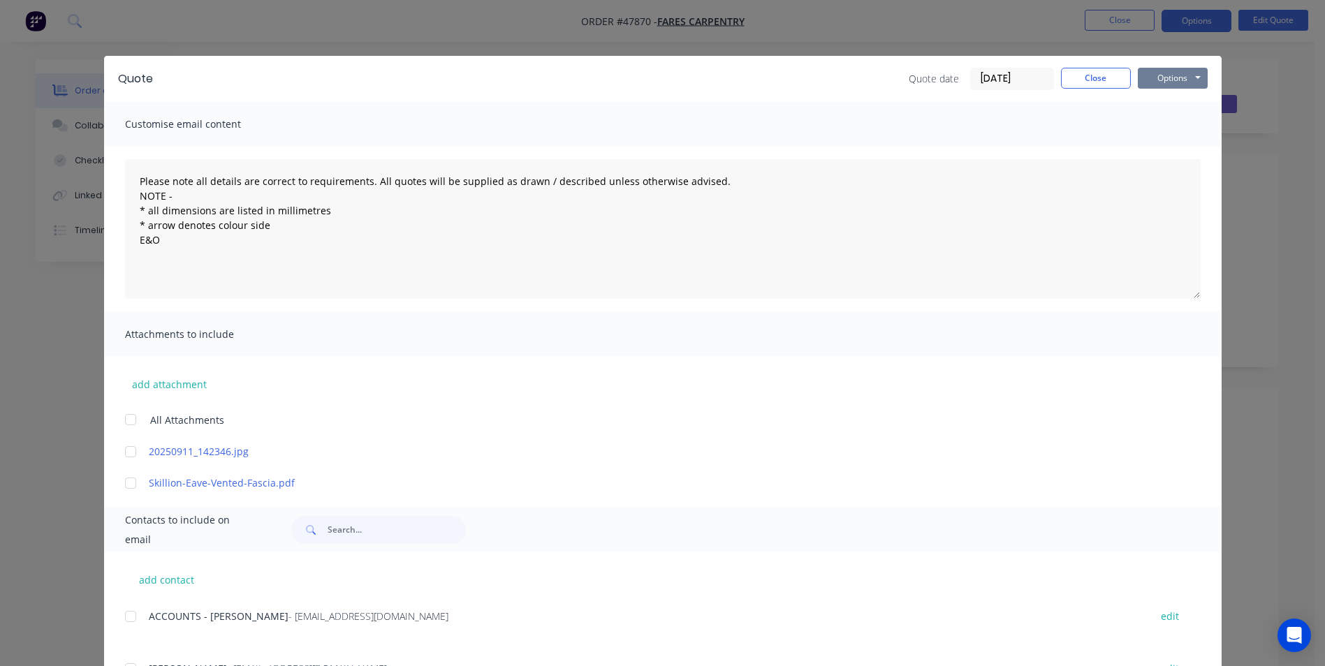
click at [1168, 73] on button "Options" at bounding box center [1173, 78] width 70 height 21
click at [1105, 71] on button "Close" at bounding box center [1096, 78] width 70 height 21
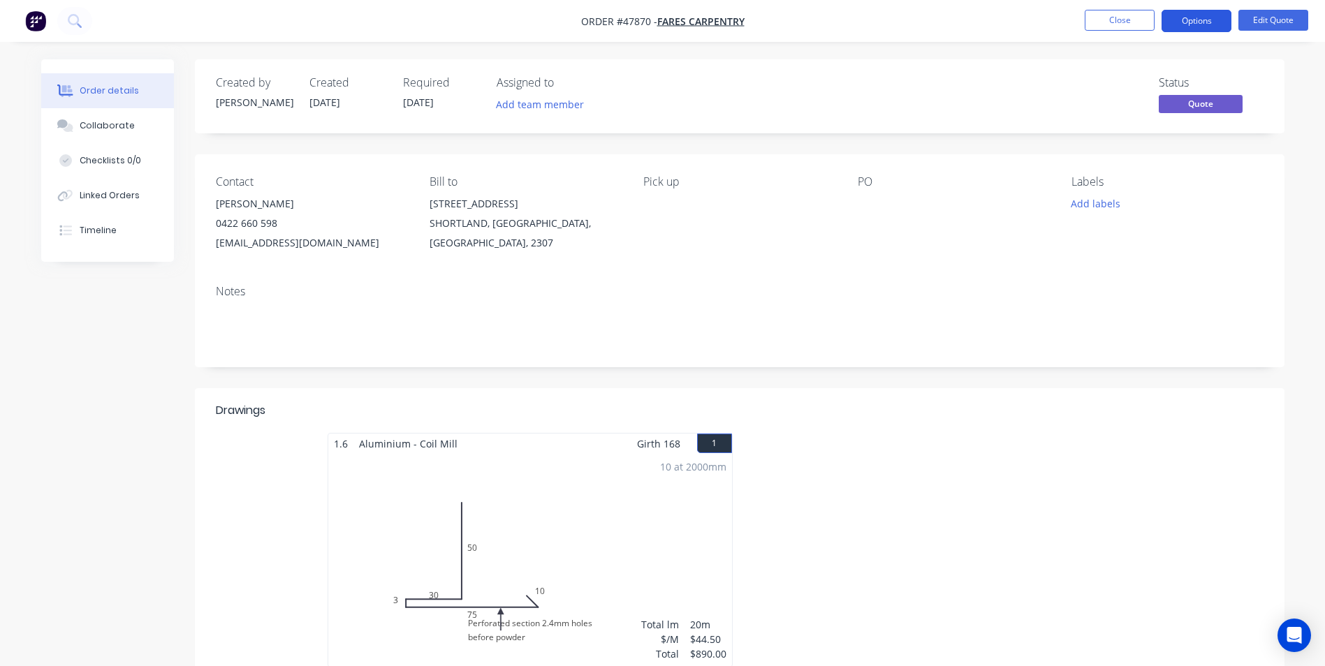
click at [1199, 17] on button "Options" at bounding box center [1197, 21] width 70 height 22
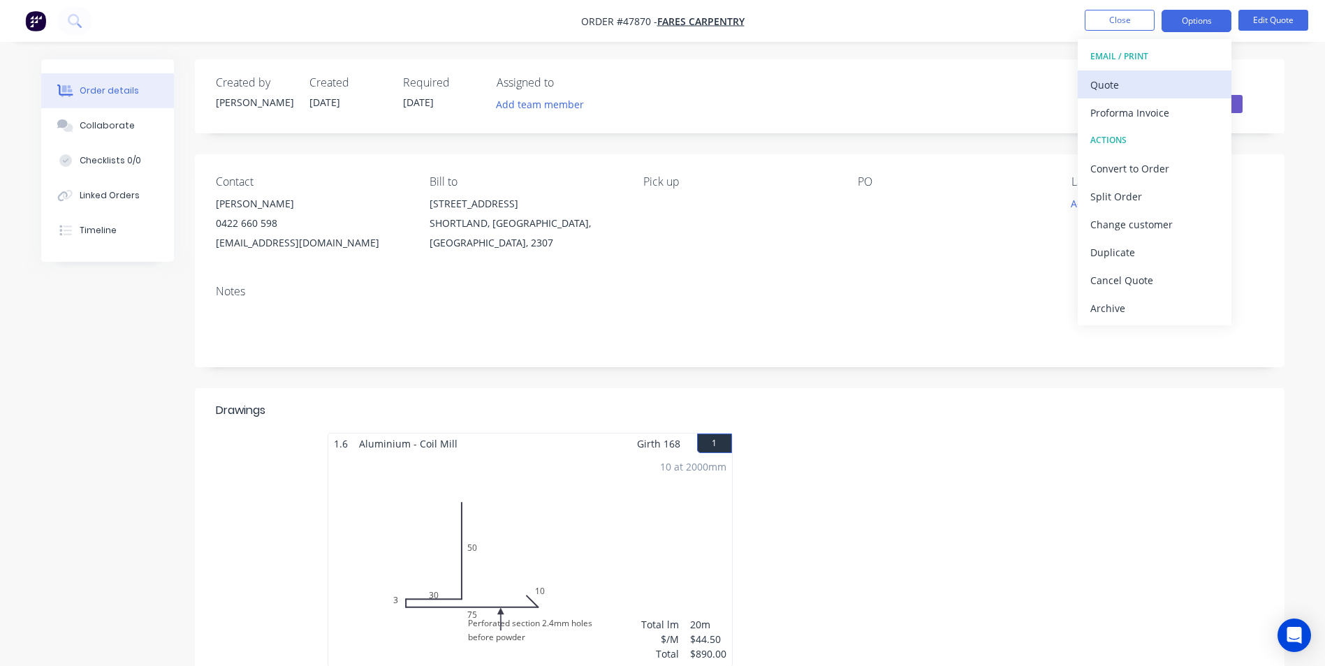
click at [1146, 80] on div "Quote" at bounding box center [1155, 85] width 129 height 20
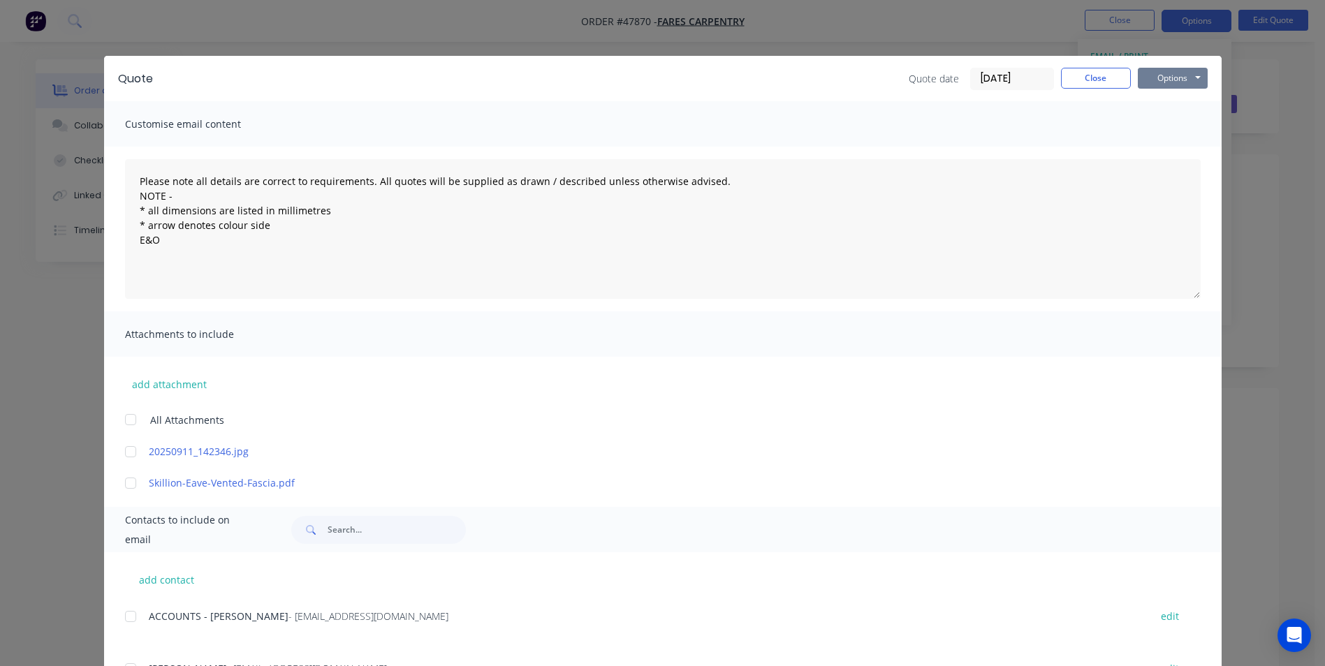
click at [1168, 70] on button "Options" at bounding box center [1173, 78] width 70 height 21
click at [1167, 125] on button "Print" at bounding box center [1182, 126] width 89 height 23
click at [1096, 87] on button "Close" at bounding box center [1096, 78] width 70 height 21
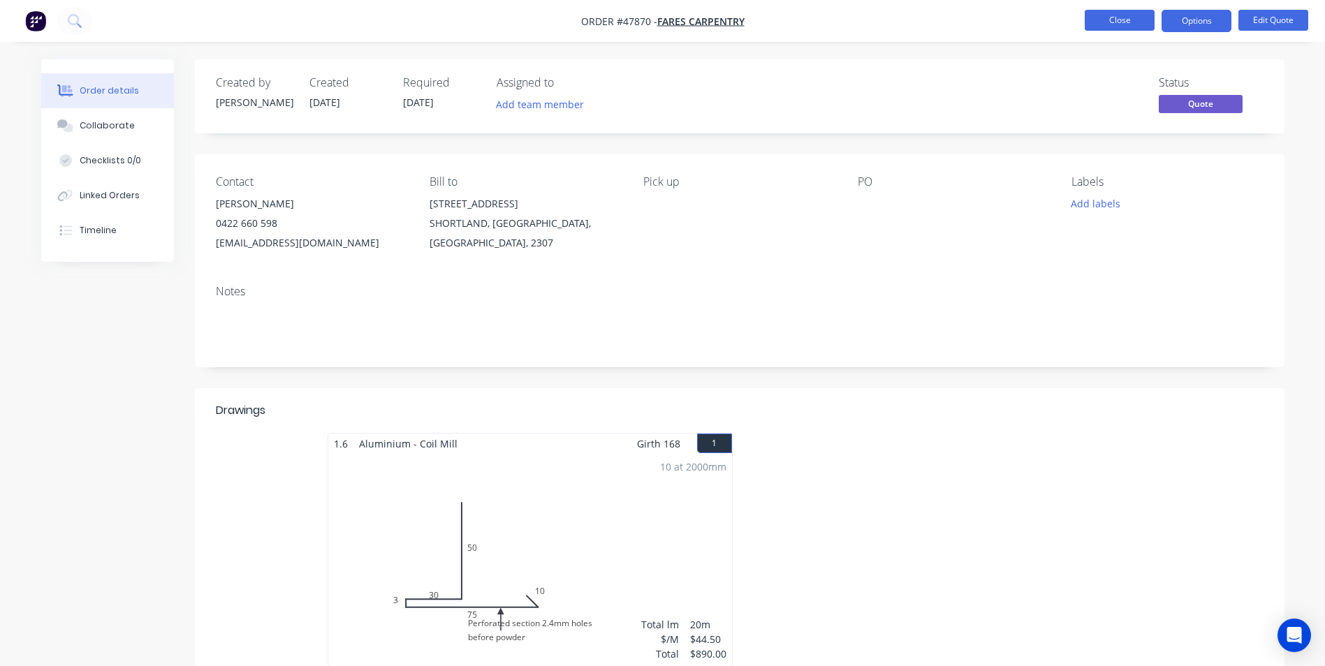
click at [1139, 16] on button "Close" at bounding box center [1120, 20] width 70 height 21
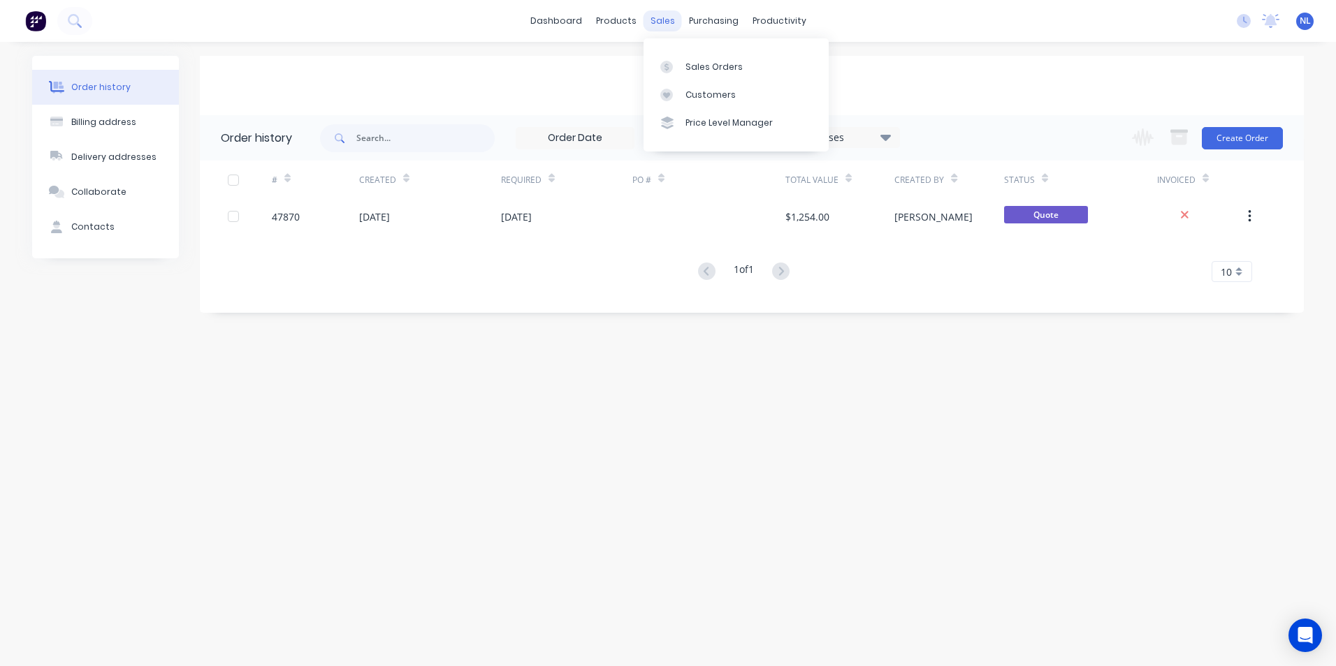
click at [657, 13] on div "sales" at bounding box center [662, 20] width 38 height 21
click at [692, 71] on div "Sales Orders" at bounding box center [713, 67] width 57 height 13
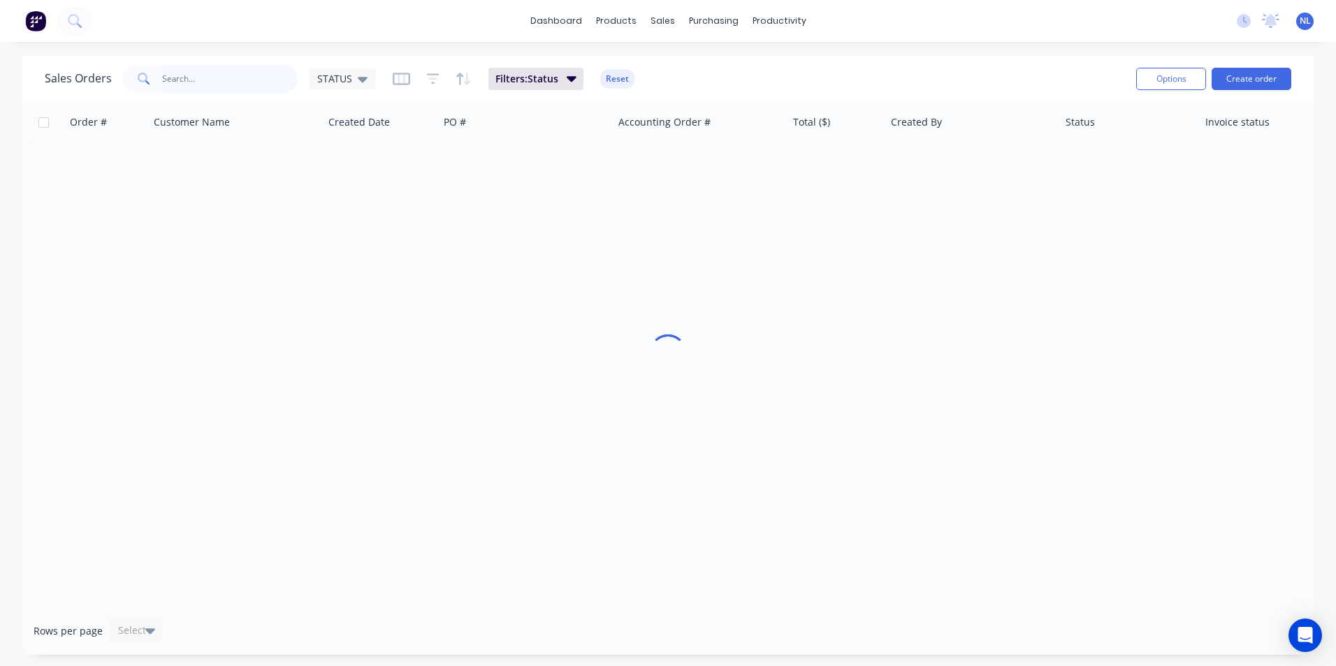
click at [202, 79] on input "text" at bounding box center [230, 79] width 136 height 28
paste input "40866"
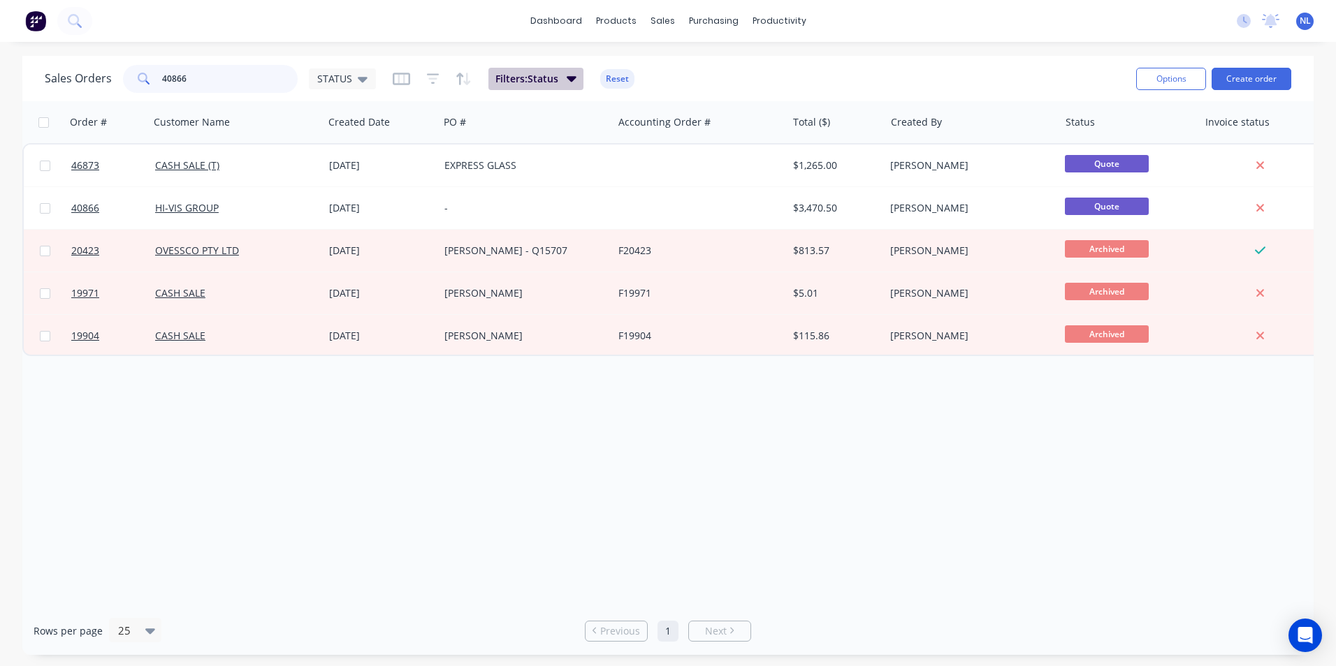
type input "40866"
click at [574, 85] on icon "button" at bounding box center [572, 78] width 10 height 15
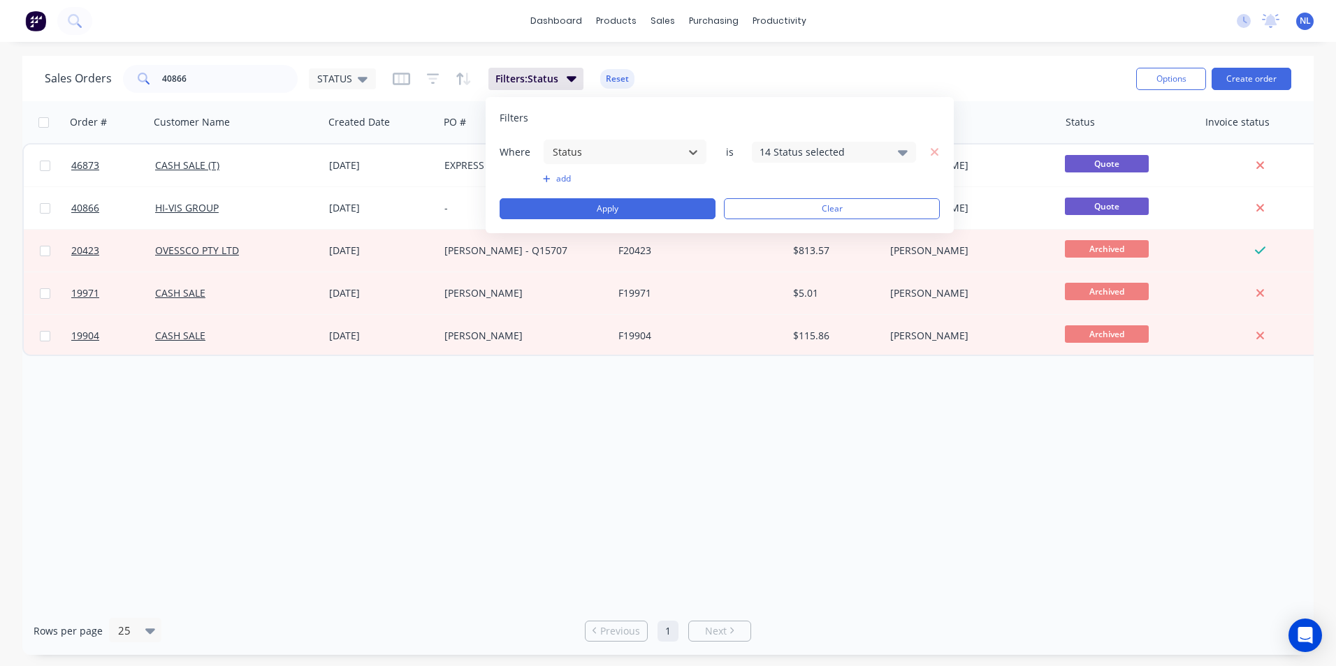
click at [808, 160] on div "14 Status selected" at bounding box center [834, 152] width 164 height 21
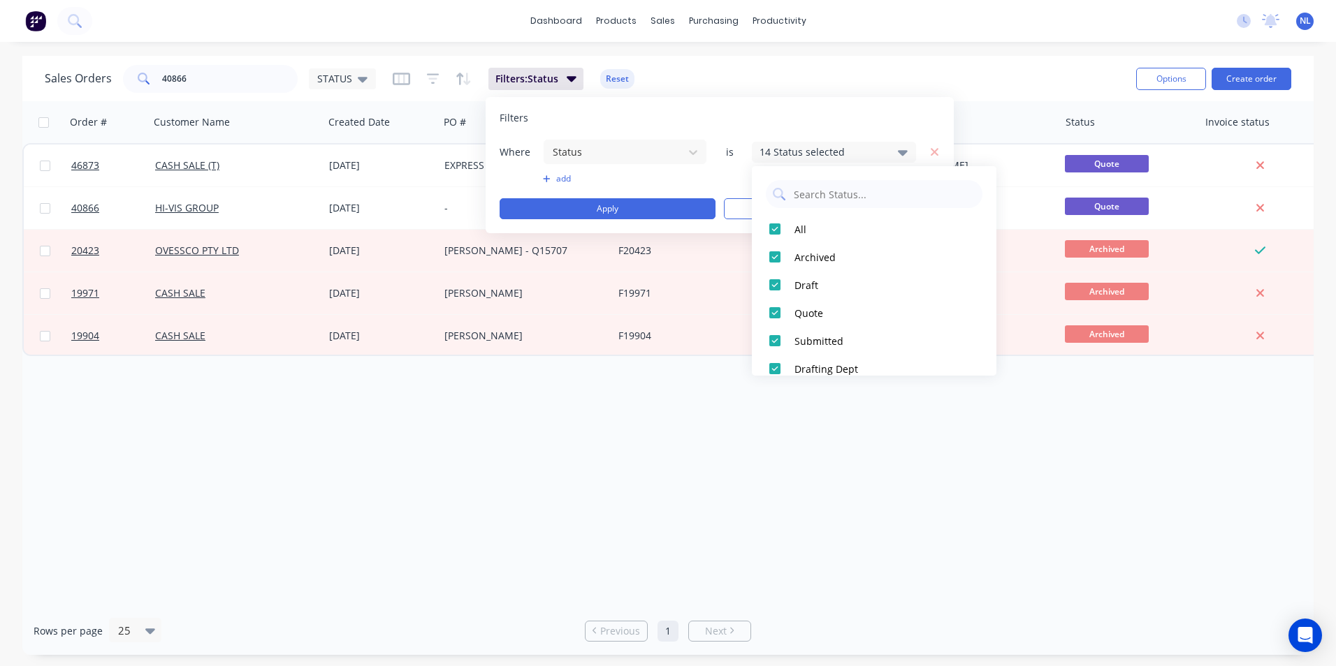
click at [810, 110] on div "Filters Where Status is 14 Status selected add Apply Clear" at bounding box center [720, 165] width 468 height 136
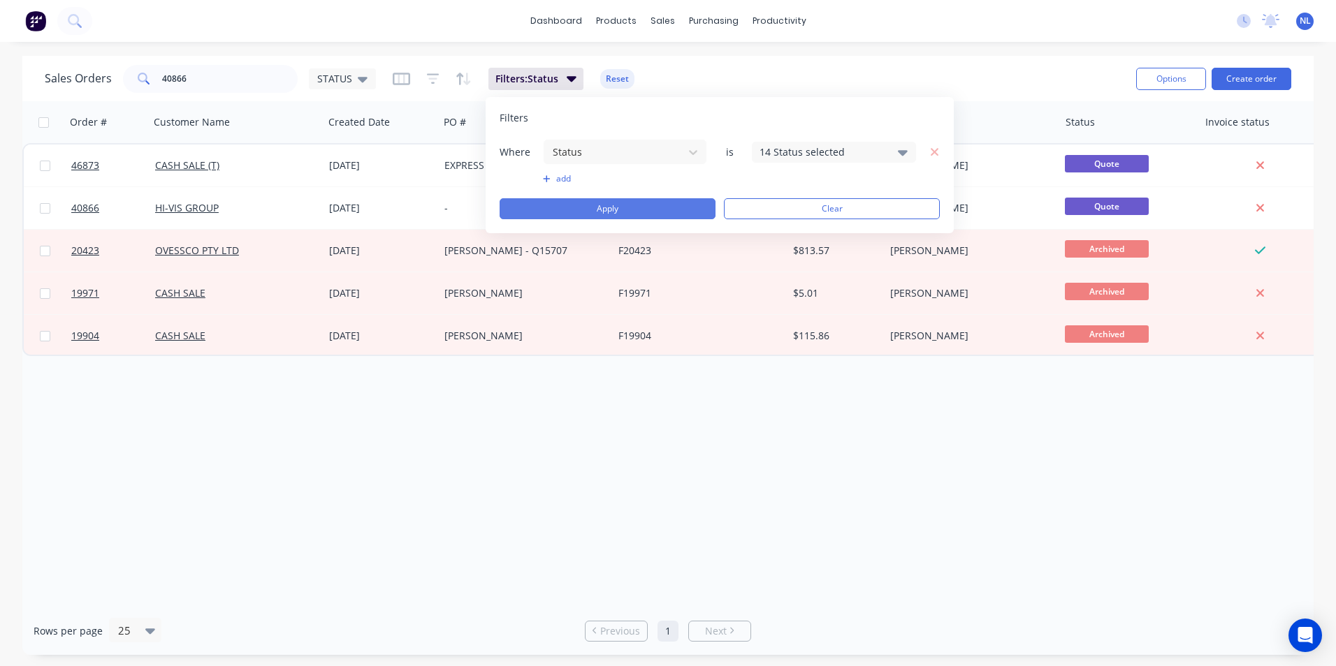
click at [647, 202] on button "Apply" at bounding box center [608, 208] width 216 height 21
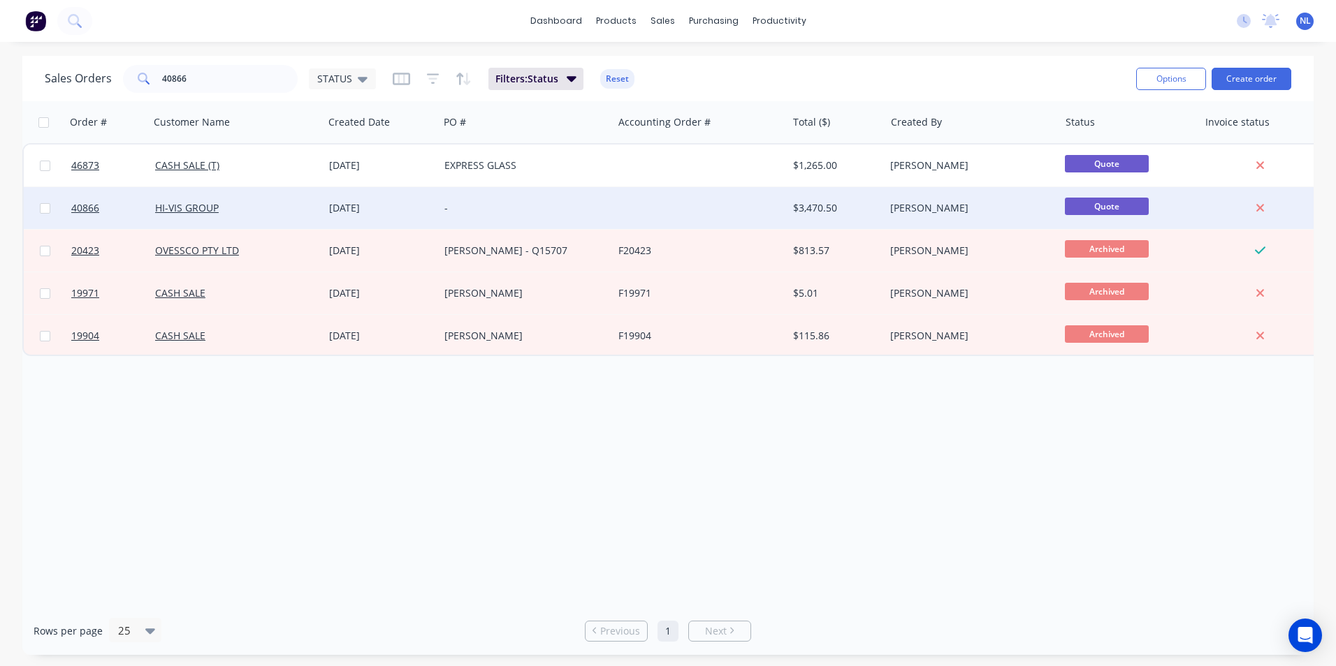
click at [282, 205] on div "HI-VIS GROUP" at bounding box center [232, 208] width 155 height 14
